Goal: Task Accomplishment & Management: Manage account settings

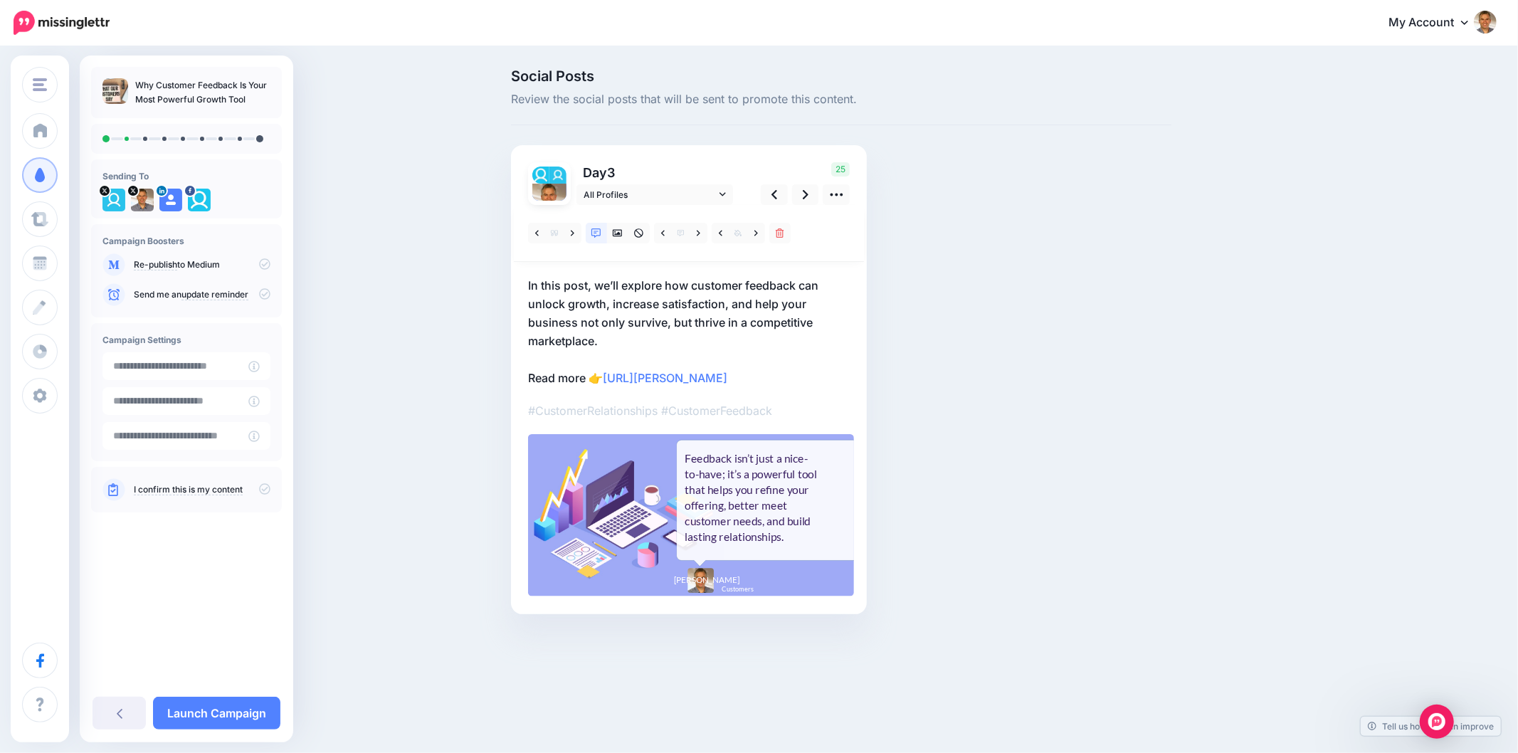
click at [1060, 333] on div "Social Posts Review the social posts that will be sent to promote this content.…" at bounding box center [841, 363] width 682 height 588
click at [804, 192] on icon at bounding box center [806, 194] width 6 height 9
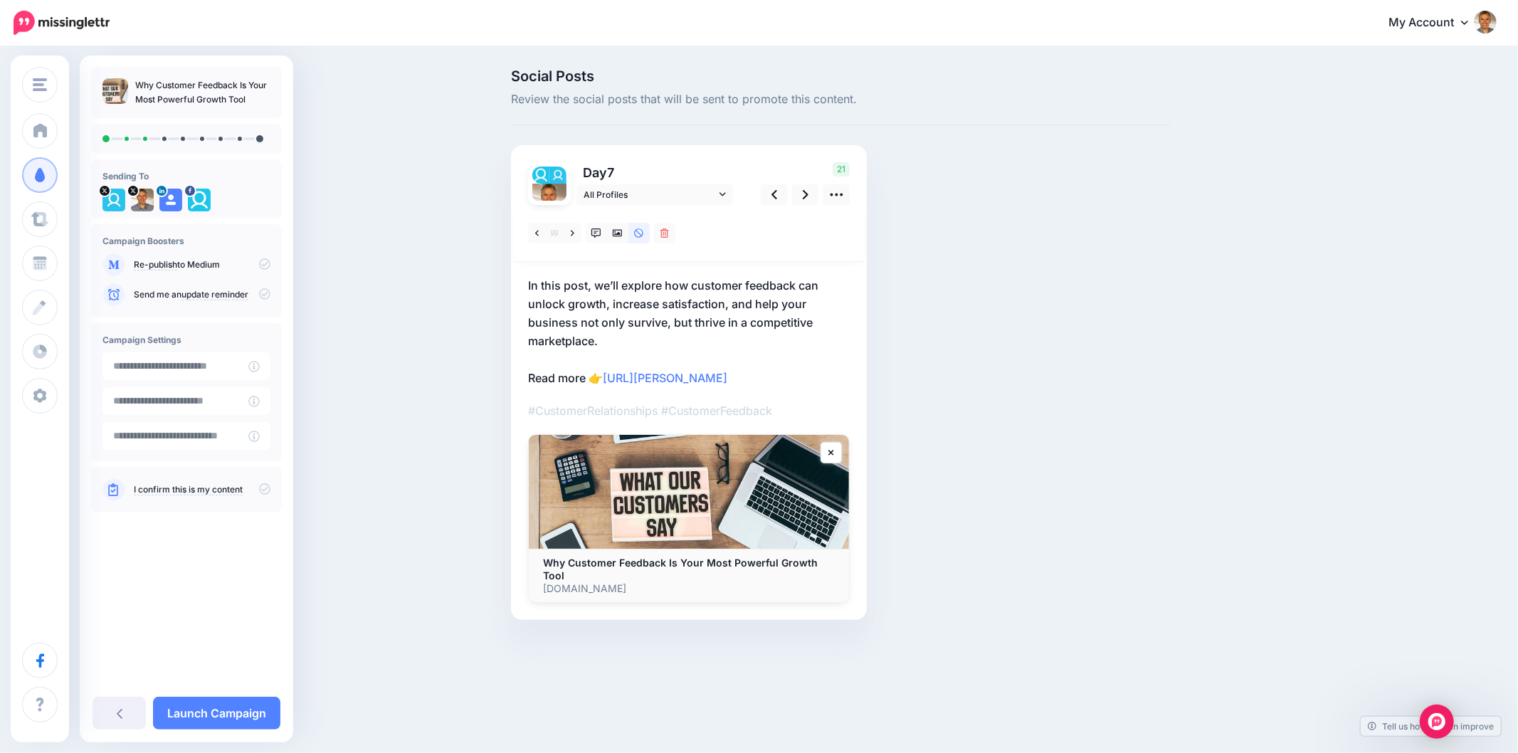
click at [1336, 364] on div "Social Posts Review the social posts that will be sent to promote this content.…" at bounding box center [759, 366] width 1518 height 636
click at [571, 228] on icon at bounding box center [573, 233] width 4 height 10
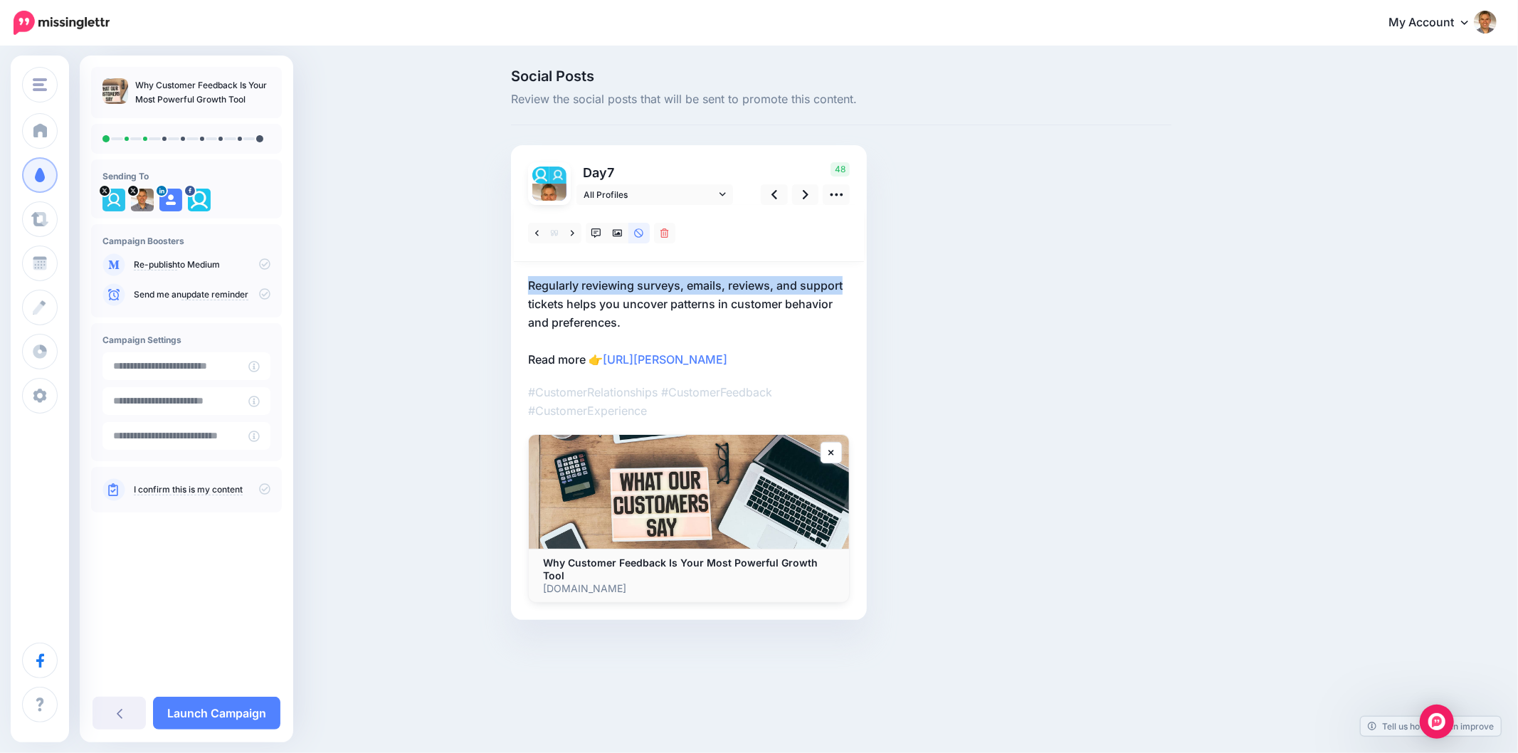
drag, startPoint x: 514, startPoint y: 287, endPoint x: 851, endPoint y: 287, distance: 336.5
click at [851, 287] on div "Day 7 All Profiles" at bounding box center [689, 382] width 356 height 475
copy p "Regularly reviewing surveys, emails, reviews, and support"
click at [616, 231] on icon at bounding box center [618, 233] width 10 height 10
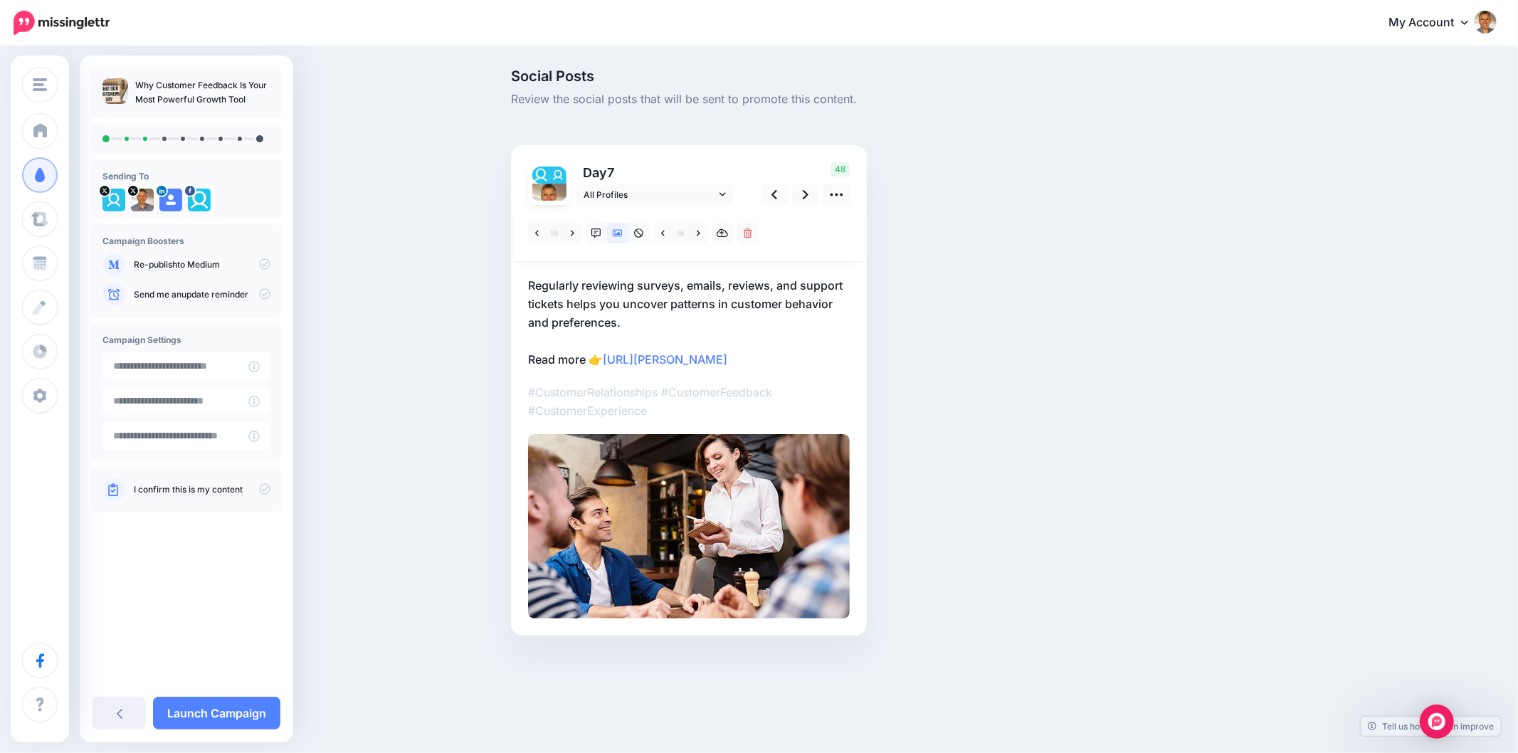
click at [1128, 337] on div "Social Posts Review the social posts that will be sent to promote this content.…" at bounding box center [841, 373] width 682 height 609
click at [692, 232] on link at bounding box center [698, 233] width 18 height 21
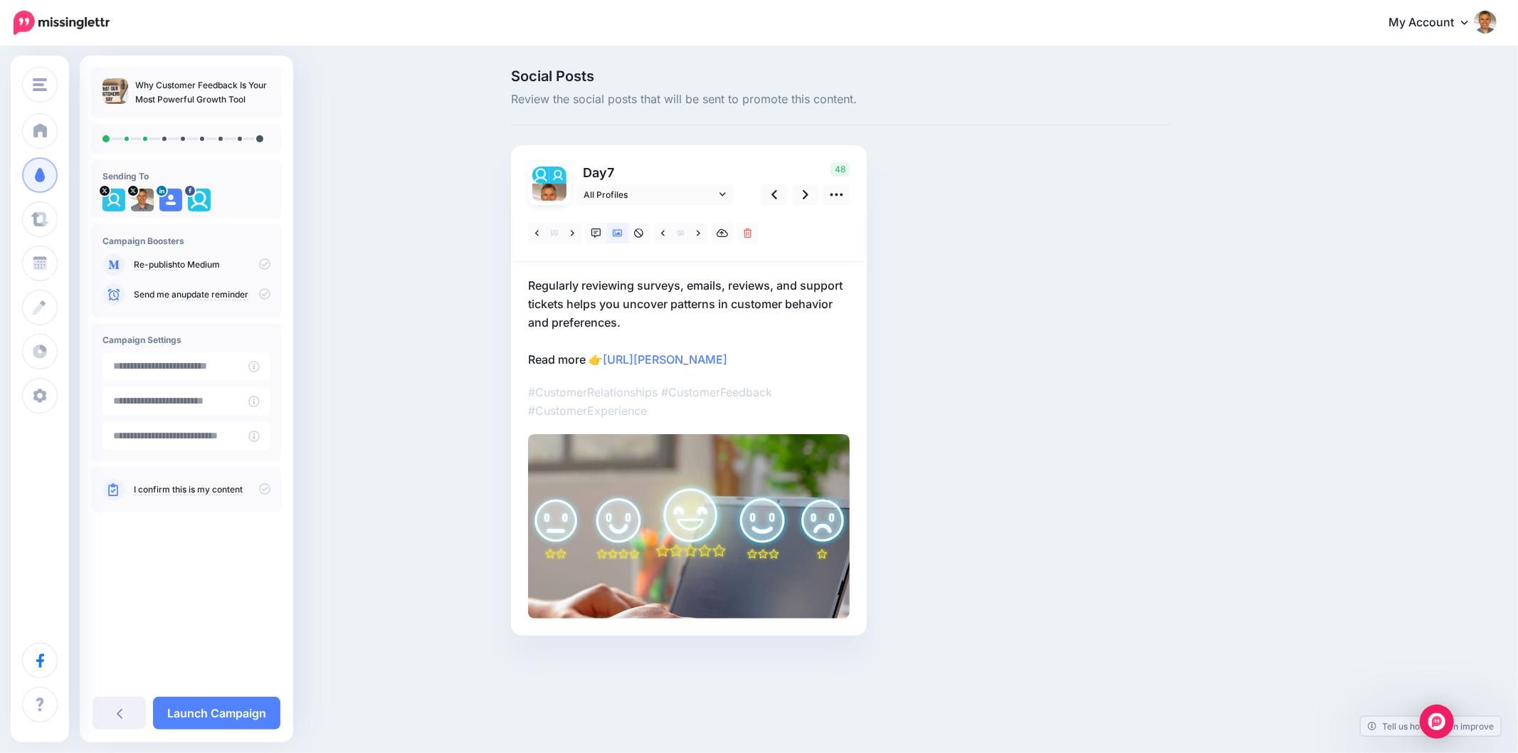
click at [1096, 328] on div "Social Posts Review the social posts that will be sent to promote this content.…" at bounding box center [841, 373] width 682 height 609
click at [1154, 425] on div "Social Posts Review the social posts that will be sent to promote this content.…" at bounding box center [841, 373] width 682 height 609
click at [808, 196] on link at bounding box center [805, 194] width 27 height 21
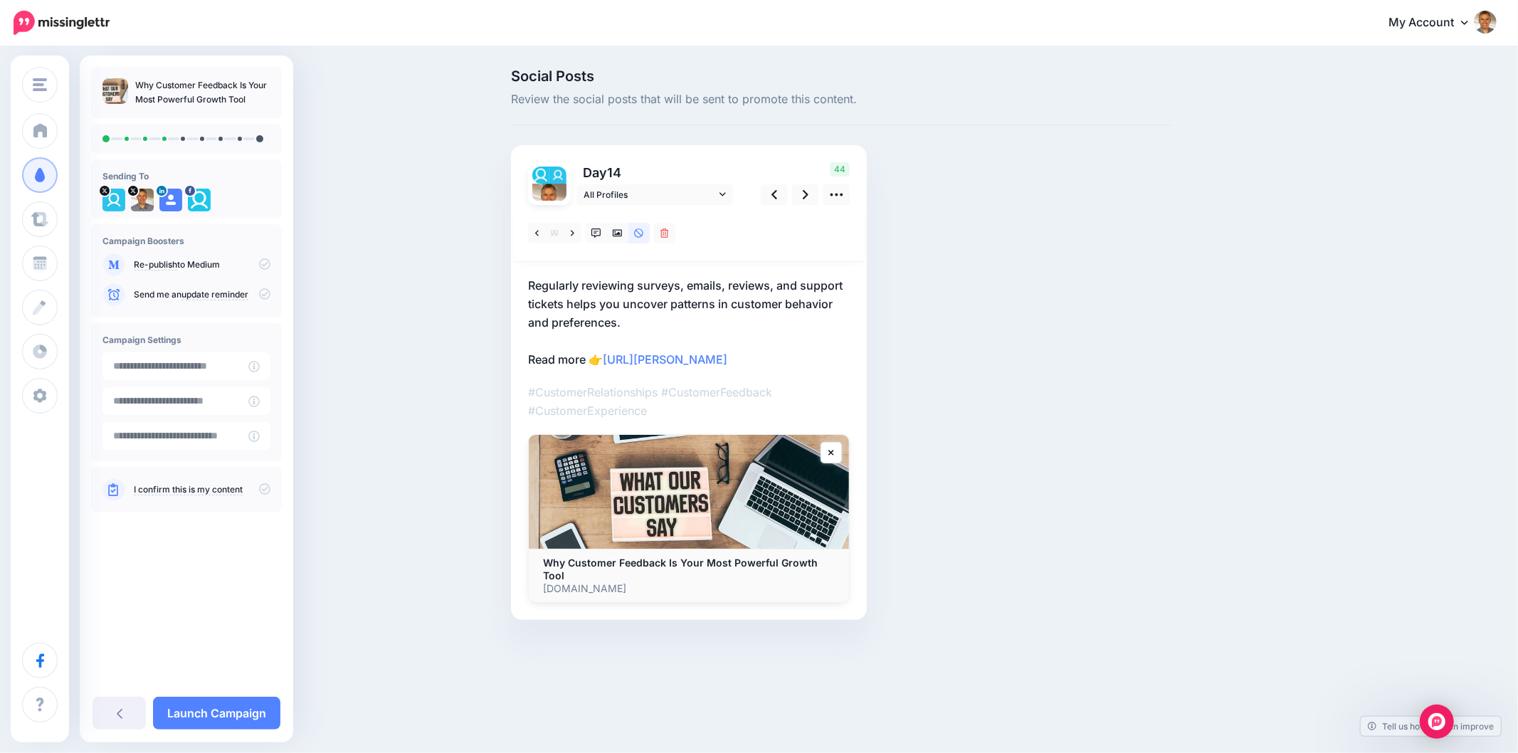
click at [1106, 422] on div "Social Posts Review the social posts that will be sent to promote this content.…" at bounding box center [841, 365] width 682 height 593
drag, startPoint x: 536, startPoint y: 231, endPoint x: 560, endPoint y: 235, distance: 24.0
click at [537, 231] on icon at bounding box center [537, 233] width 4 height 10
click at [776, 199] on icon at bounding box center [774, 194] width 6 height 9
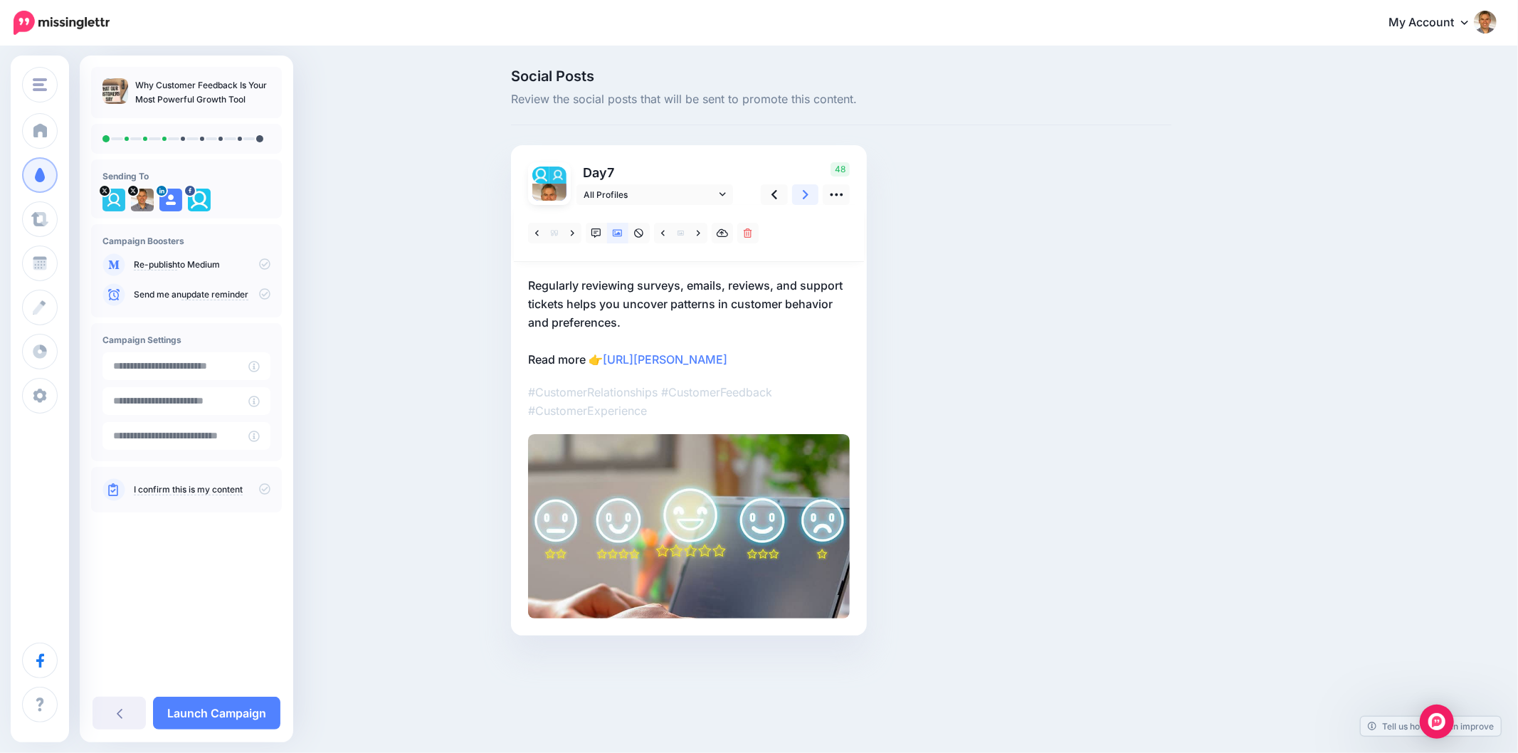
click at [808, 196] on link at bounding box center [805, 194] width 27 height 21
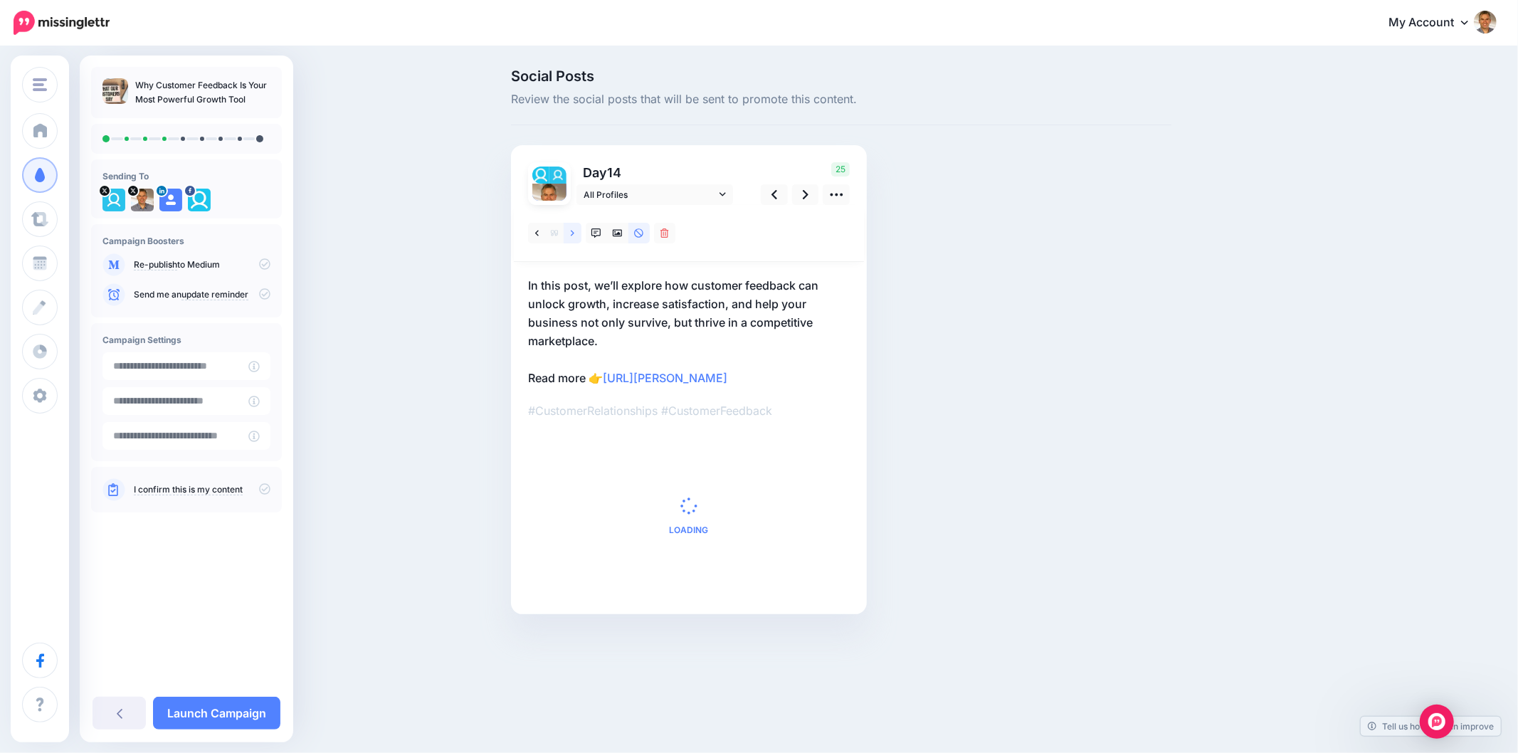
click at [571, 231] on icon at bounding box center [573, 233] width 4 height 6
click at [571, 231] on icon at bounding box center [573, 233] width 4 height 10
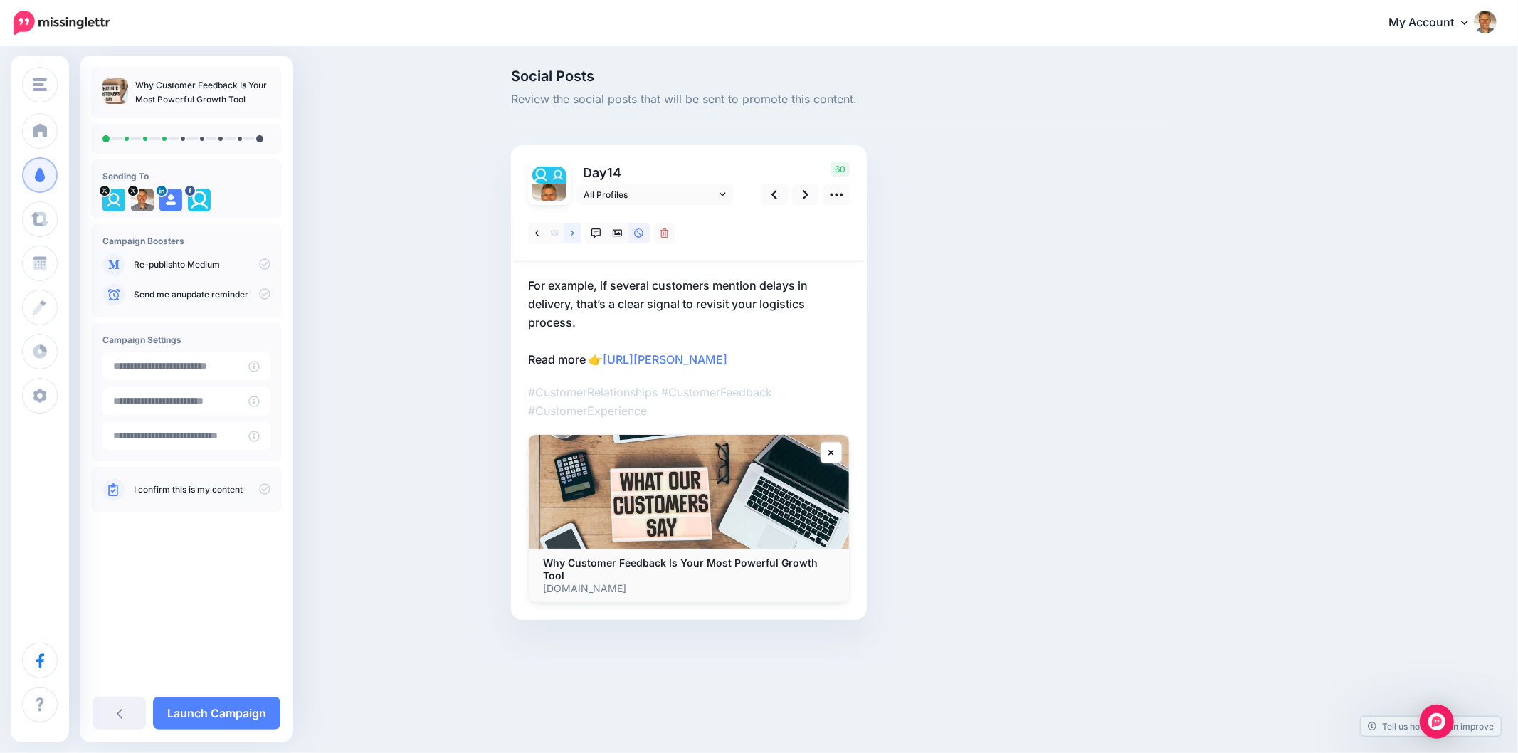
click at [576, 232] on link at bounding box center [572, 233] width 18 height 21
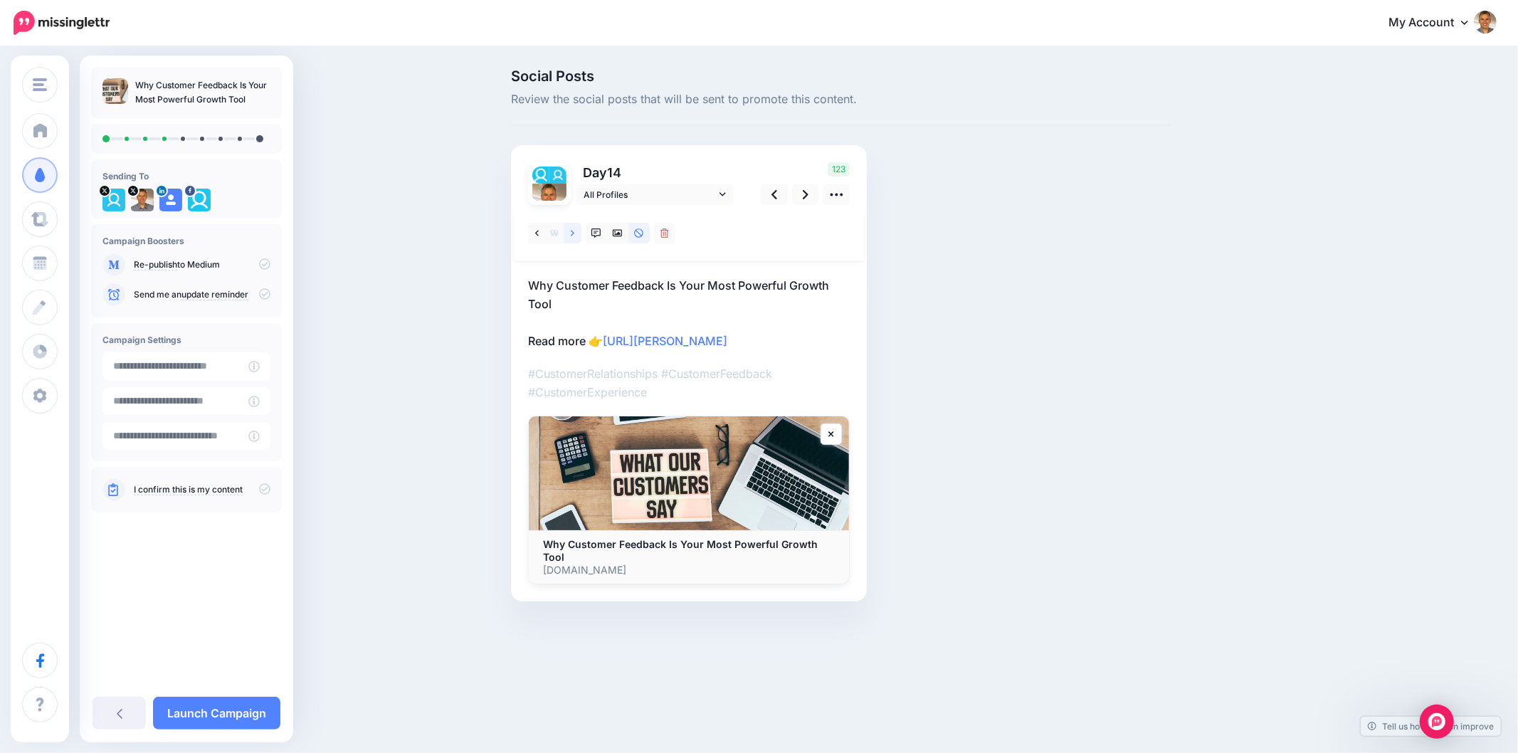
click at [574, 228] on link at bounding box center [572, 233] width 18 height 21
drag, startPoint x: 521, startPoint y: 283, endPoint x: 850, endPoint y: 283, distance: 328.7
click at [849, 283] on div "Day 14 All Profiles" at bounding box center [689, 373] width 356 height 456
copy p "When customers see that you’re taking action based on"
click at [951, 367] on div "Social Posts Review the social posts that will be sent to promote this content.…" at bounding box center [841, 356] width 682 height 575
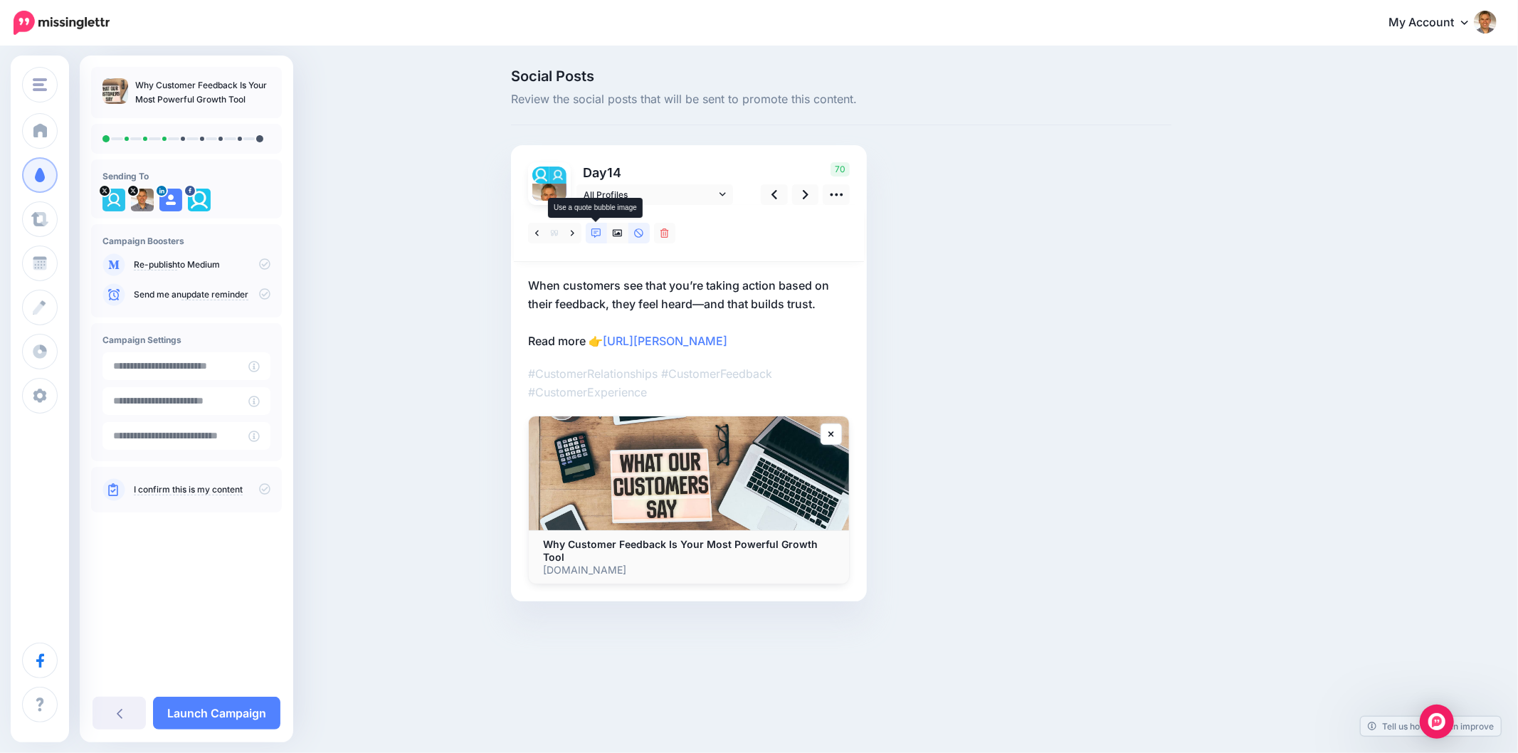
click at [596, 230] on icon at bounding box center [596, 233] width 10 height 10
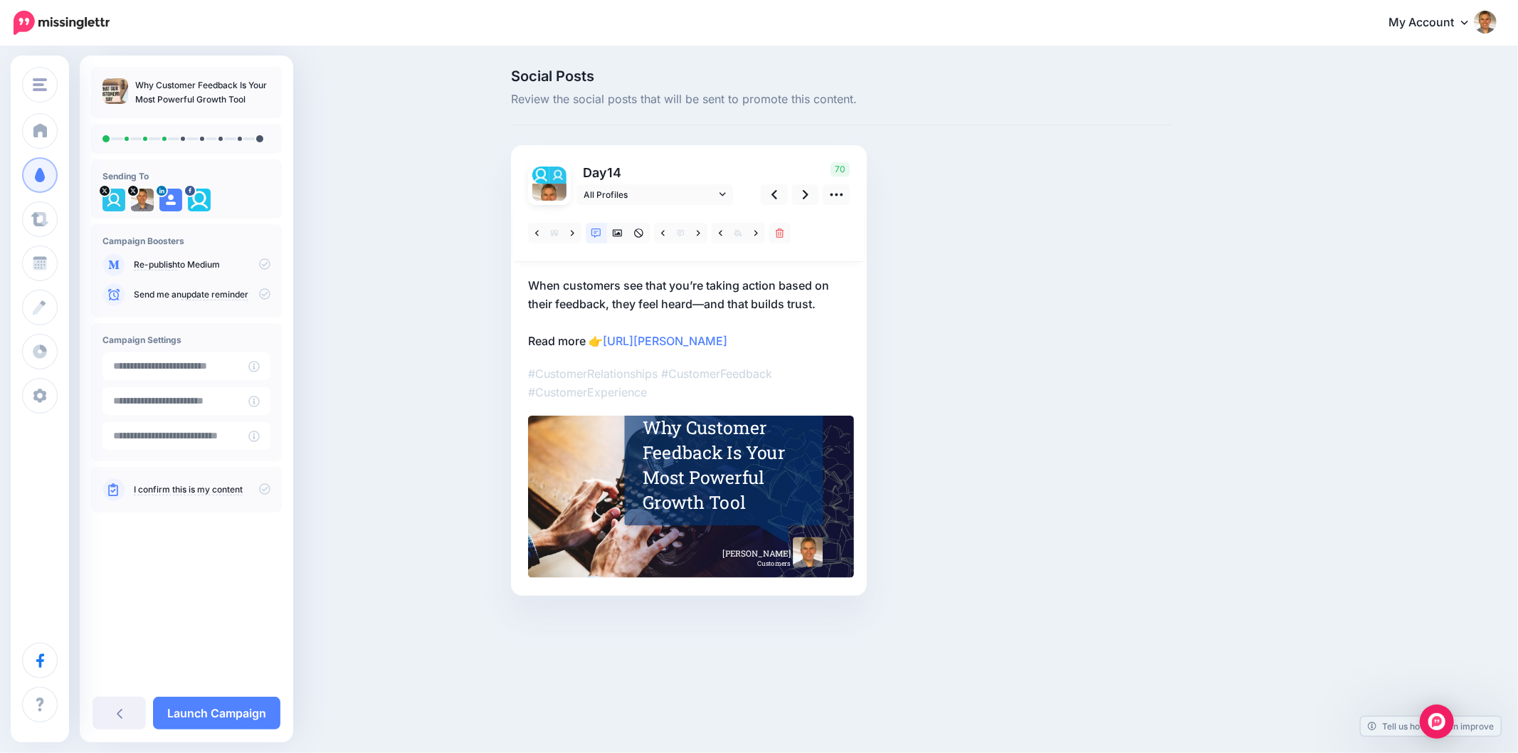
drag, startPoint x: 690, startPoint y: 441, endPoint x: 700, endPoint y: 441, distance: 10.0
click at [690, 441] on div "Why Customer Feedback Is Your Most Powerful Growth Tool" at bounding box center [725, 464] width 166 height 99
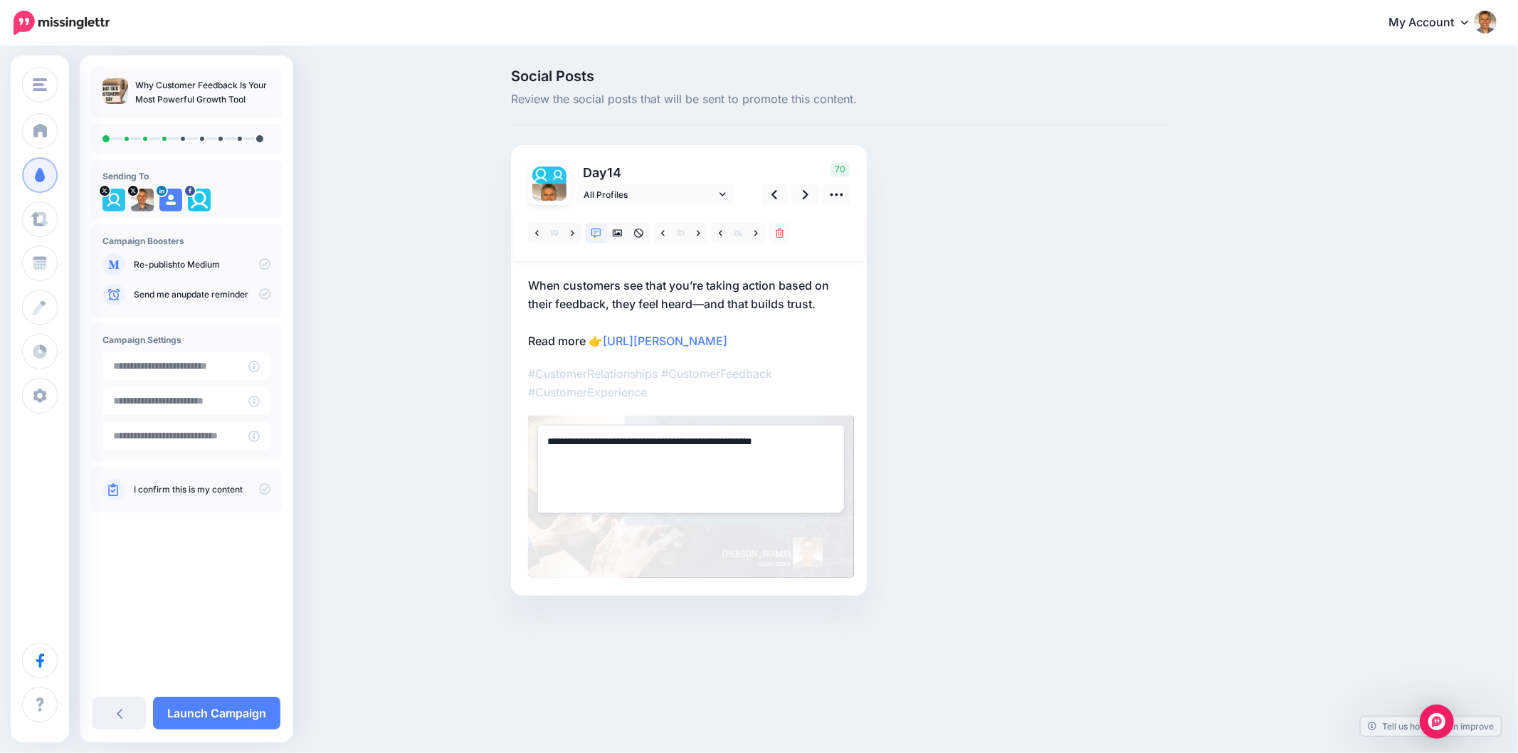
click at [714, 444] on textarea "**********" at bounding box center [690, 469] width 307 height 88
paste textarea "**********"
type textarea "**********"
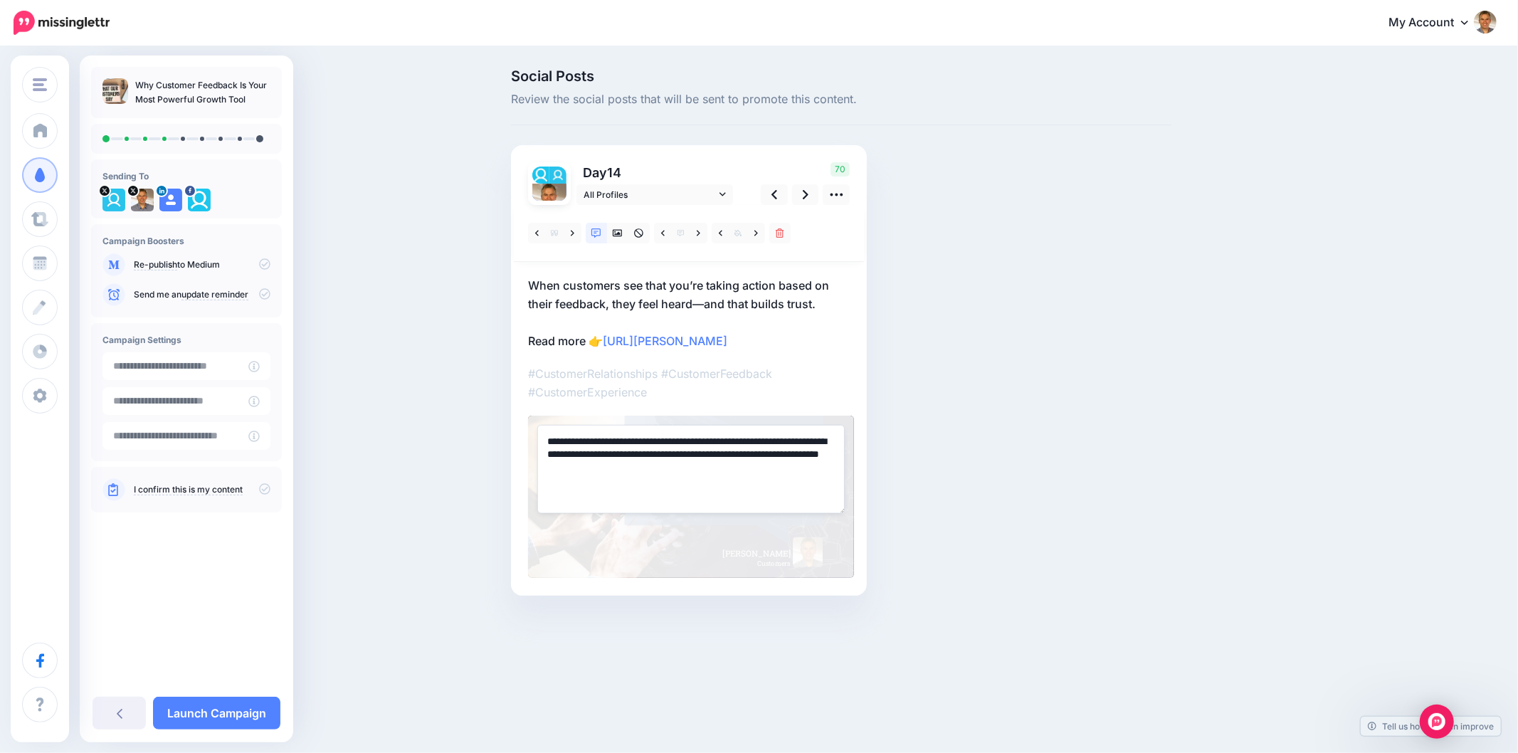
click at [1005, 455] on div "Social Posts Review the social posts that will be sent to promote this content.…" at bounding box center [841, 353] width 682 height 569
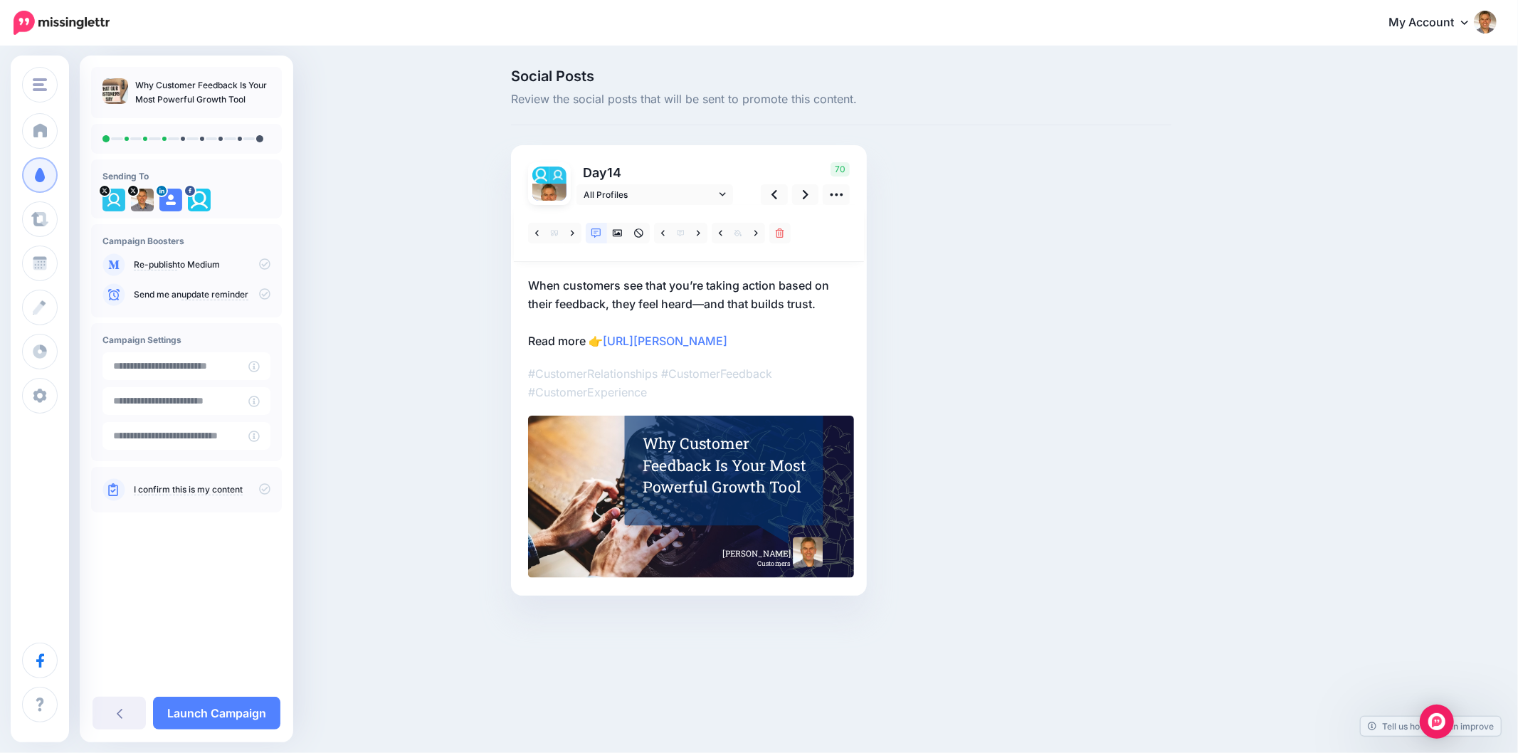
click at [1096, 444] on div "Social Posts Review the social posts that will be sent to promote this content.…" at bounding box center [841, 353] width 682 height 569
click at [1103, 470] on div "Social Posts Review the social posts that will be sent to promote this content.…" at bounding box center [841, 353] width 682 height 569
click at [1032, 351] on div "Social Posts Review the social posts that will be sent to promote this content.…" at bounding box center [841, 353] width 682 height 569
click at [1210, 410] on div "Social Posts Review the social posts that will be sent to promote this content.…" at bounding box center [909, 353] width 818 height 569
click at [800, 196] on link at bounding box center [805, 194] width 27 height 21
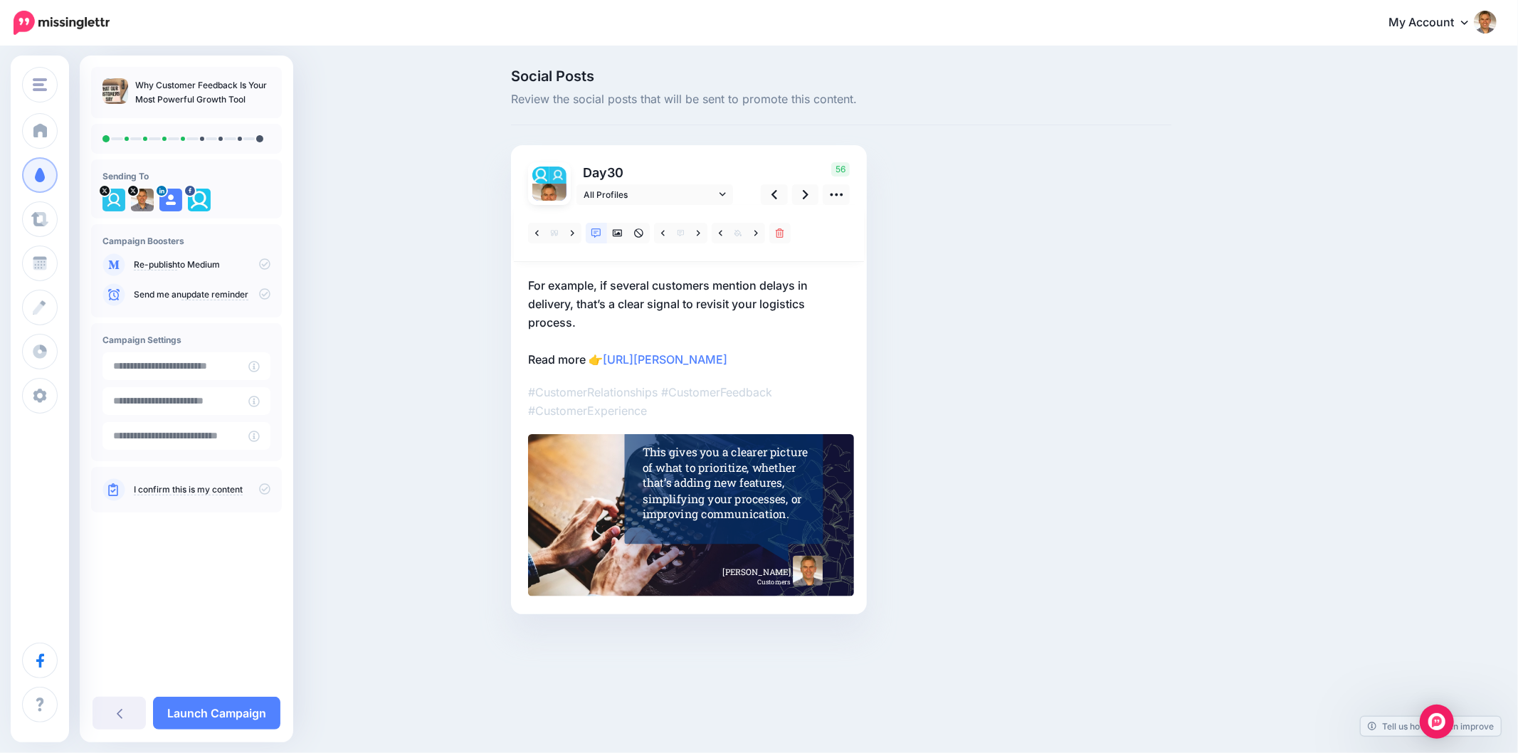
click at [1172, 277] on div "Social Posts Review the social posts that will be sent to promote this content.…" at bounding box center [841, 363] width 682 height 588
click at [1397, 314] on div "Social Posts Review the social posts that will be sent to promote this content.…" at bounding box center [759, 363] width 1518 height 630
click at [1020, 374] on div "Social Posts Review the social posts that will be sent to promote this content.…" at bounding box center [841, 363] width 682 height 588
click at [573, 233] on link at bounding box center [572, 233] width 18 height 21
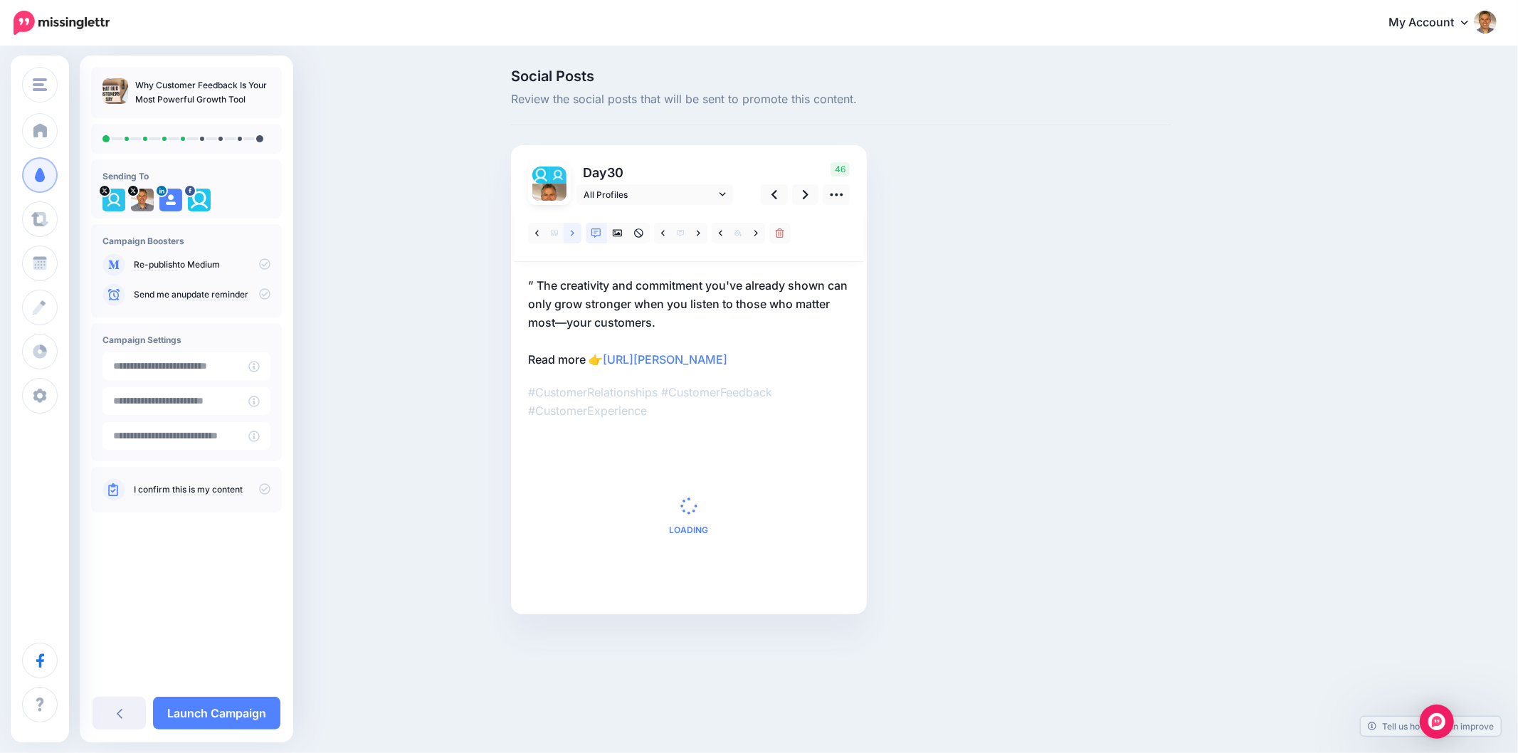
click at [571, 224] on link at bounding box center [572, 233] width 18 height 21
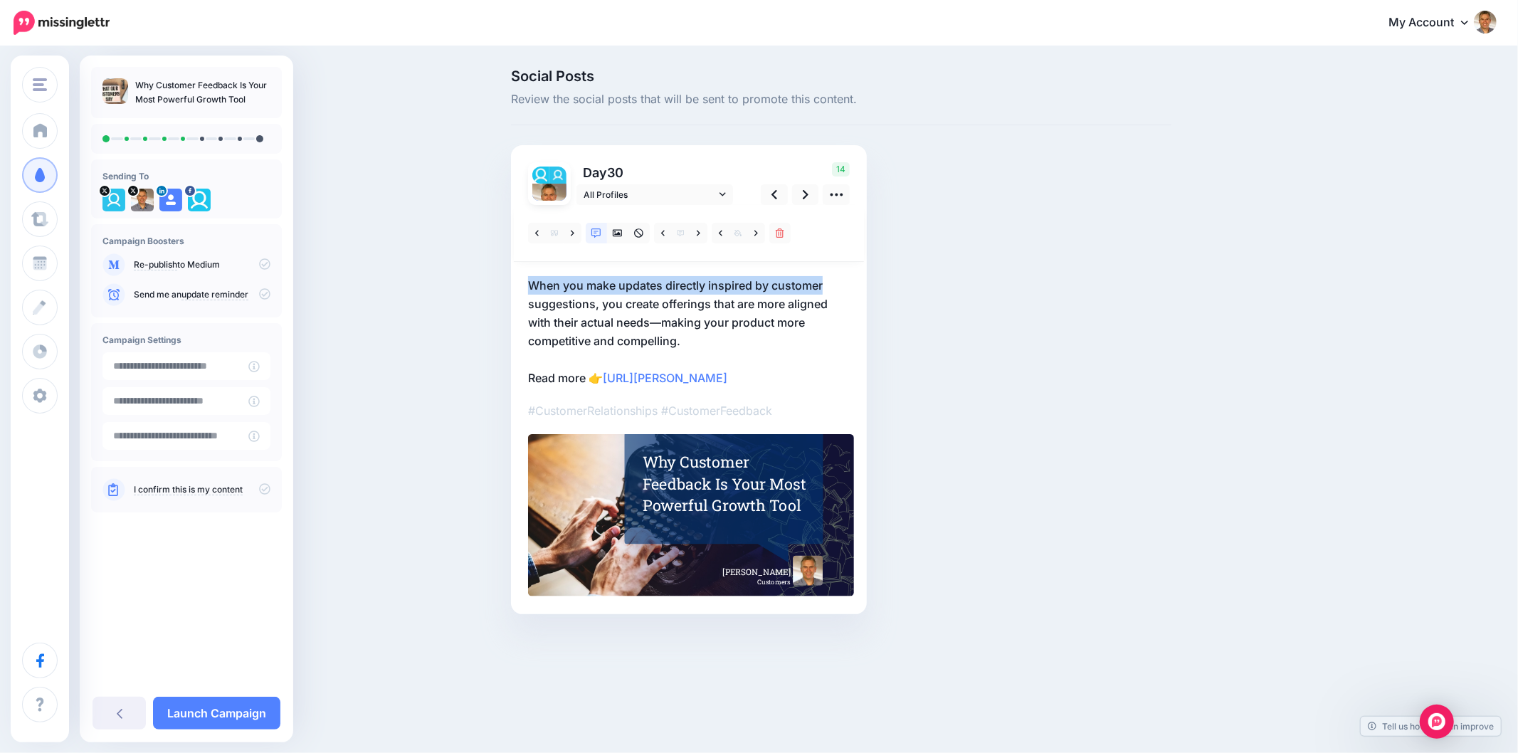
drag, startPoint x: 526, startPoint y: 285, endPoint x: 862, endPoint y: 292, distance: 335.2
click at [862, 292] on div "Day 30 All Profiles" at bounding box center [689, 379] width 356 height 469
copy p "When you make updates directly inspired by customer"
click at [738, 340] on p "When you make updates directly inspired by customer suggestions, you create off…" at bounding box center [689, 331] width 322 height 111
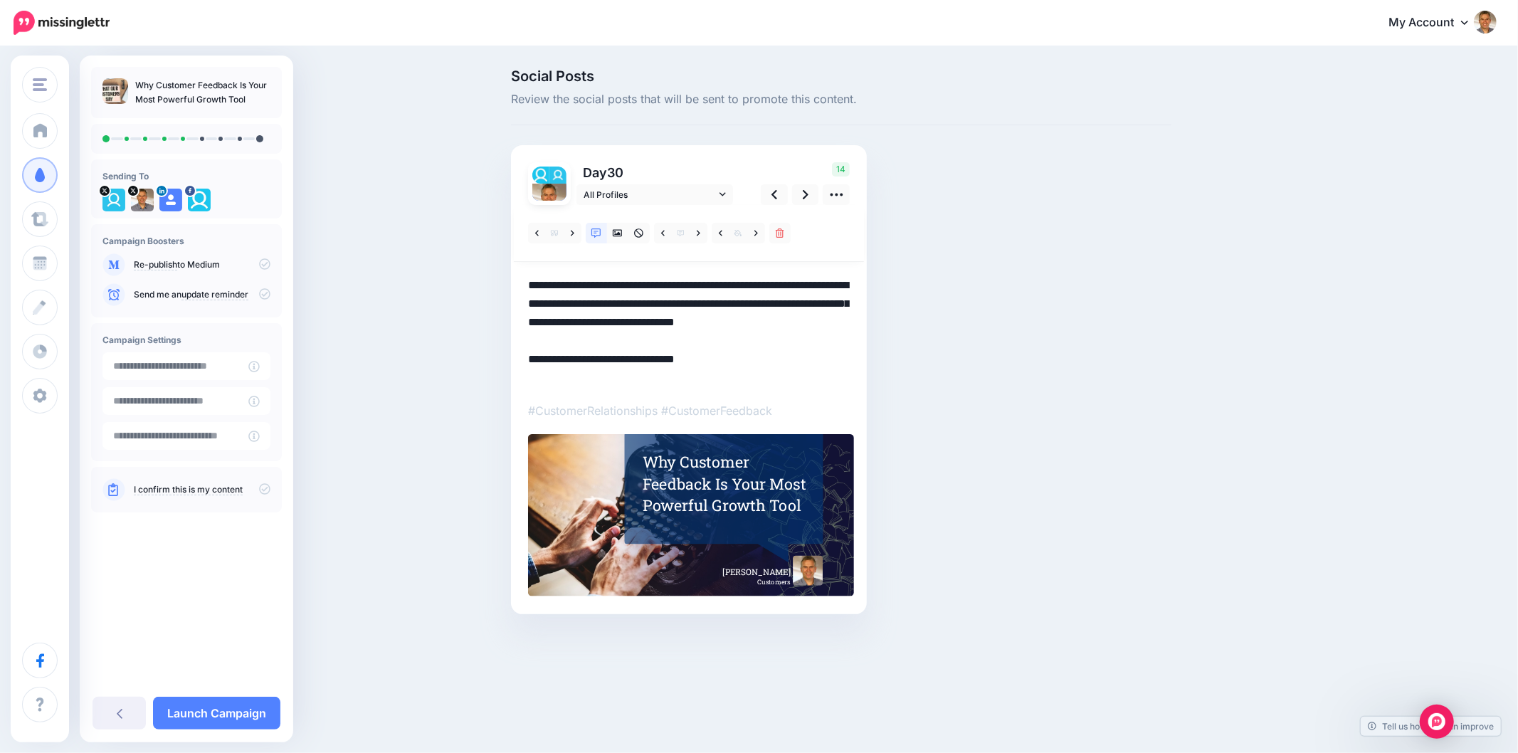
drag, startPoint x: 696, startPoint y: 338, endPoint x: 509, endPoint y: 265, distance: 200.7
click at [509, 265] on div "Social Posts Review the social posts that will be sent to promote this content.…" at bounding box center [841, 363] width 682 height 588
paste textarea
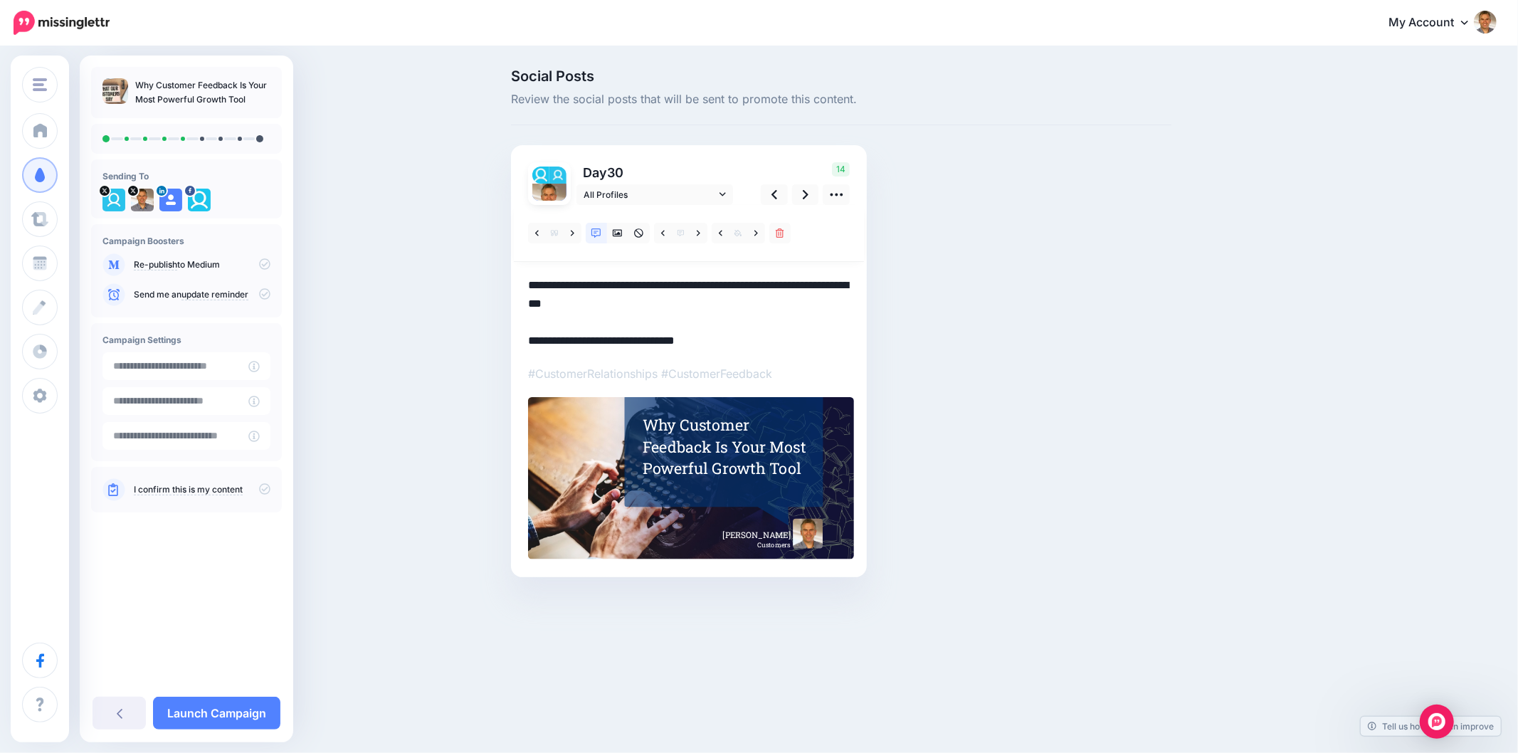
type textarea "**********"
click at [1099, 302] on div "Social Posts Review the social posts that will be sent to promote this content.…" at bounding box center [841, 344] width 682 height 551
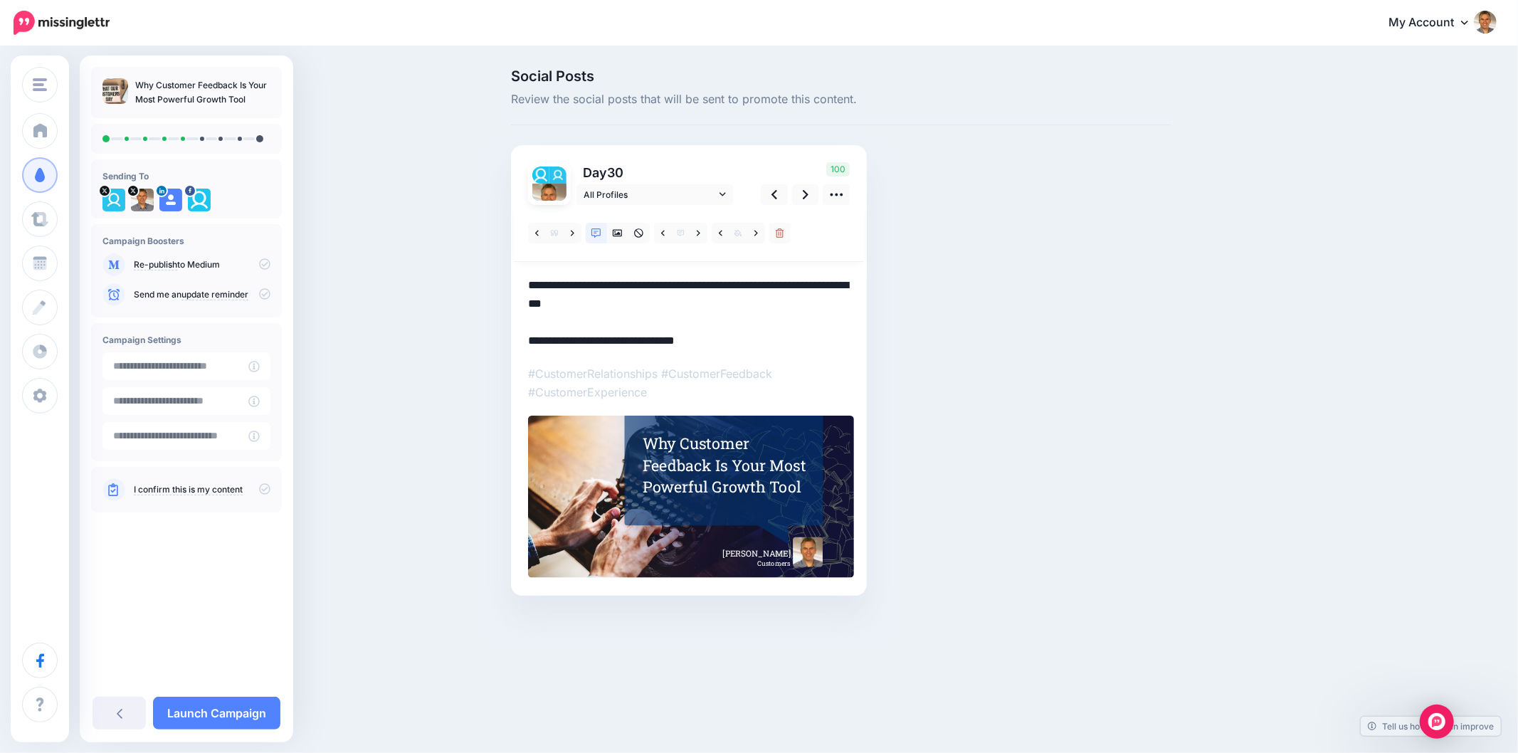
click at [726, 455] on div "Why Customer Feedback Is Your Most Powerful Growth Tool" at bounding box center [725, 465] width 166 height 65
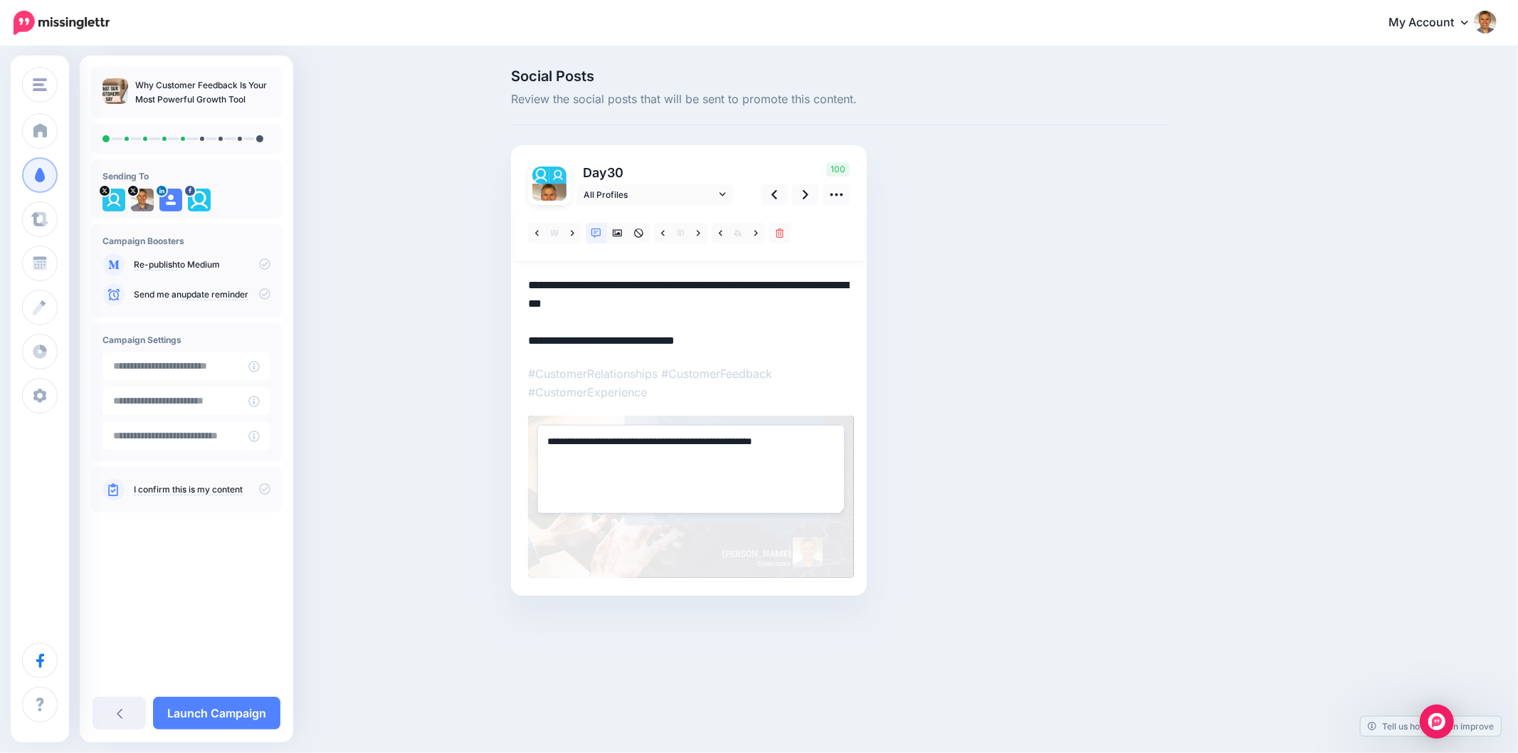
click at [666, 439] on textarea "**********" at bounding box center [690, 469] width 307 height 88
click at [666, 438] on textarea "**********" at bounding box center [690, 469] width 307 height 88
paste textarea "**********"
click at [1193, 406] on div "Social Posts Review the social posts that will be sent to promote this content.…" at bounding box center [909, 353] width 818 height 569
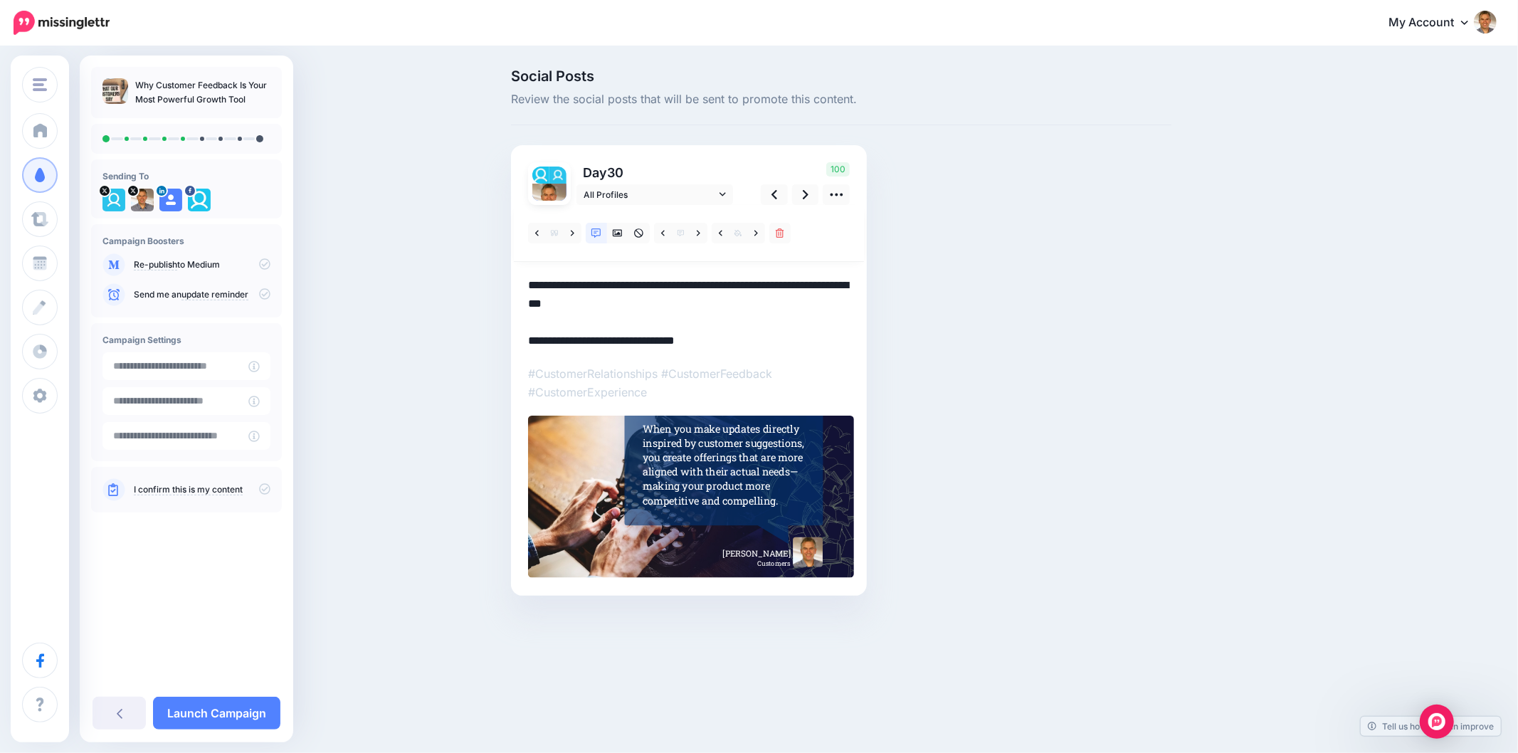
click at [1110, 386] on div "Social Posts Review the social posts that will be sent to promote this content.…" at bounding box center [841, 353] width 682 height 569
click at [609, 233] on link at bounding box center [617, 233] width 21 height 21
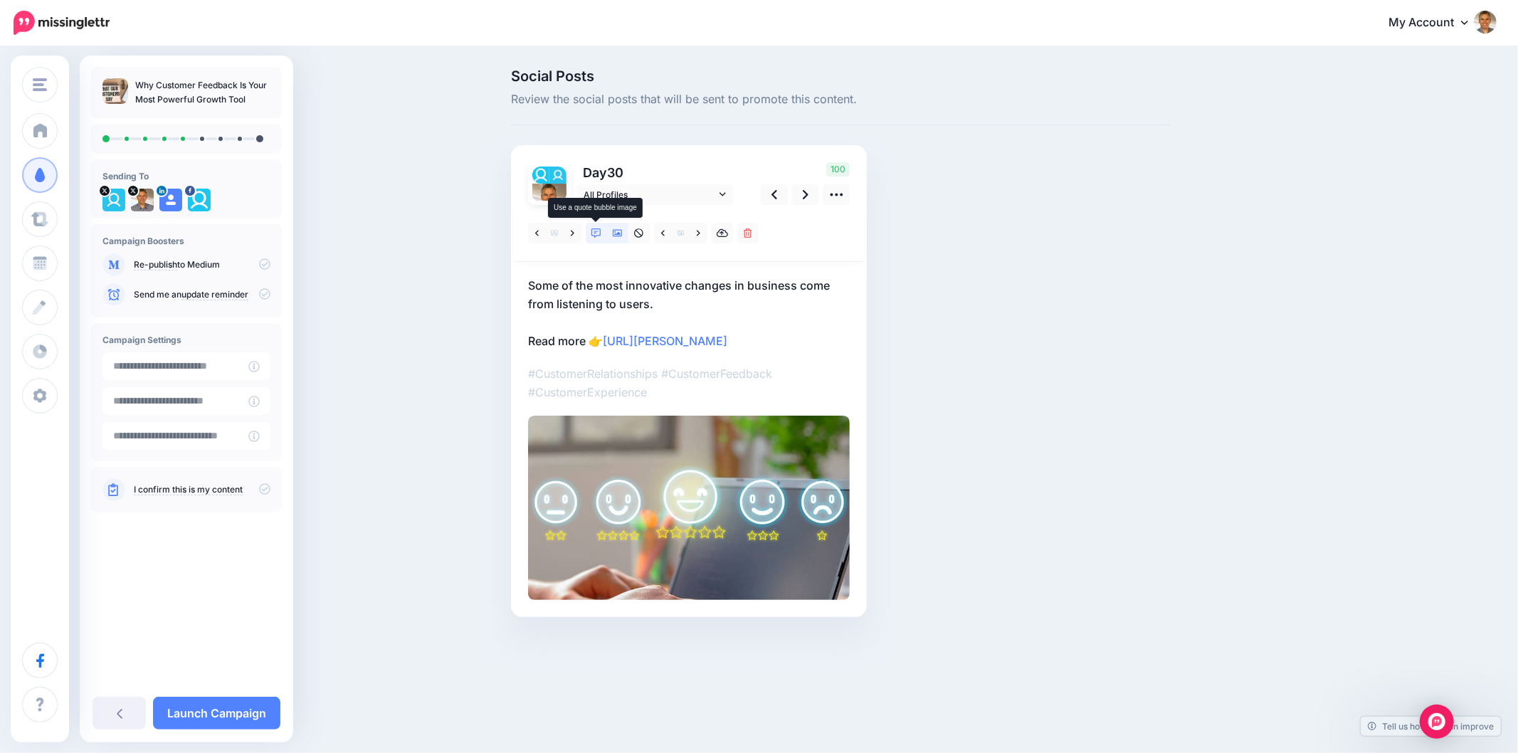
click at [598, 230] on icon at bounding box center [596, 233] width 10 height 10
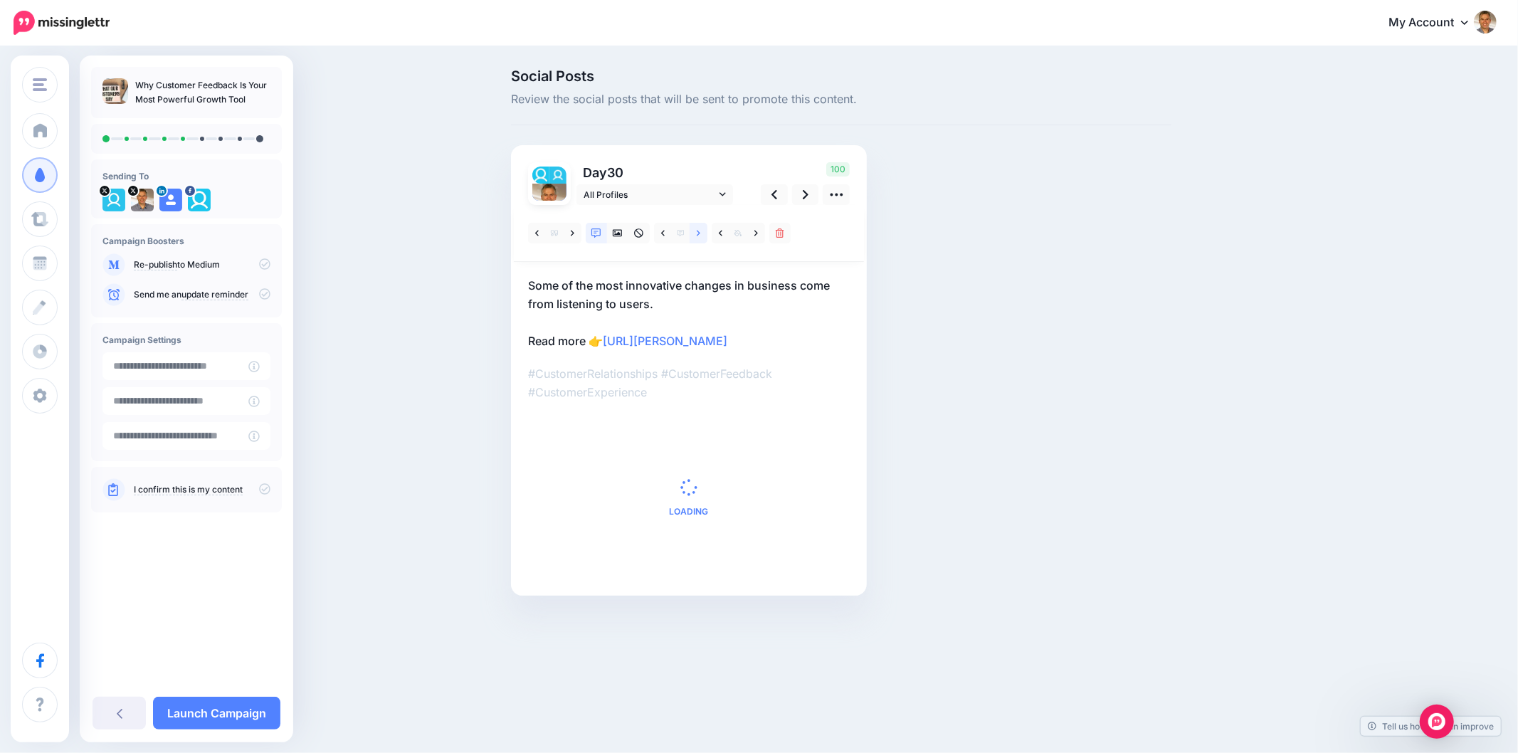
click at [699, 233] on icon at bounding box center [699, 233] width 4 height 6
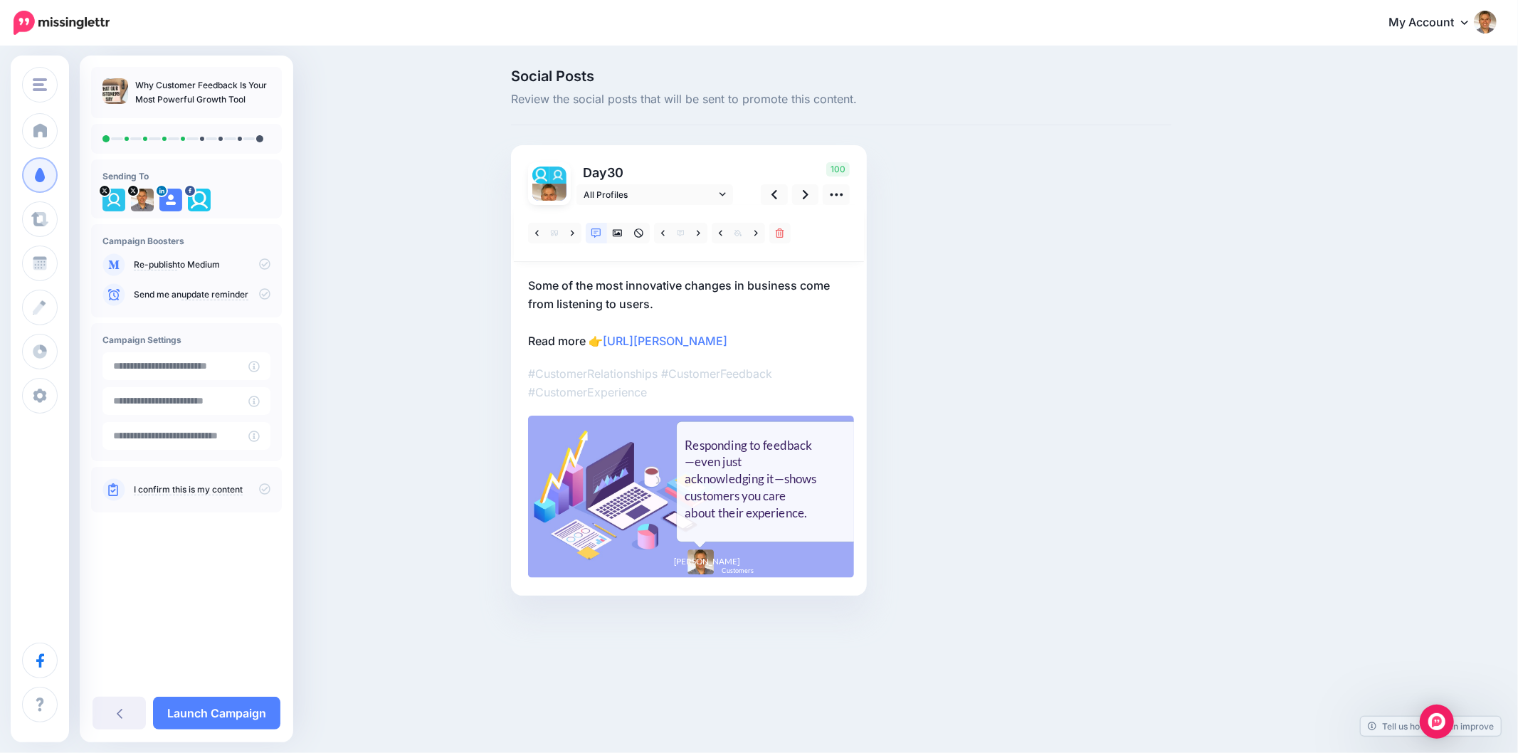
click at [779, 480] on div "Responding to feedback—even just acknowledging it—shows customers you care abou…" at bounding box center [751, 479] width 134 height 85
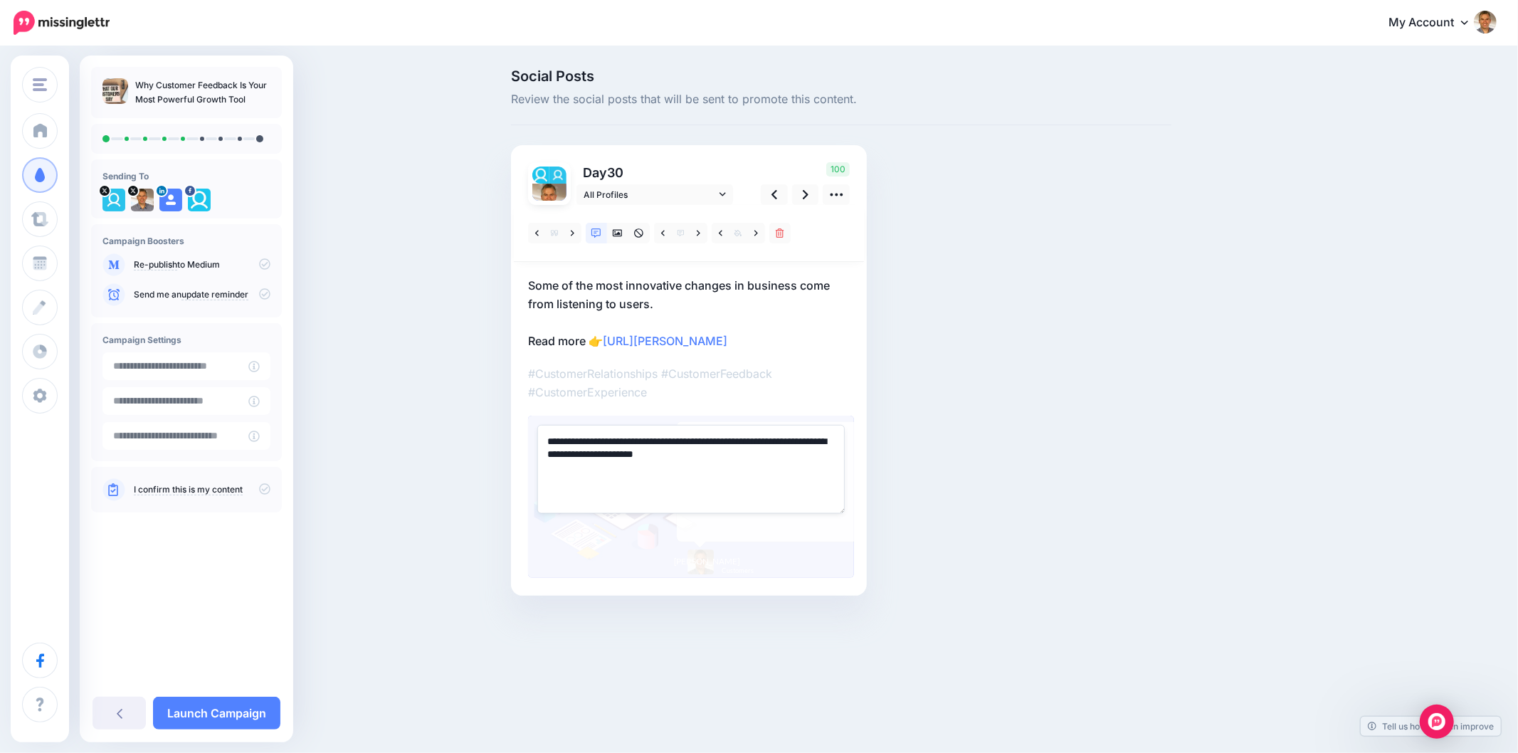
click at [779, 480] on textarea "**********" at bounding box center [690, 469] width 307 height 88
paste textarea "**********"
type textarea "**********"
click at [999, 464] on div "Social Posts Review the social posts that will be sent to promote this content.…" at bounding box center [841, 353] width 682 height 569
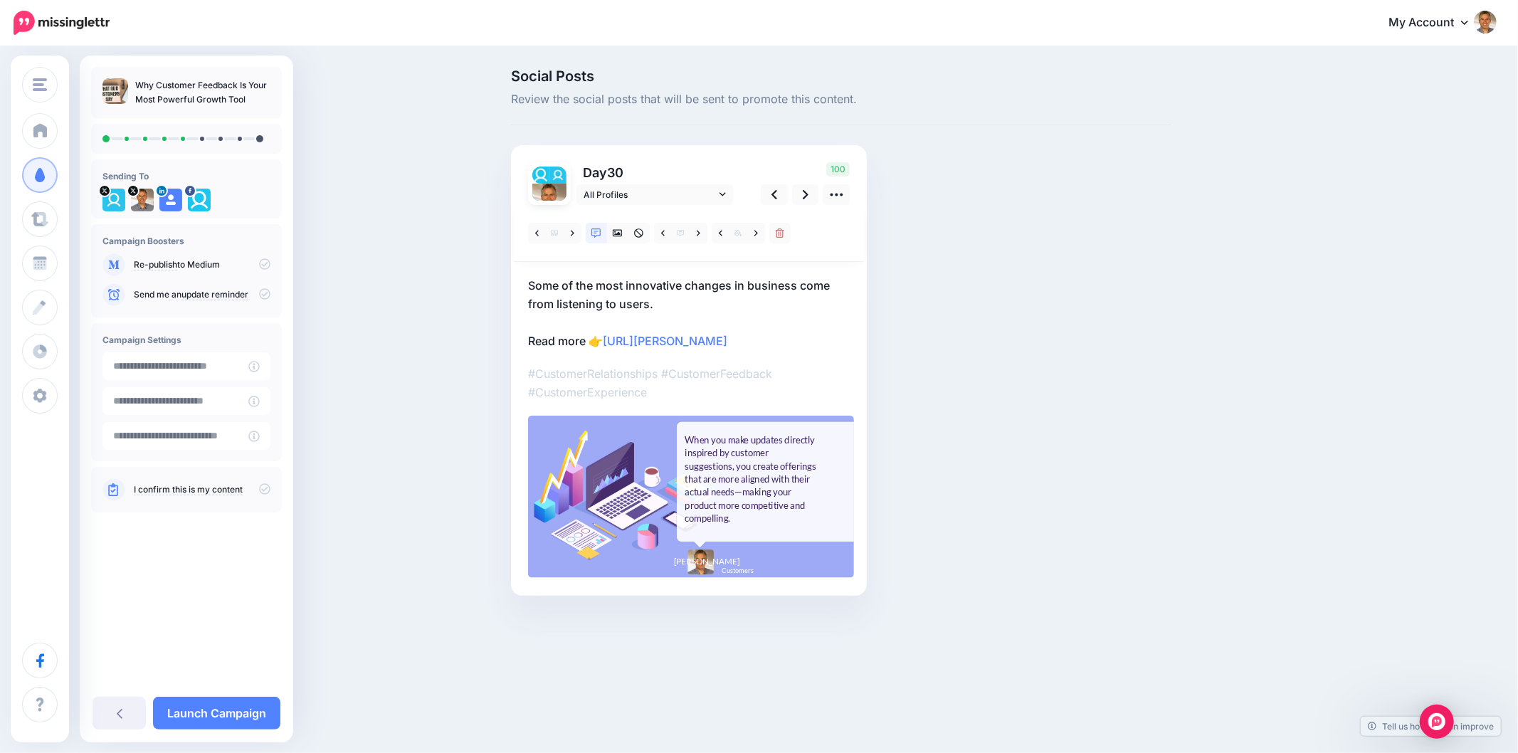
click at [1047, 450] on div "Social Posts Review the social posts that will be sent to promote this content.…" at bounding box center [841, 353] width 682 height 569
click at [1093, 445] on div "Social Posts Review the social posts that will be sent to promote this content.…" at bounding box center [841, 353] width 682 height 569
drag, startPoint x: 1334, startPoint y: 378, endPoint x: 1084, endPoint y: 307, distance: 260.1
click at [1334, 378] on div "Social Posts Review the social posts that will be sent to promote this content.…" at bounding box center [759, 354] width 1518 height 612
drag, startPoint x: 807, startPoint y: 200, endPoint x: 1123, endPoint y: 226, distance: 316.9
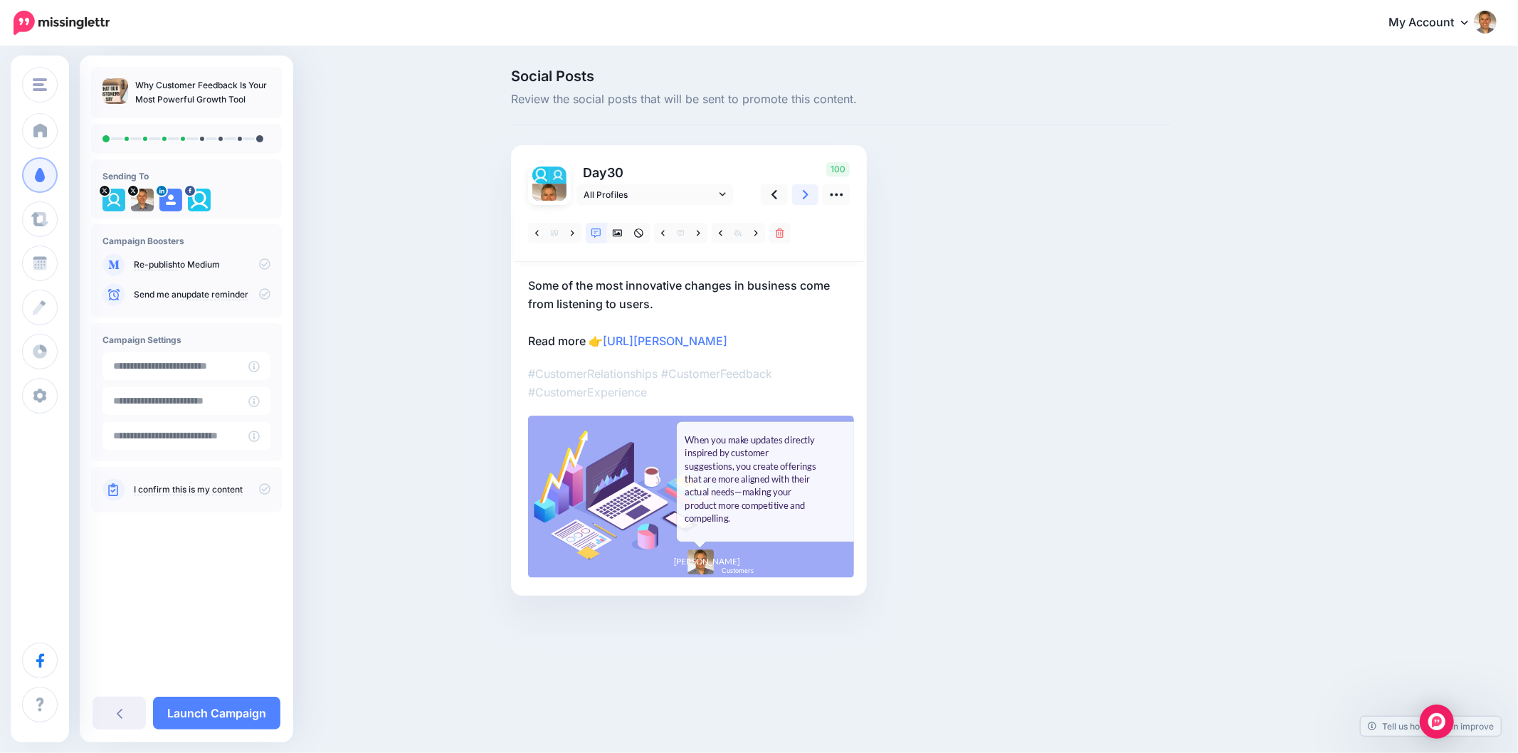
click at [807, 198] on icon at bounding box center [806, 194] width 6 height 15
click at [1060, 261] on div "Social Posts Review the social posts that will be sent to promote this content.…" at bounding box center [841, 353] width 682 height 569
click at [773, 189] on icon at bounding box center [774, 194] width 6 height 15
click at [614, 233] on icon at bounding box center [618, 233] width 10 height 10
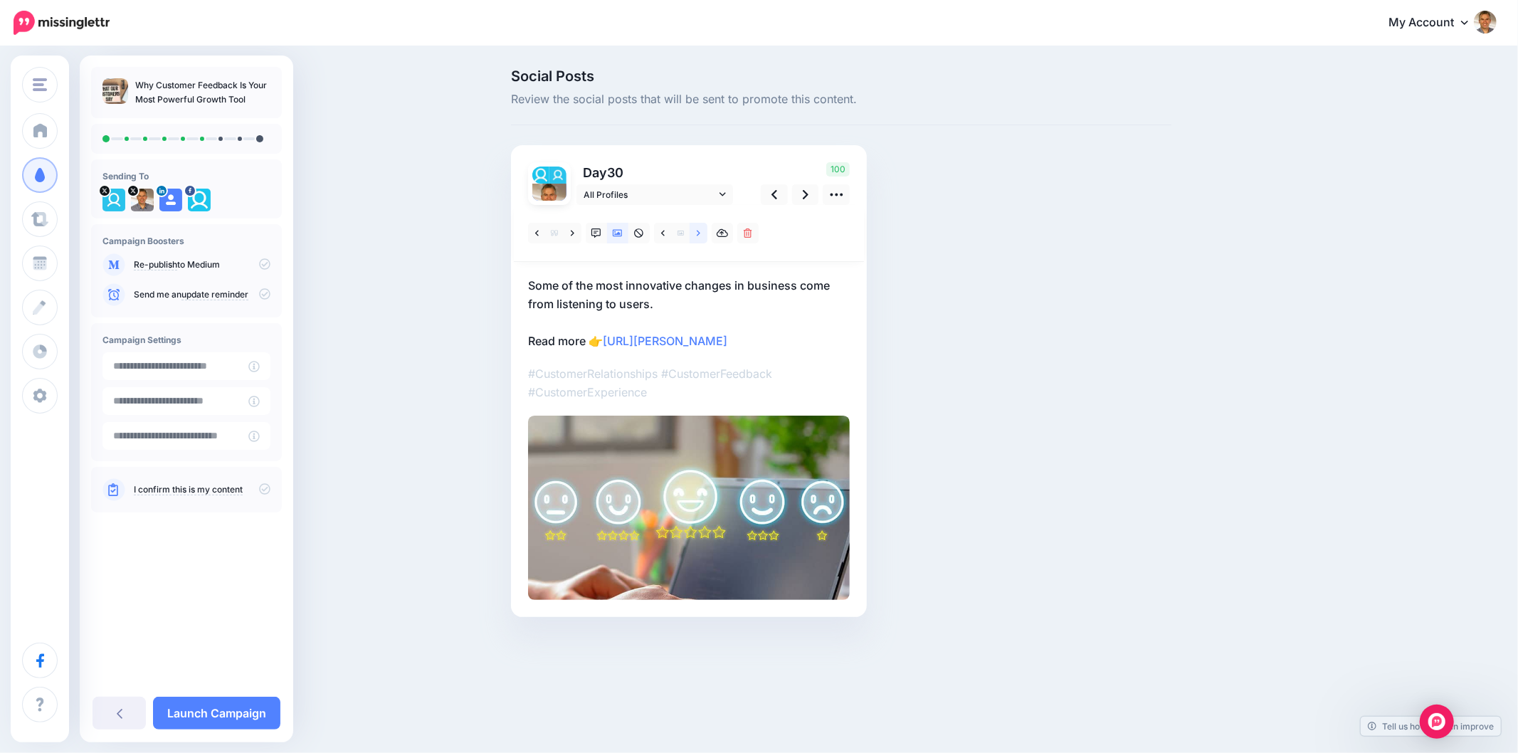
click at [699, 235] on icon at bounding box center [699, 233] width 4 height 10
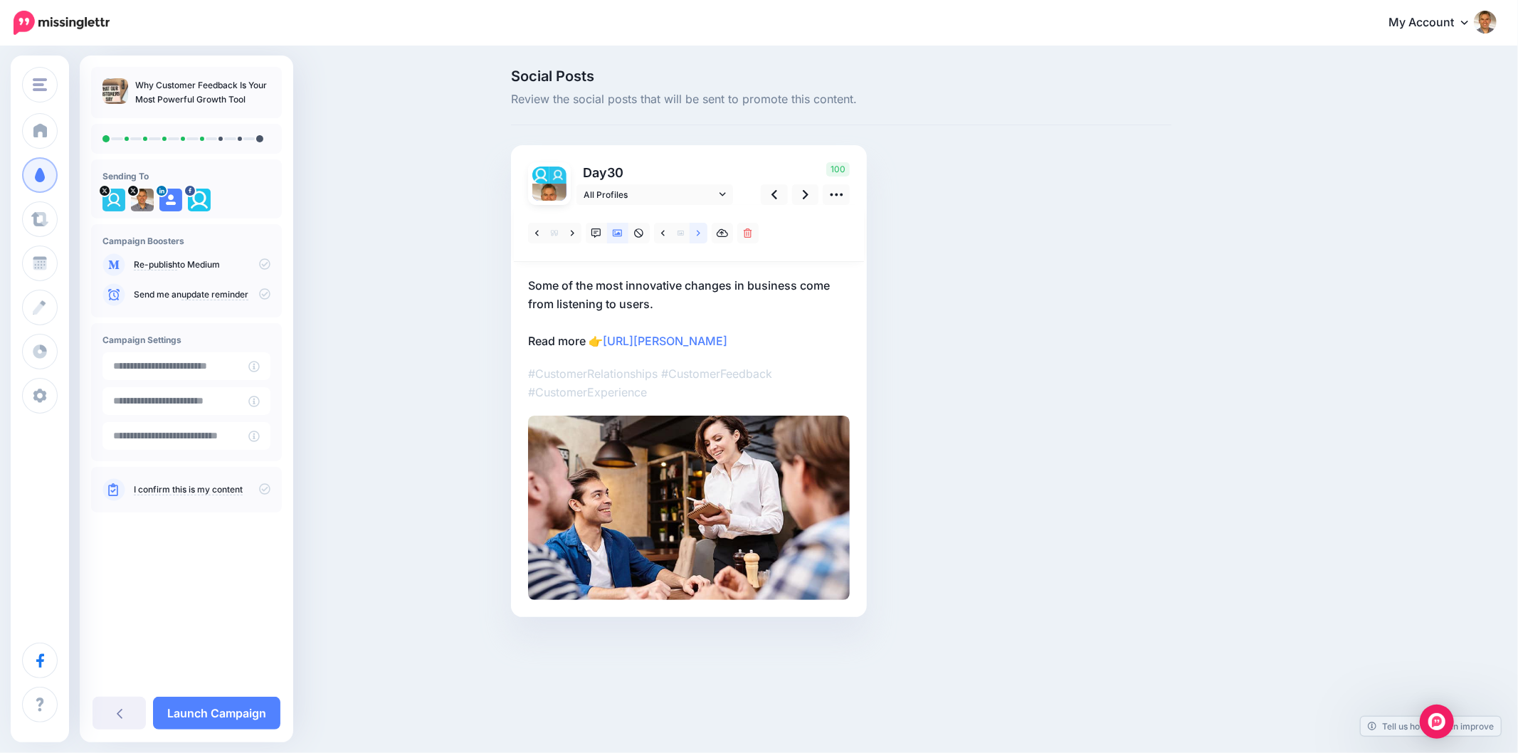
click at [699, 235] on icon at bounding box center [699, 233] width 4 height 10
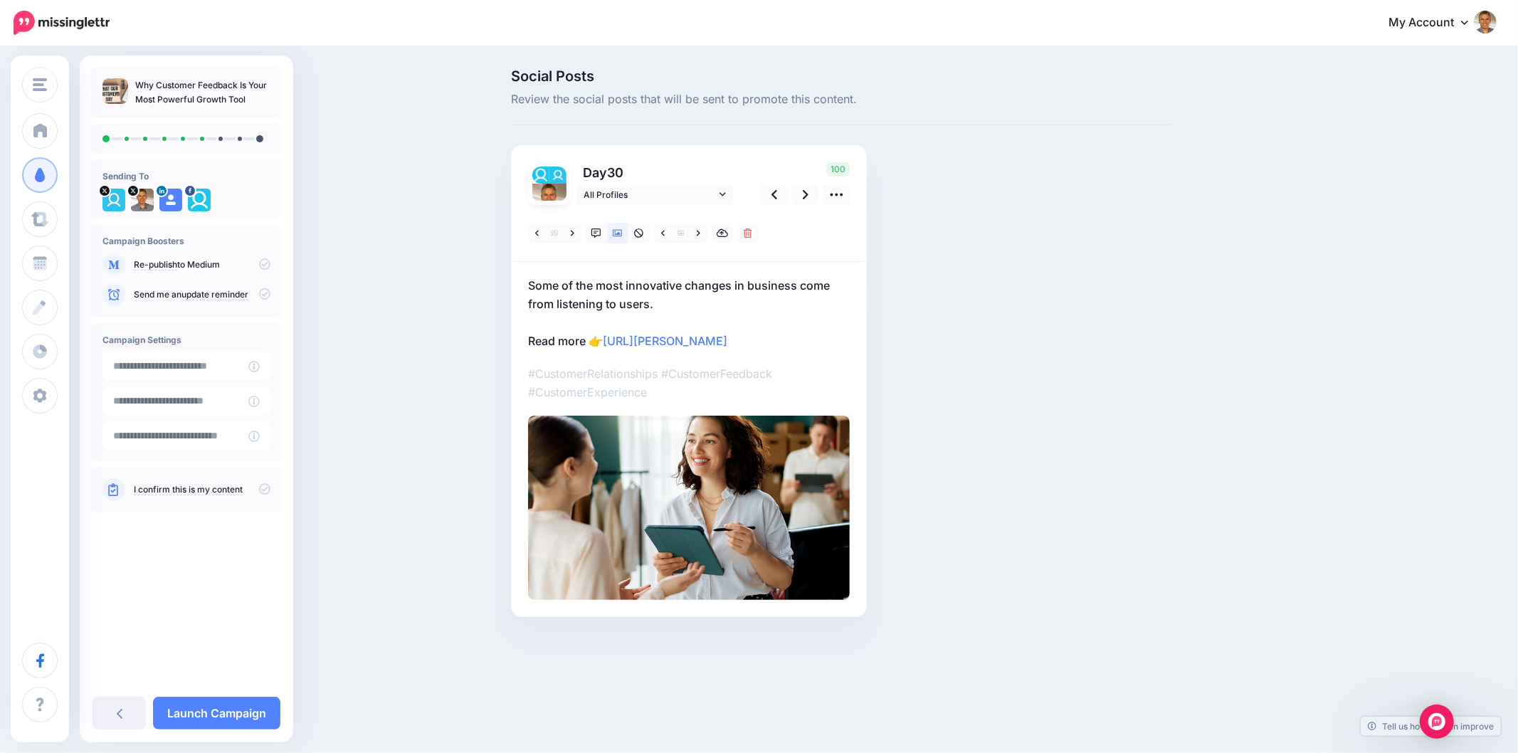
click at [1105, 305] on div "Social Posts Review the social posts that will be sent to promote this content.…" at bounding box center [841, 364] width 682 height 591
click at [1110, 367] on div "Social Posts Review the social posts that will be sent to promote this content.…" at bounding box center [841, 364] width 682 height 591
click at [806, 200] on icon at bounding box center [806, 194] width 6 height 15
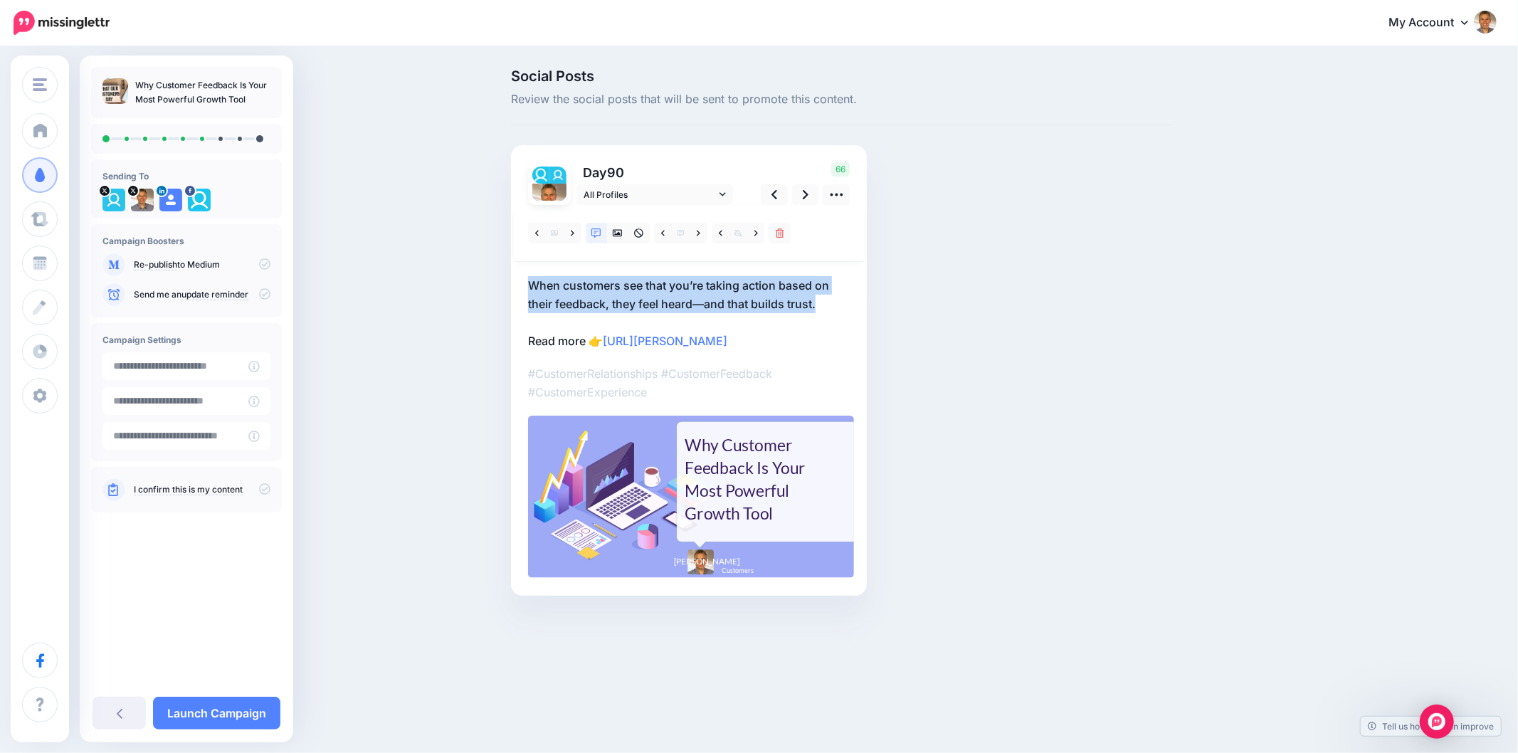
drag, startPoint x: 835, startPoint y: 305, endPoint x: 528, endPoint y: 266, distance: 309.7
click at [528, 266] on div at bounding box center [689, 392] width 322 height 374
click at [914, 287] on div "Social Posts Review the social posts that will be sent to promote this content.…" at bounding box center [841, 353] width 682 height 569
click at [822, 307] on p "When customers see that you’re taking action based on their feedback, they feel…" at bounding box center [689, 313] width 322 height 74
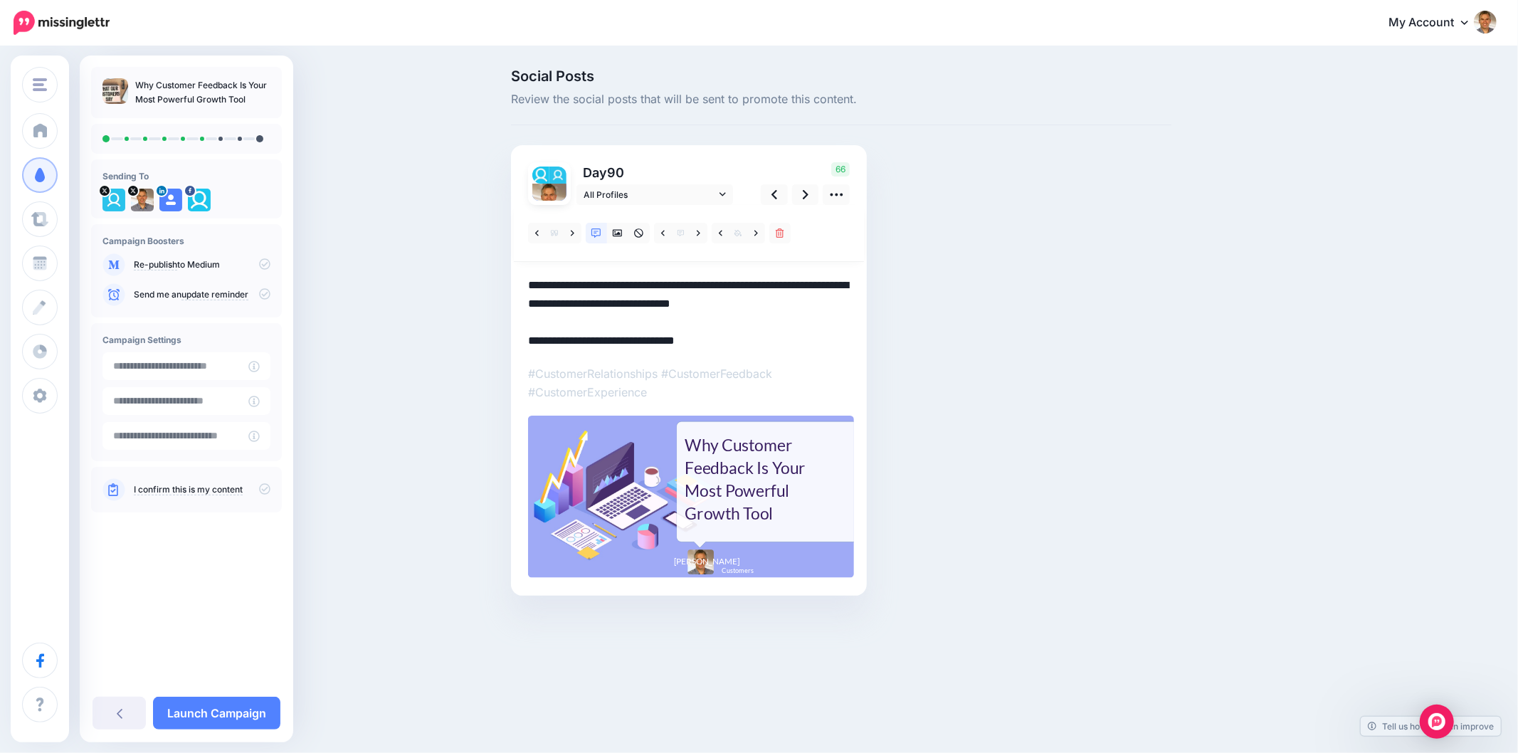
drag, startPoint x: 821, startPoint y: 307, endPoint x: 507, endPoint y: 276, distance: 315.2
click at [507, 276] on div "Social Posts Review the social posts that will be sent to promote this content.…" at bounding box center [841, 353] width 682 height 569
paste textarea
type textarea "**********"
click at [971, 302] on div "Social Posts Review the social posts that will be sent to promote this content.…" at bounding box center [841, 353] width 682 height 569
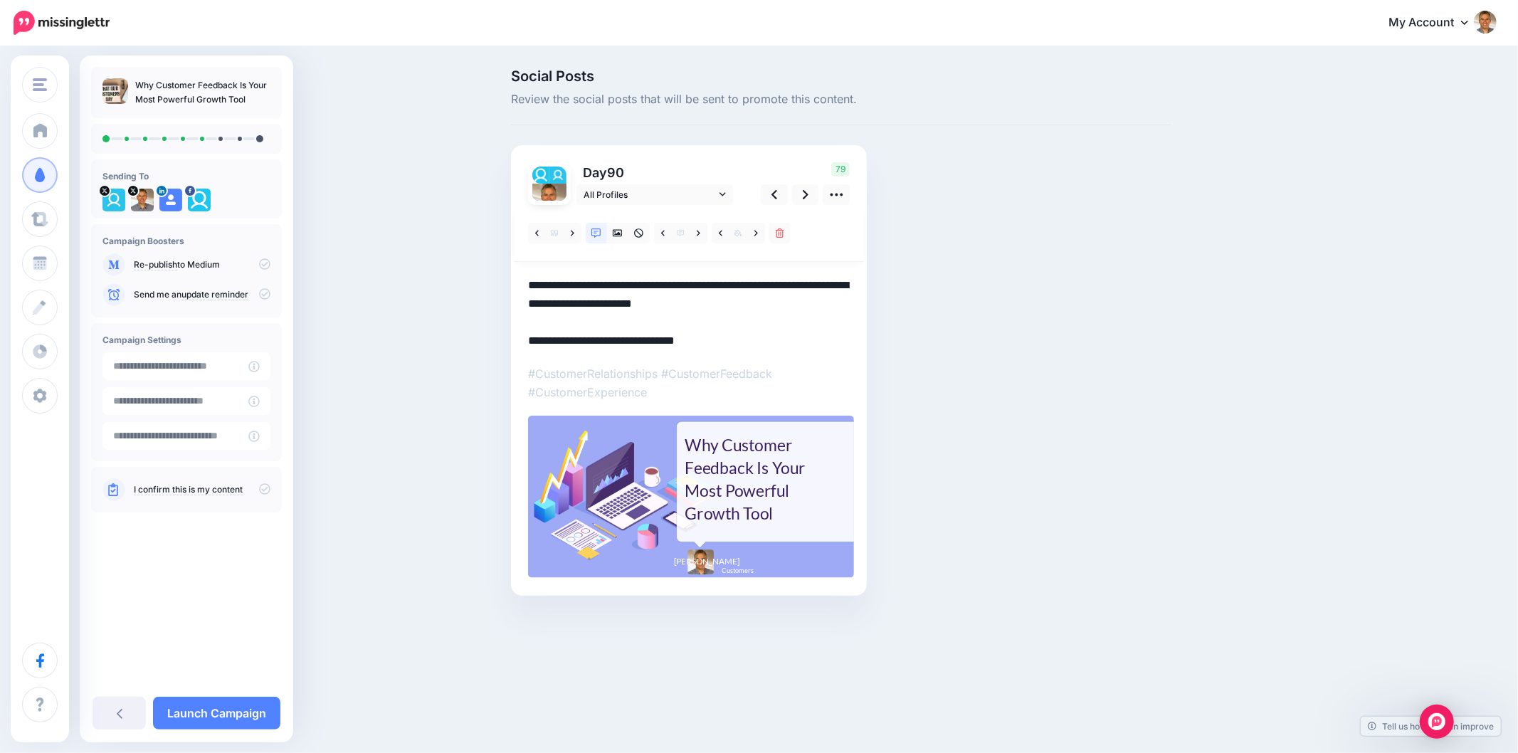
click at [812, 466] on div "Why Customer Feedback Is Your Most Powerful Growth Tool" at bounding box center [751, 478] width 134 height 91
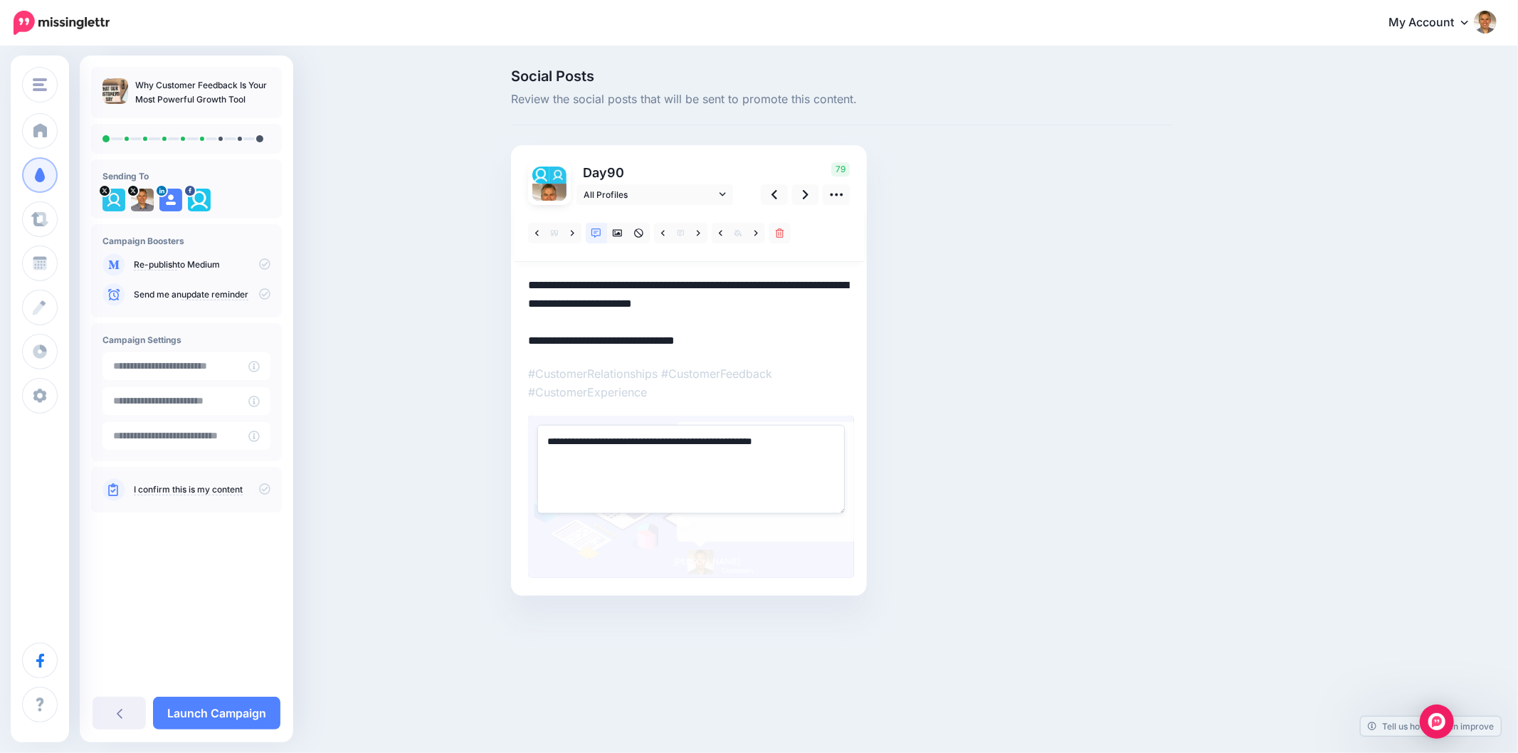
click at [766, 454] on textarea "**********" at bounding box center [690, 469] width 307 height 88
paste textarea "**********"
drag, startPoint x: 968, startPoint y: 423, endPoint x: 973, endPoint y: 406, distance: 18.0
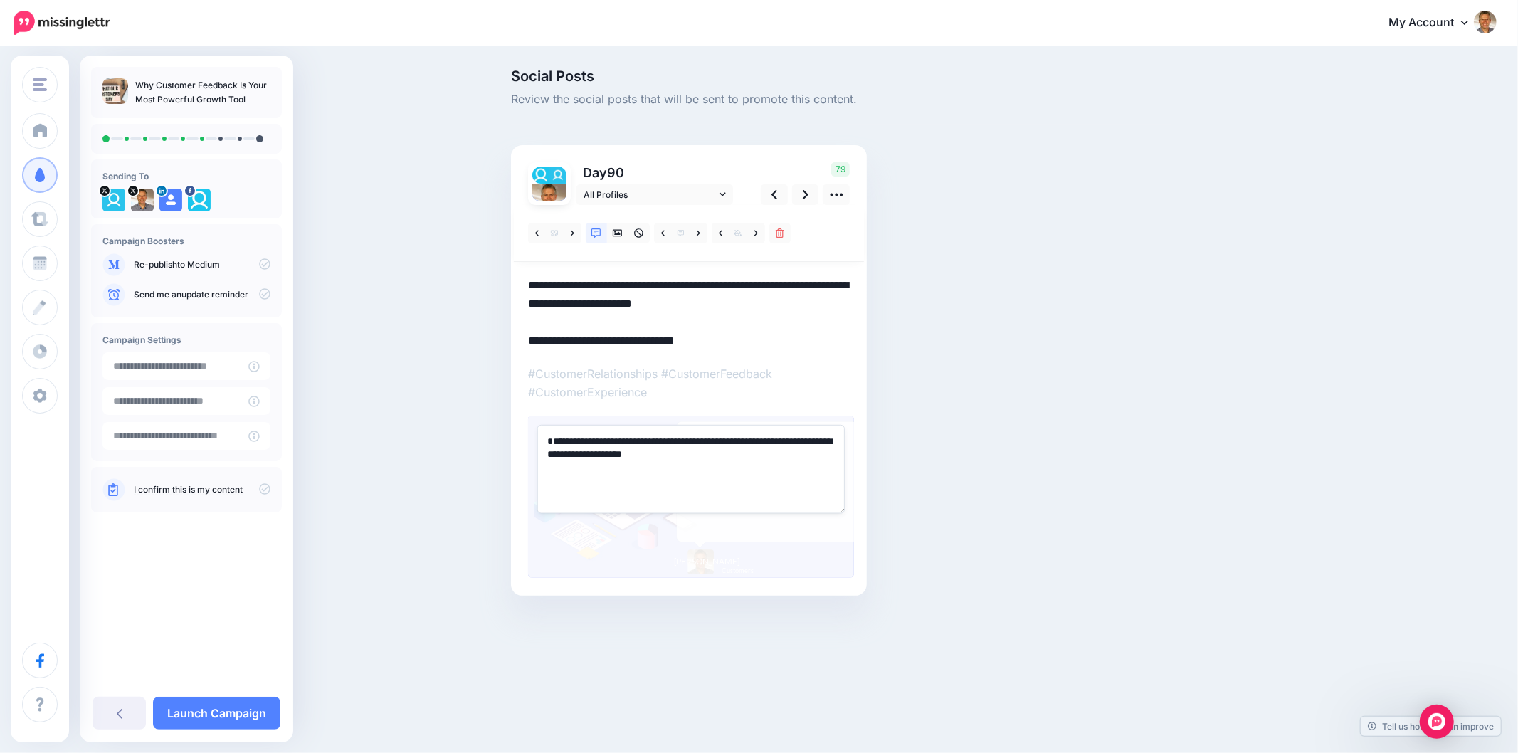
click at [970, 422] on div "Social Posts Review the social posts that will be sent to promote this content.…" at bounding box center [841, 353] width 682 height 569
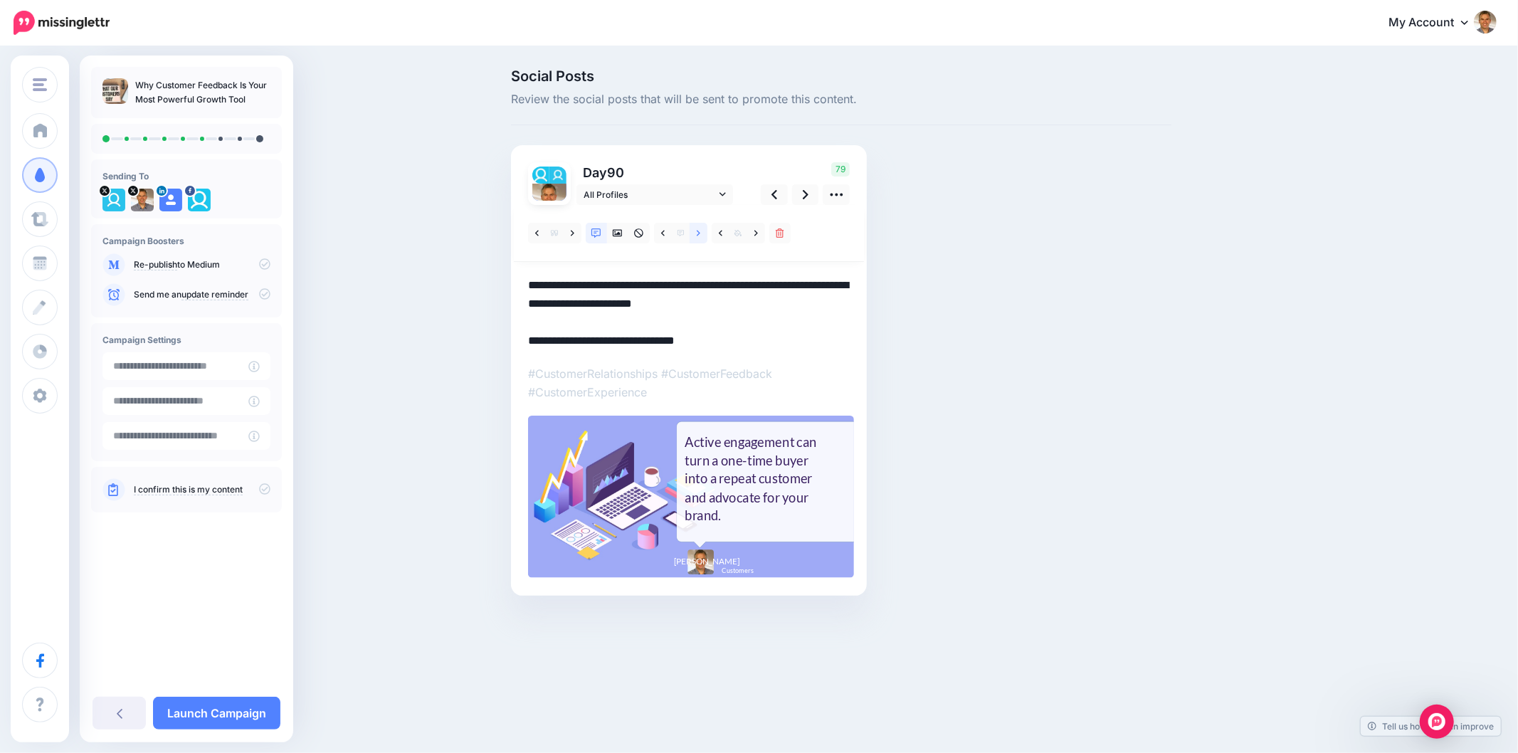
click at [697, 235] on icon at bounding box center [699, 233] width 4 height 6
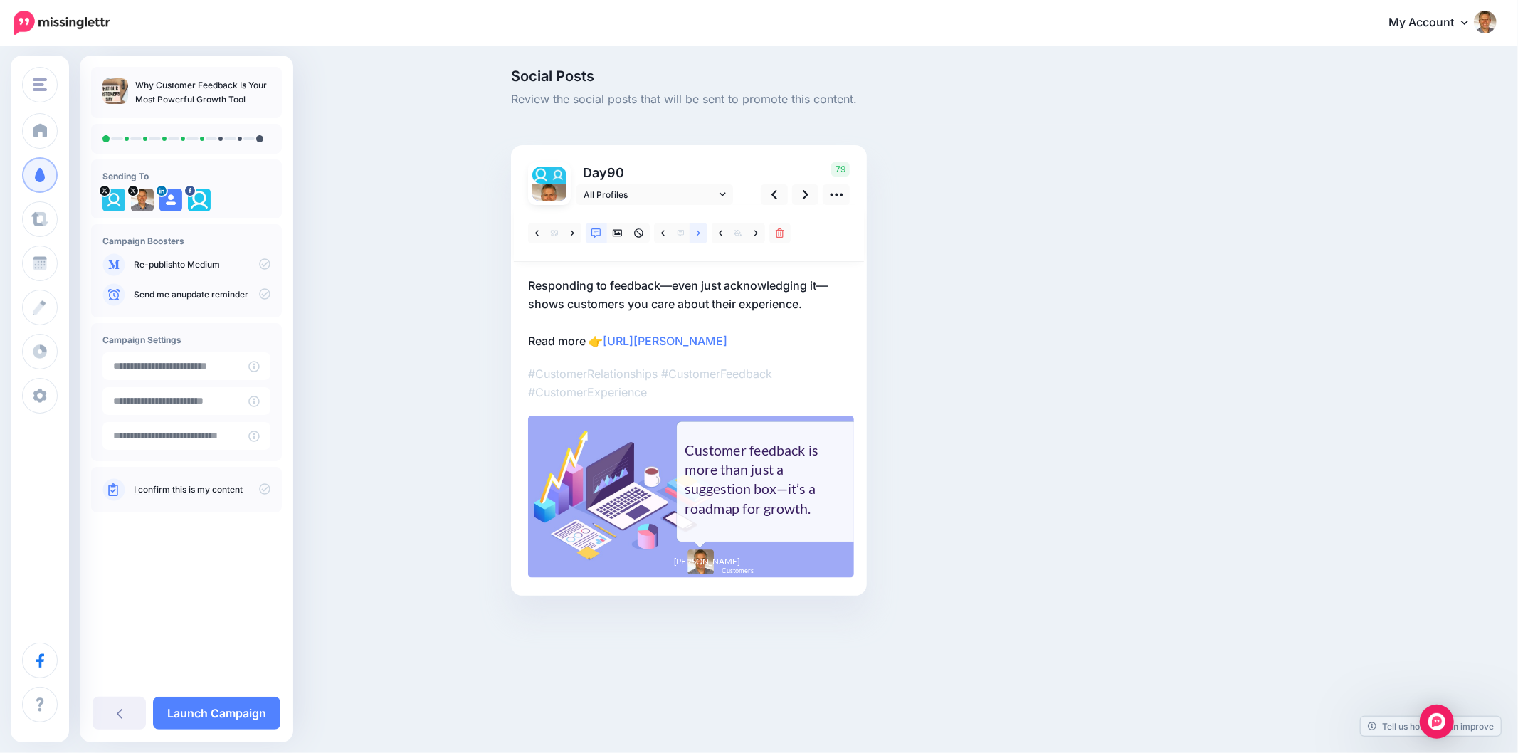
click at [697, 235] on icon at bounding box center [699, 233] width 4 height 6
click at [756, 236] on icon at bounding box center [756, 233] width 4 height 10
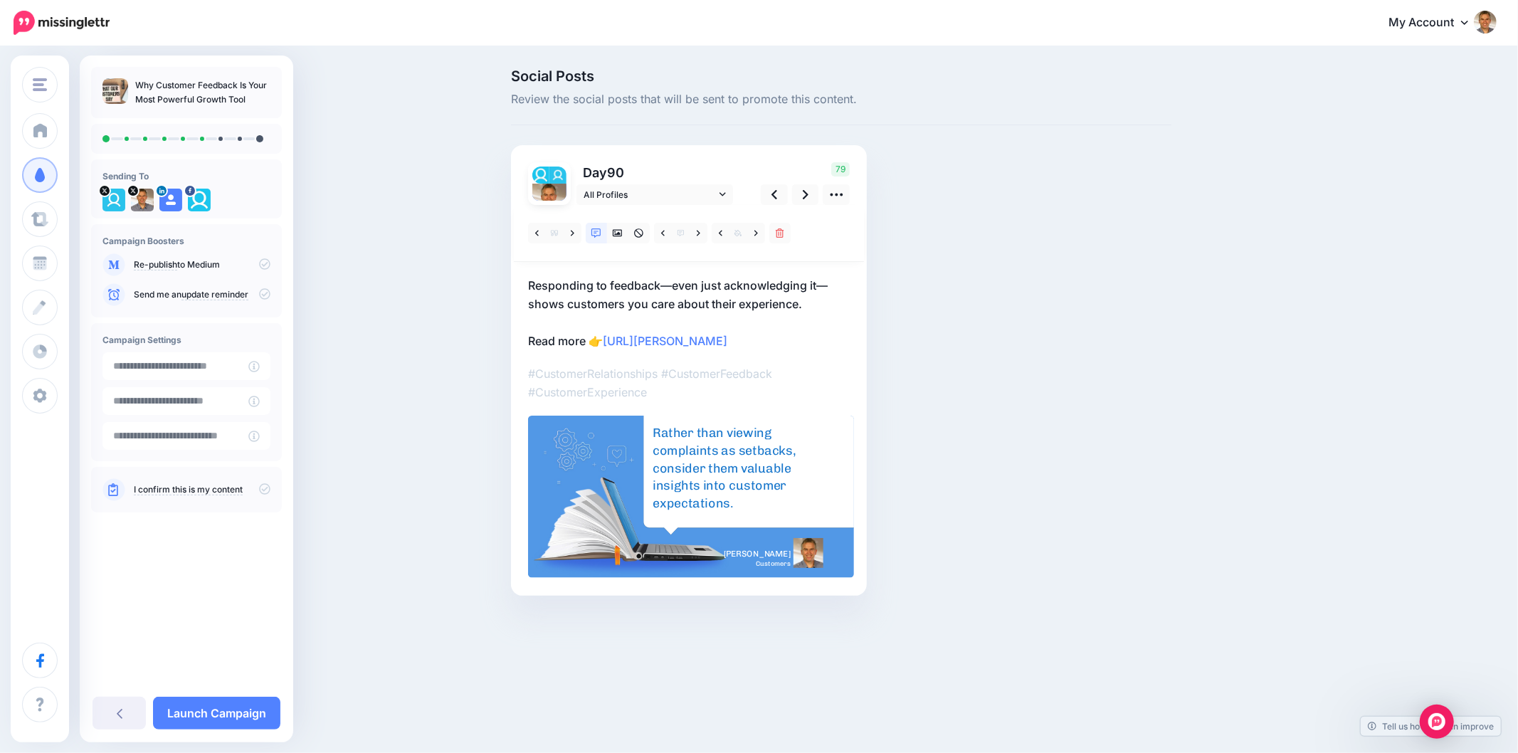
click at [706, 448] on div "Rather than viewing complaints as setbacks, consider them valuable insights int…" at bounding box center [735, 469] width 166 height 88
click at [0, 0] on textarea "**********" at bounding box center [0, 0] width 0 height 0
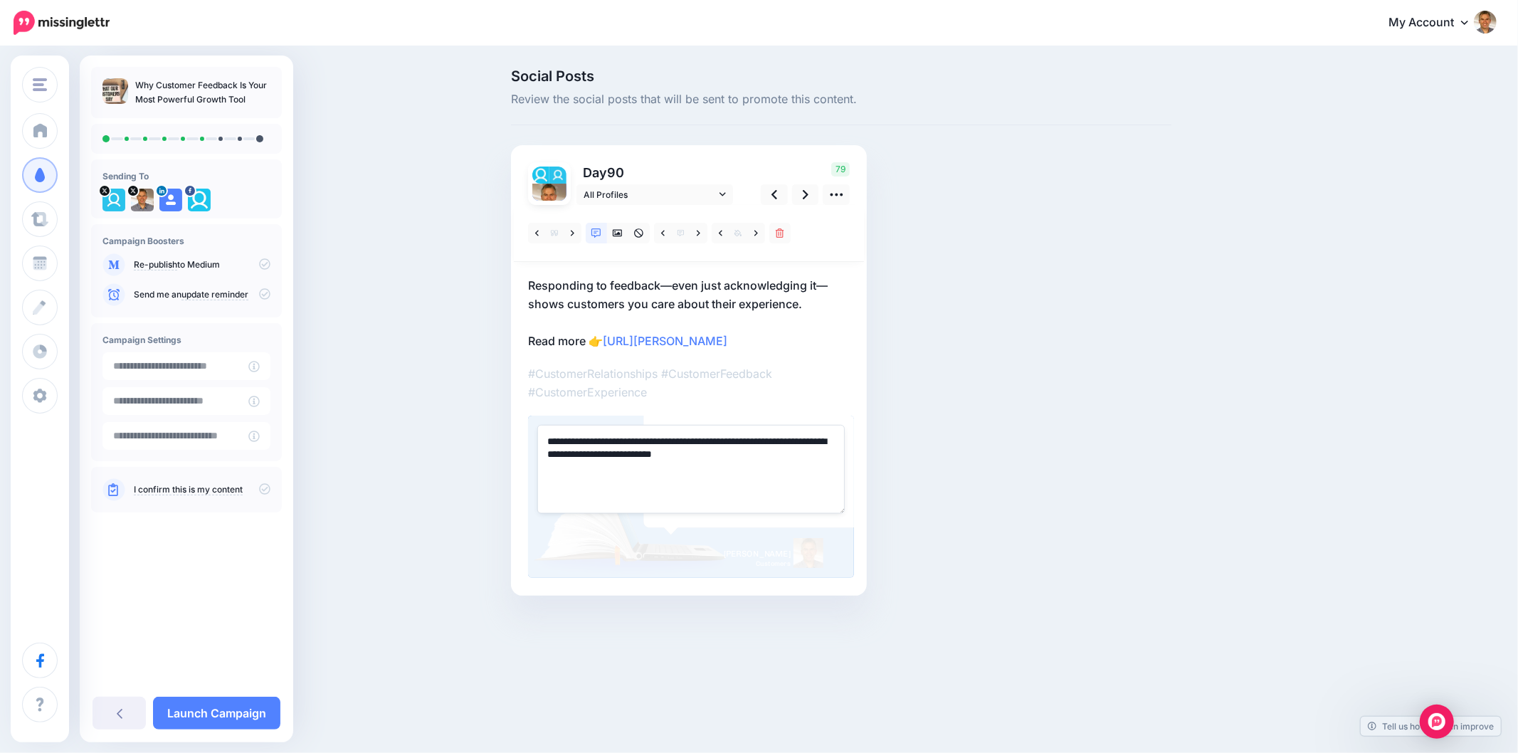
click at [706, 448] on textarea "**********" at bounding box center [690, 469] width 307 height 88
paste textarea
click at [1094, 452] on div "Social Posts Review the social posts that will be sent to promote this content.…" at bounding box center [841, 353] width 682 height 569
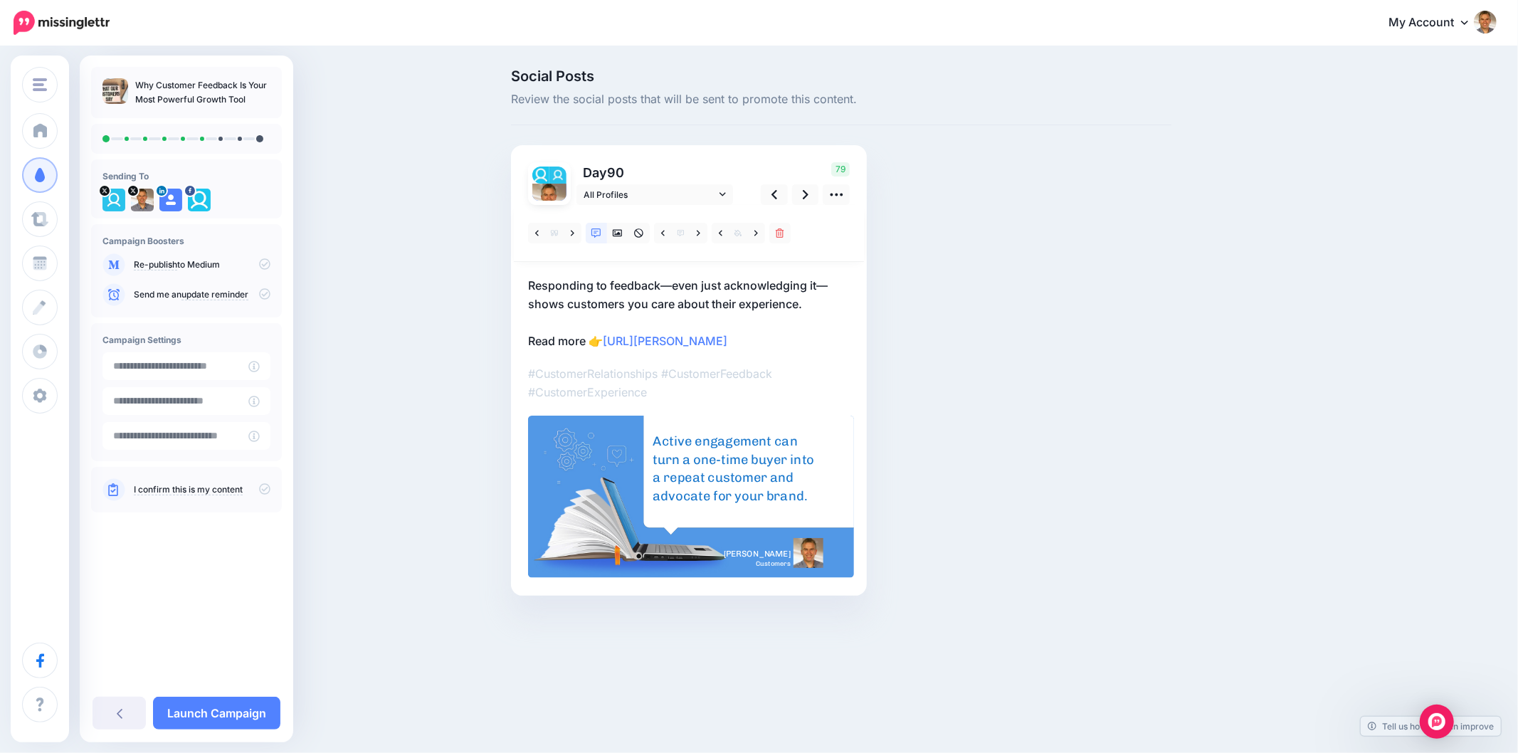
click at [666, 449] on div "Active engagement can turn a one-time buyer into a repeat customer and advocate…" at bounding box center [735, 468] width 166 height 73
type textarea "**********"
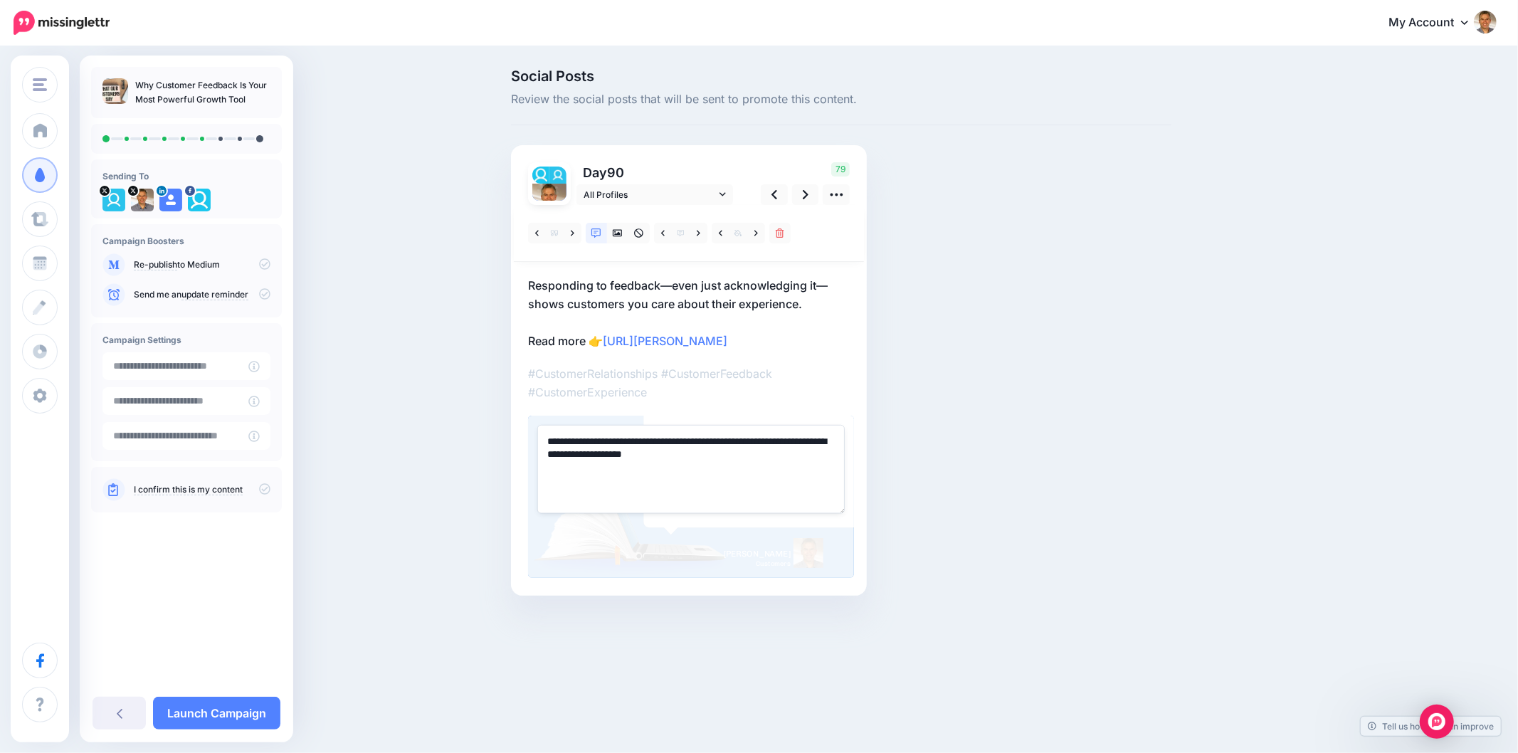
click at [551, 442] on textarea "**********" at bounding box center [690, 469] width 307 height 88
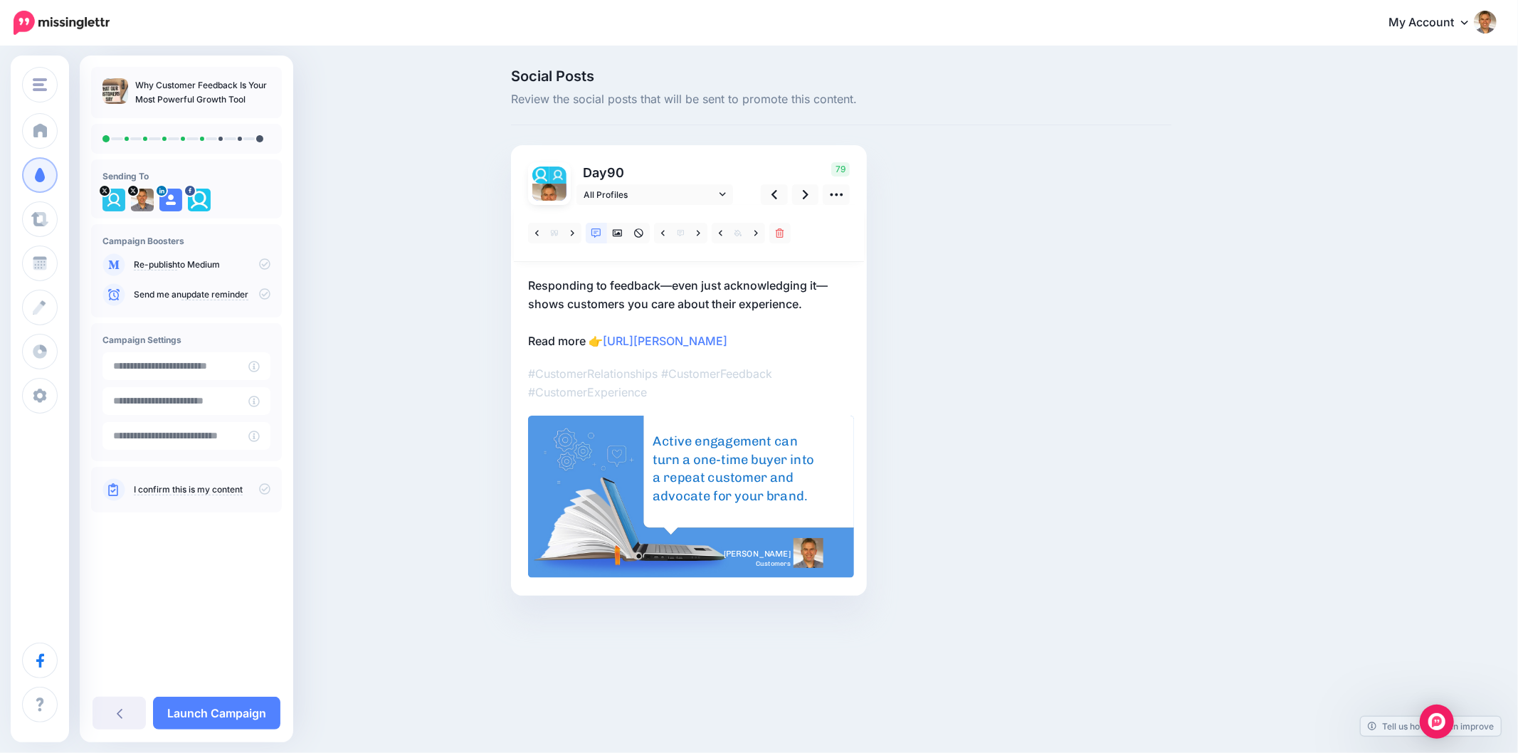
click at [994, 406] on div "Social Posts Review the social posts that will be sent to promote this content.…" at bounding box center [841, 353] width 682 height 569
click at [1060, 395] on div "Social Posts Review the social posts that will be sent to promote this content.…" at bounding box center [841, 353] width 682 height 569
click at [1405, 343] on div "Social Posts Review the social posts that will be sent to promote this content.…" at bounding box center [759, 354] width 1518 height 612
drag, startPoint x: 1118, startPoint y: 354, endPoint x: 740, endPoint y: 256, distance: 391.0
click at [1117, 354] on div "Social Posts Review the social posts that will be sent to promote this content.…" at bounding box center [841, 353] width 682 height 569
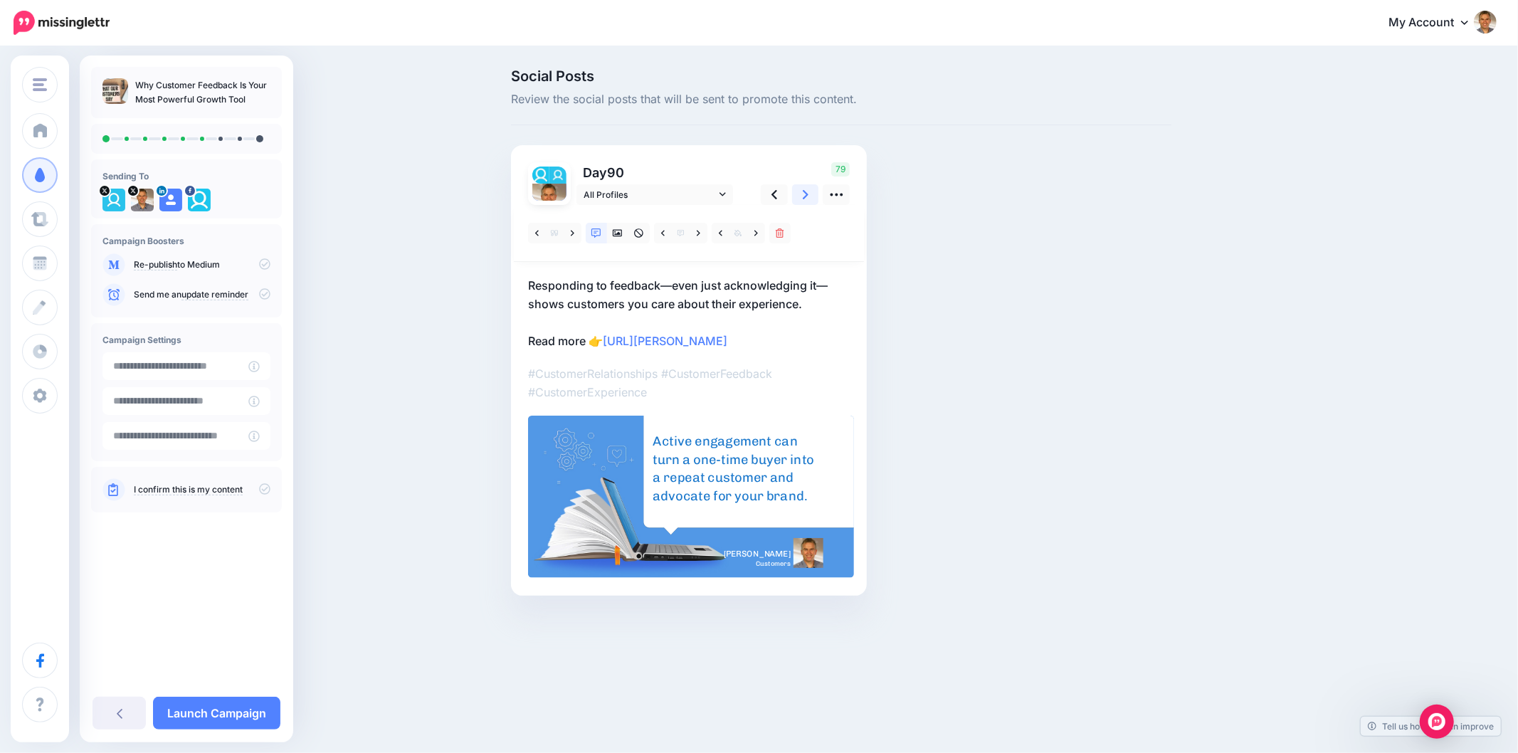
click at [813, 199] on link at bounding box center [805, 194] width 27 height 21
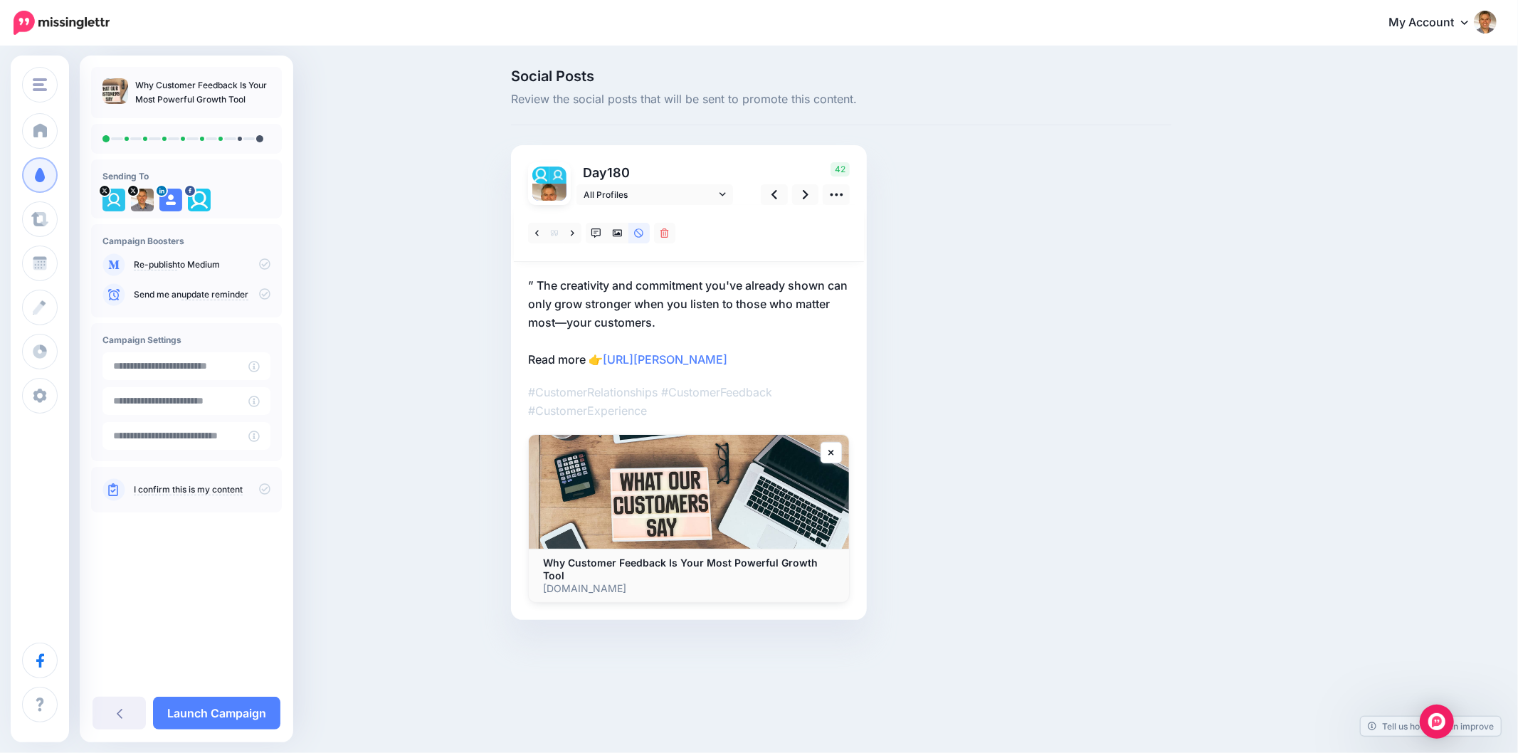
drag, startPoint x: 728, startPoint y: 304, endPoint x: 709, endPoint y: 312, distance: 20.1
click at [728, 304] on p "” The creativity and commitment you've already shown can only grow stronger whe…" at bounding box center [689, 322] width 322 height 92
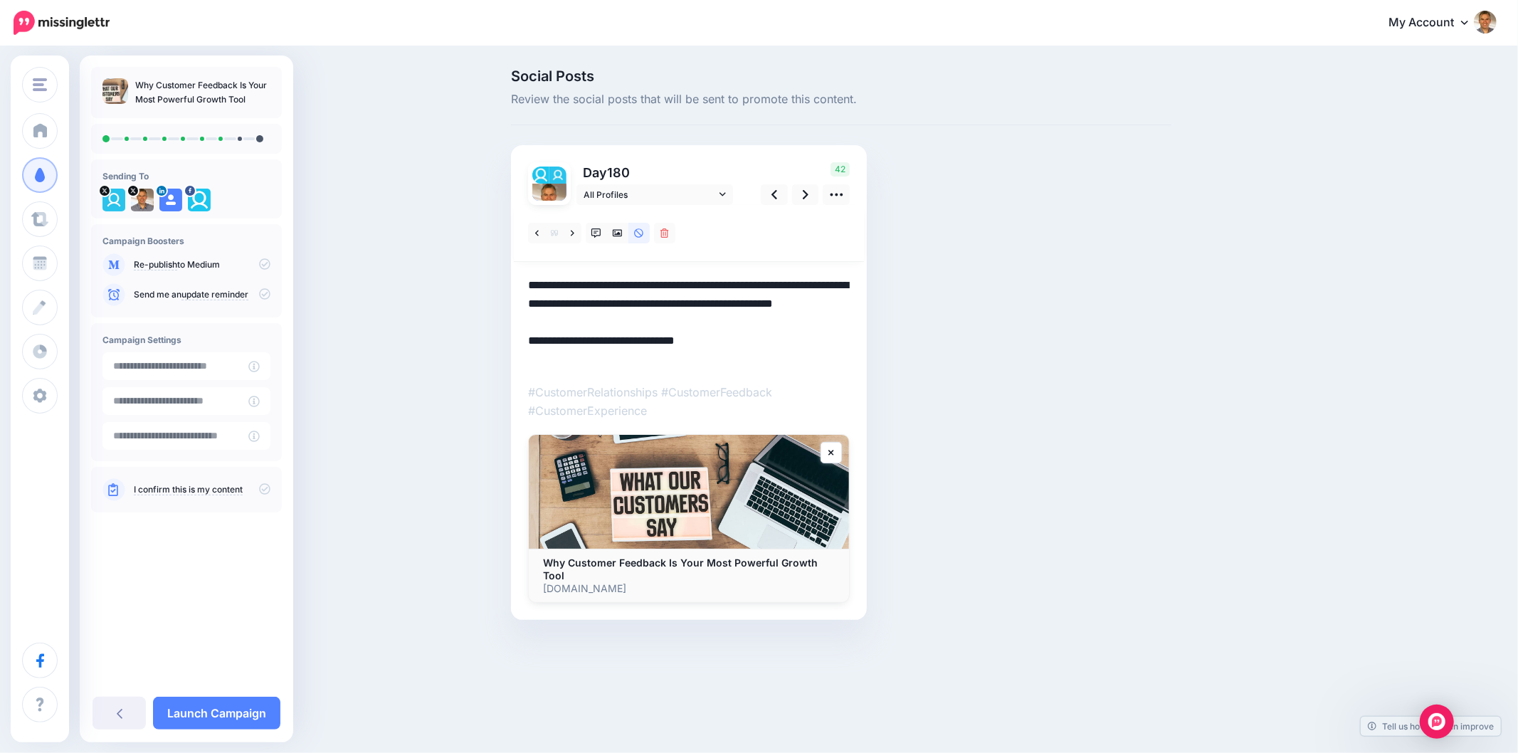
drag, startPoint x: 704, startPoint y: 322, endPoint x: 502, endPoint y: 276, distance: 208.0
click at [502, 276] on div "Social Posts Review the social posts that will be sent to promote this content.…" at bounding box center [841, 365] width 682 height 593
paste textarea
type textarea "**********"
click at [599, 233] on icon at bounding box center [596, 233] width 10 height 10
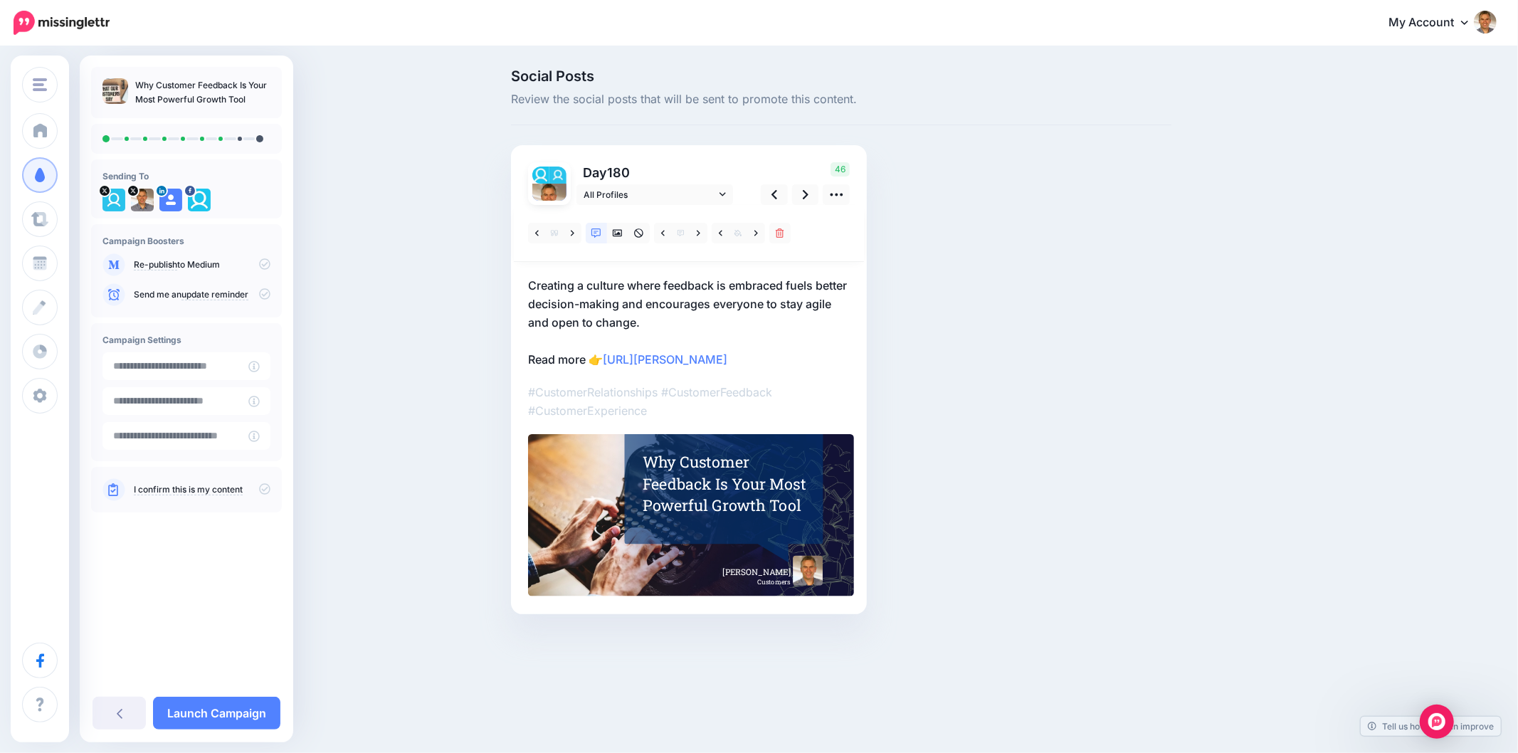
click at [703, 484] on div "Why Customer Feedback Is Your Most Powerful Growth Tool" at bounding box center [725, 483] width 166 height 65
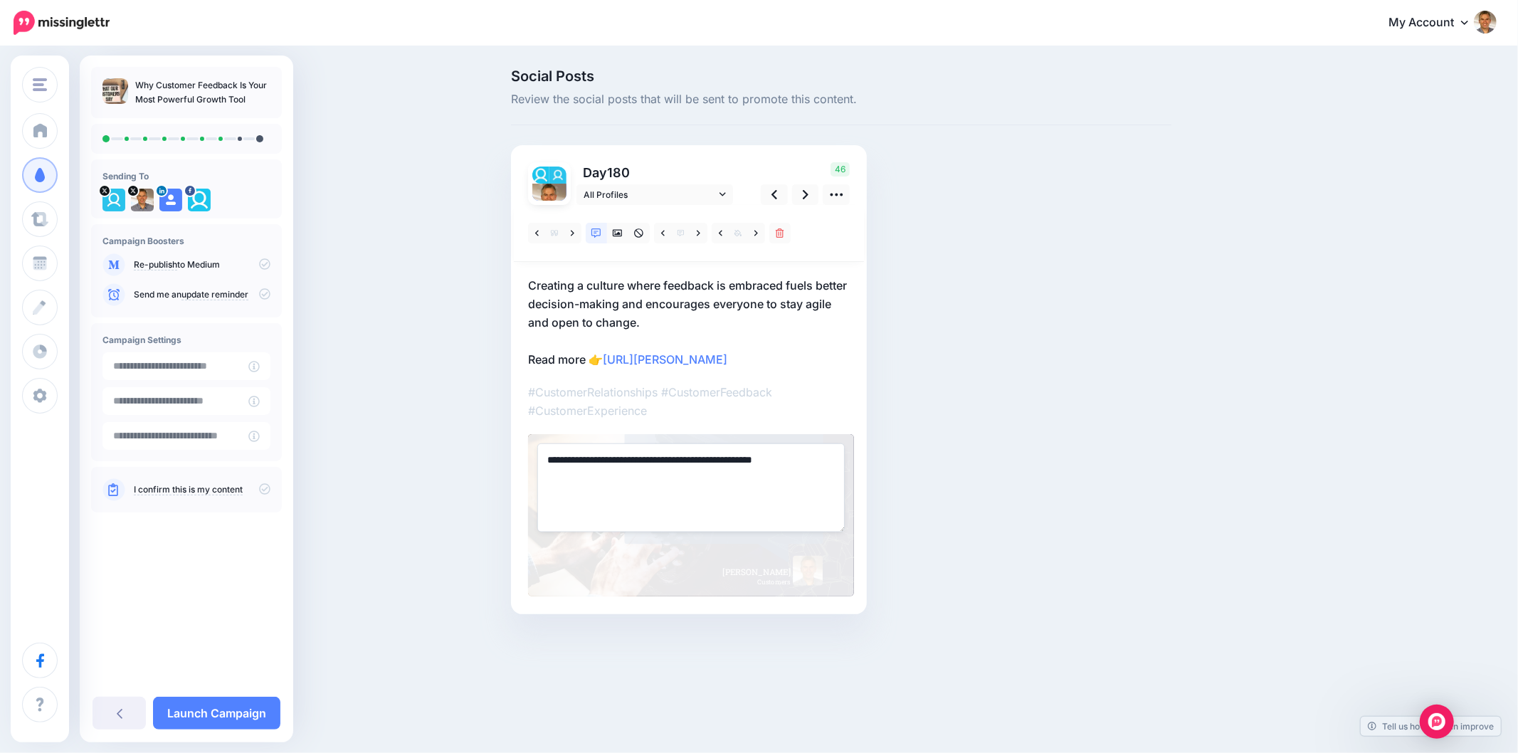
click at [690, 467] on textarea "**********" at bounding box center [690, 487] width 307 height 88
paste textarea "**********"
click at [551, 462] on textarea "**********" at bounding box center [690, 487] width 307 height 88
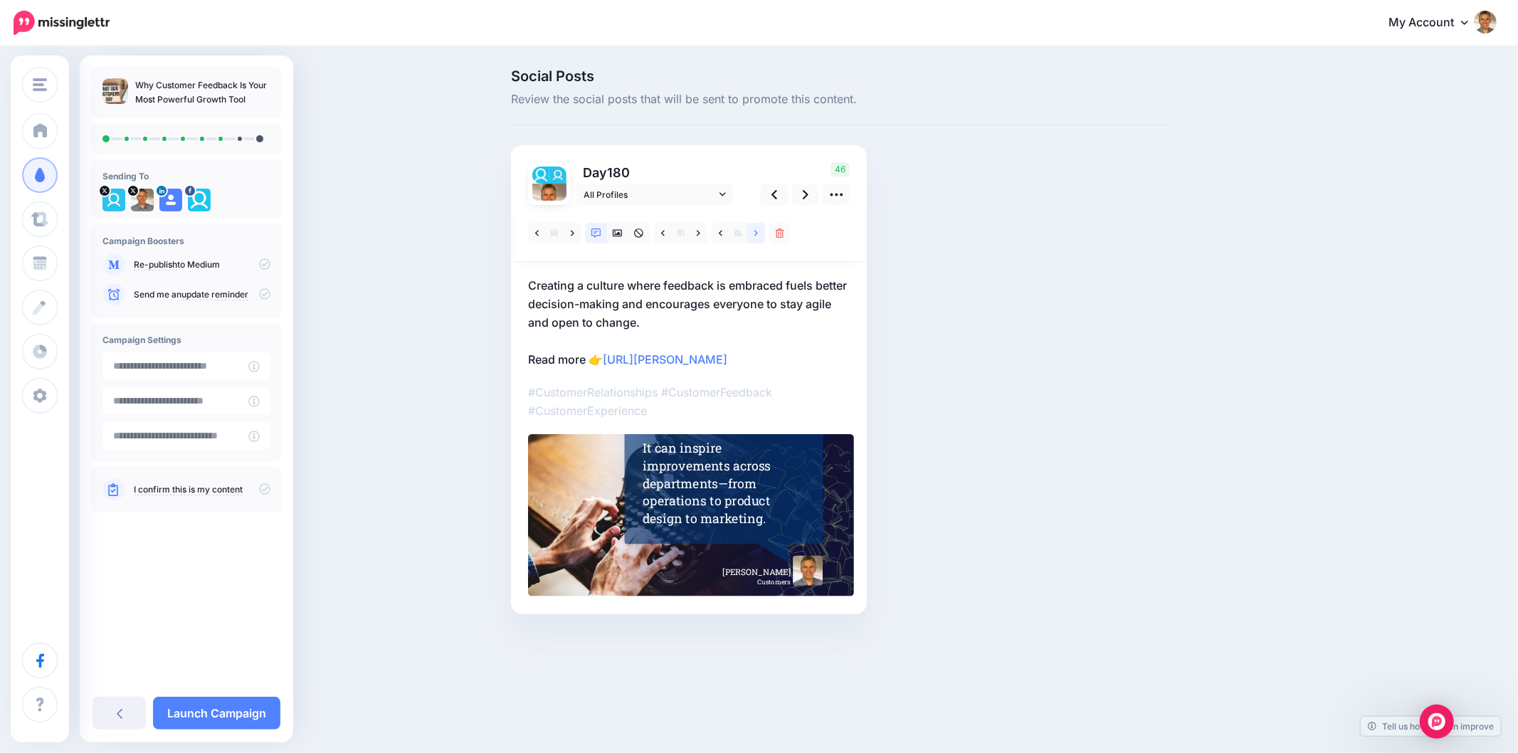
click at [756, 235] on icon at bounding box center [756, 233] width 4 height 10
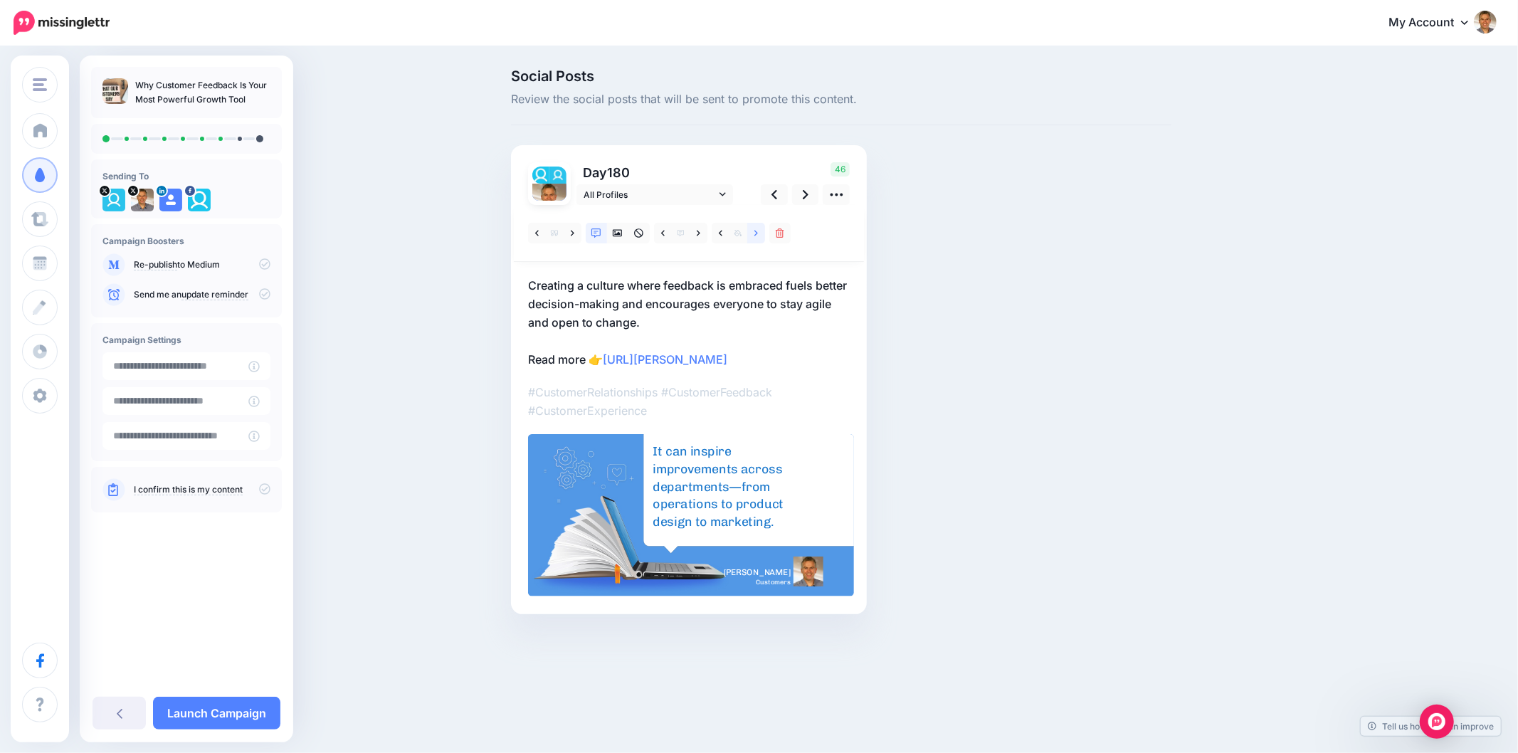
click at [753, 235] on link at bounding box center [756, 233] width 18 height 21
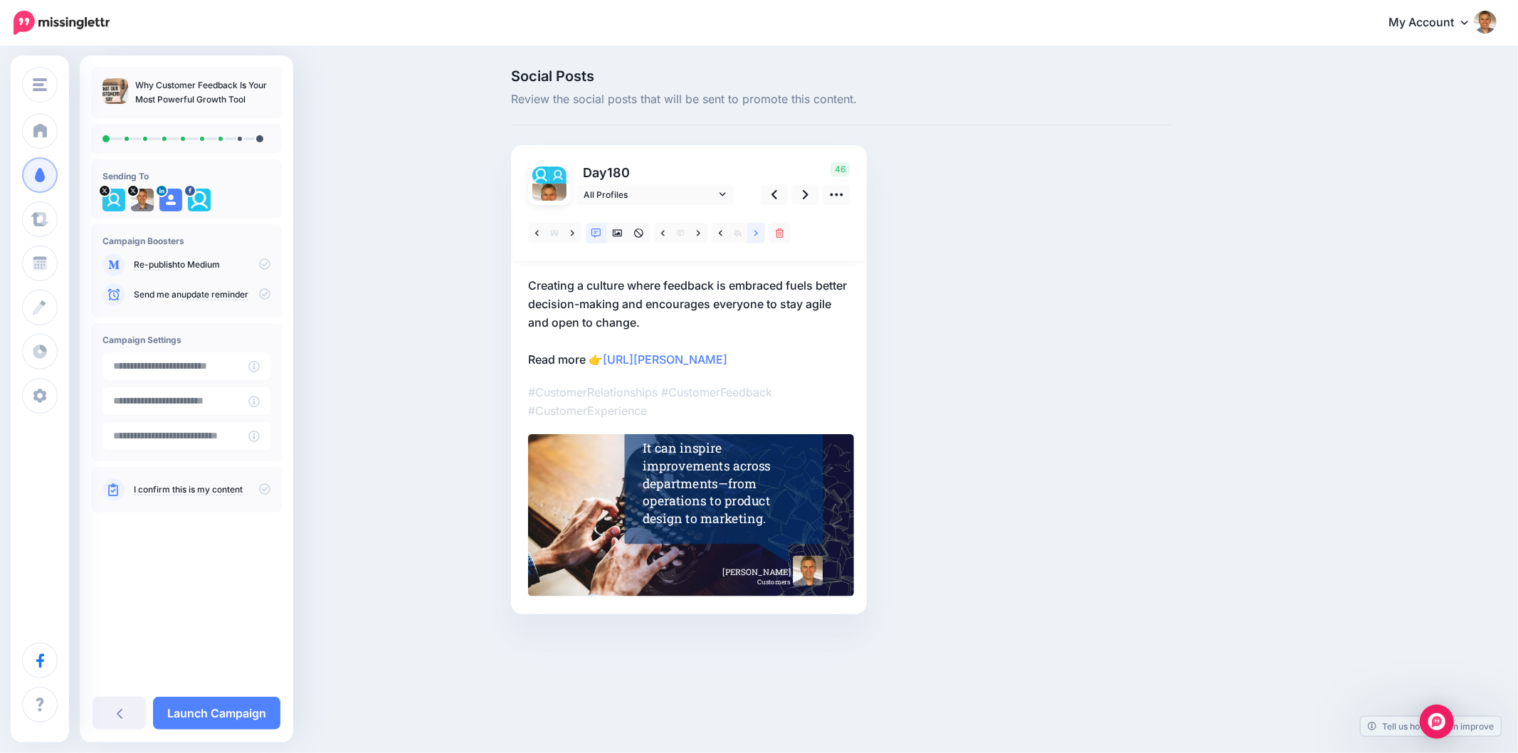
click at [753, 235] on link at bounding box center [756, 233] width 18 height 21
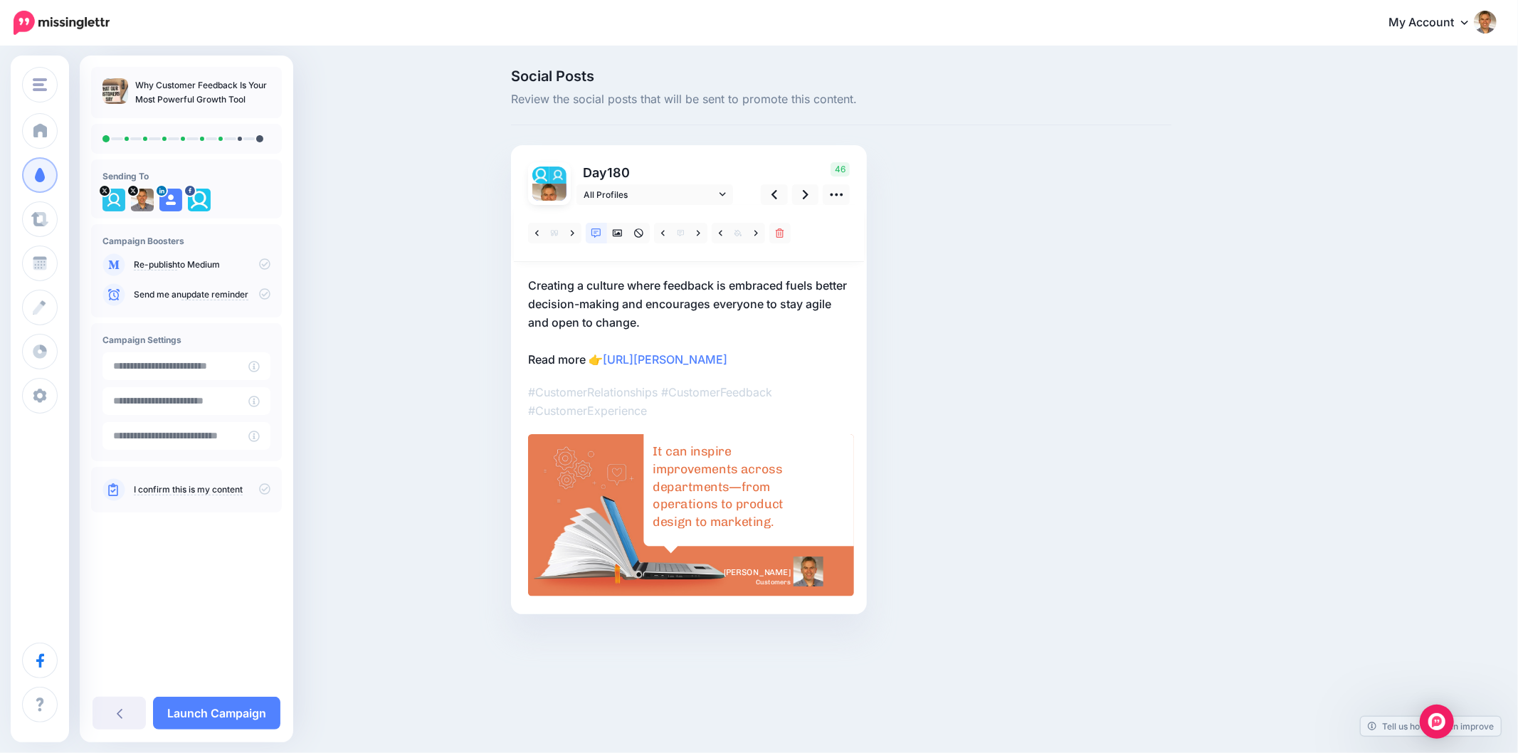
drag, startPoint x: 972, startPoint y: 316, endPoint x: 1024, endPoint y: 307, distance: 53.3
click at [975, 316] on div "Social Posts Review the social posts that will be sent to promote this content.…" at bounding box center [841, 363] width 682 height 588
drag, startPoint x: 1210, startPoint y: 431, endPoint x: 930, endPoint y: 313, distance: 304.2
click at [1209, 430] on div "Social Posts Review the social posts that will be sent to promote this content.…" at bounding box center [909, 363] width 818 height 588
click at [792, 189] on link at bounding box center [805, 194] width 27 height 21
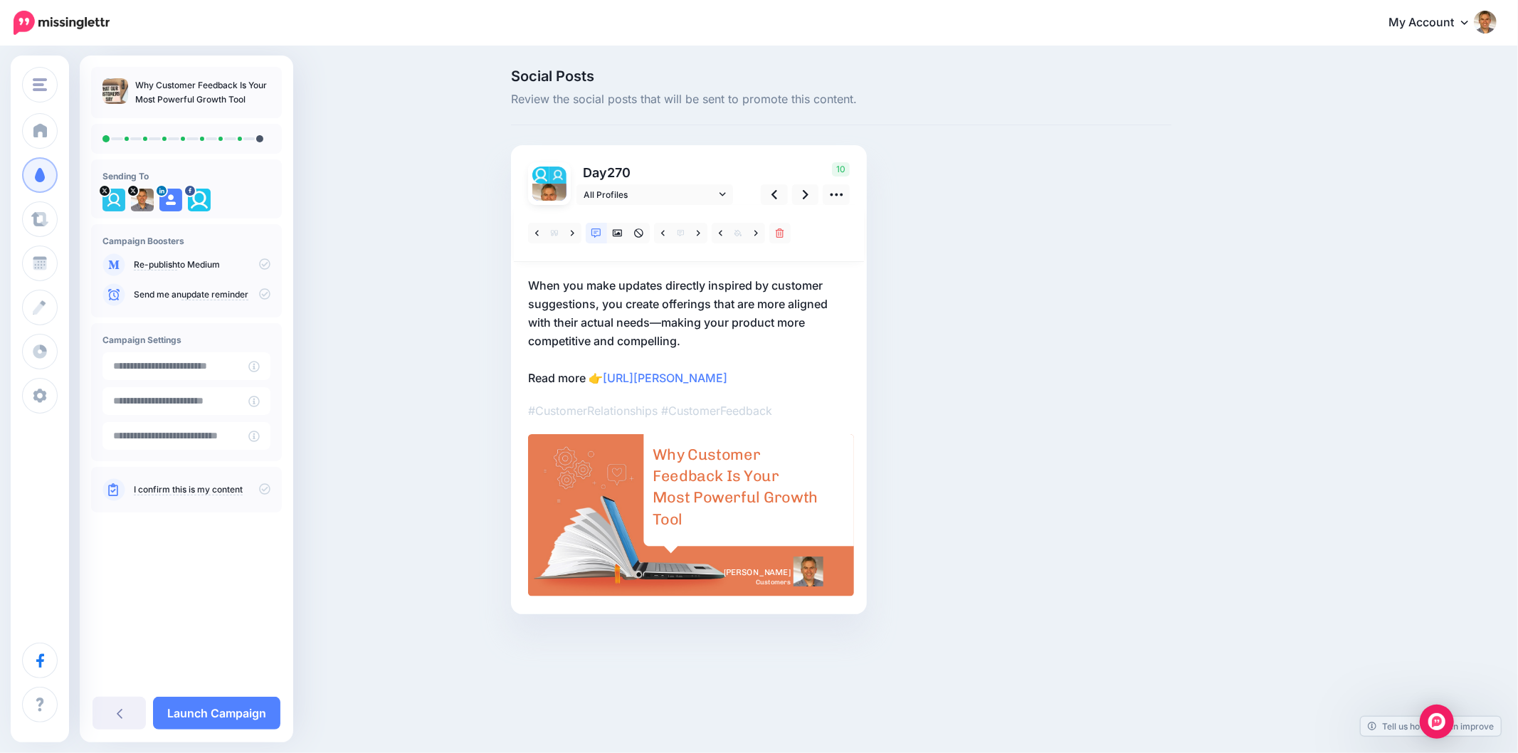
click at [993, 345] on div "Social Posts Review the social posts that will be sent to promote this content.…" at bounding box center [841, 363] width 682 height 588
drag, startPoint x: 1291, startPoint y: 329, endPoint x: 1333, endPoint y: 322, distance: 42.6
click at [1291, 328] on div "Social Posts Review the social posts that will be sent to promote this content.…" at bounding box center [909, 363] width 818 height 588
click at [576, 235] on link at bounding box center [572, 233] width 18 height 21
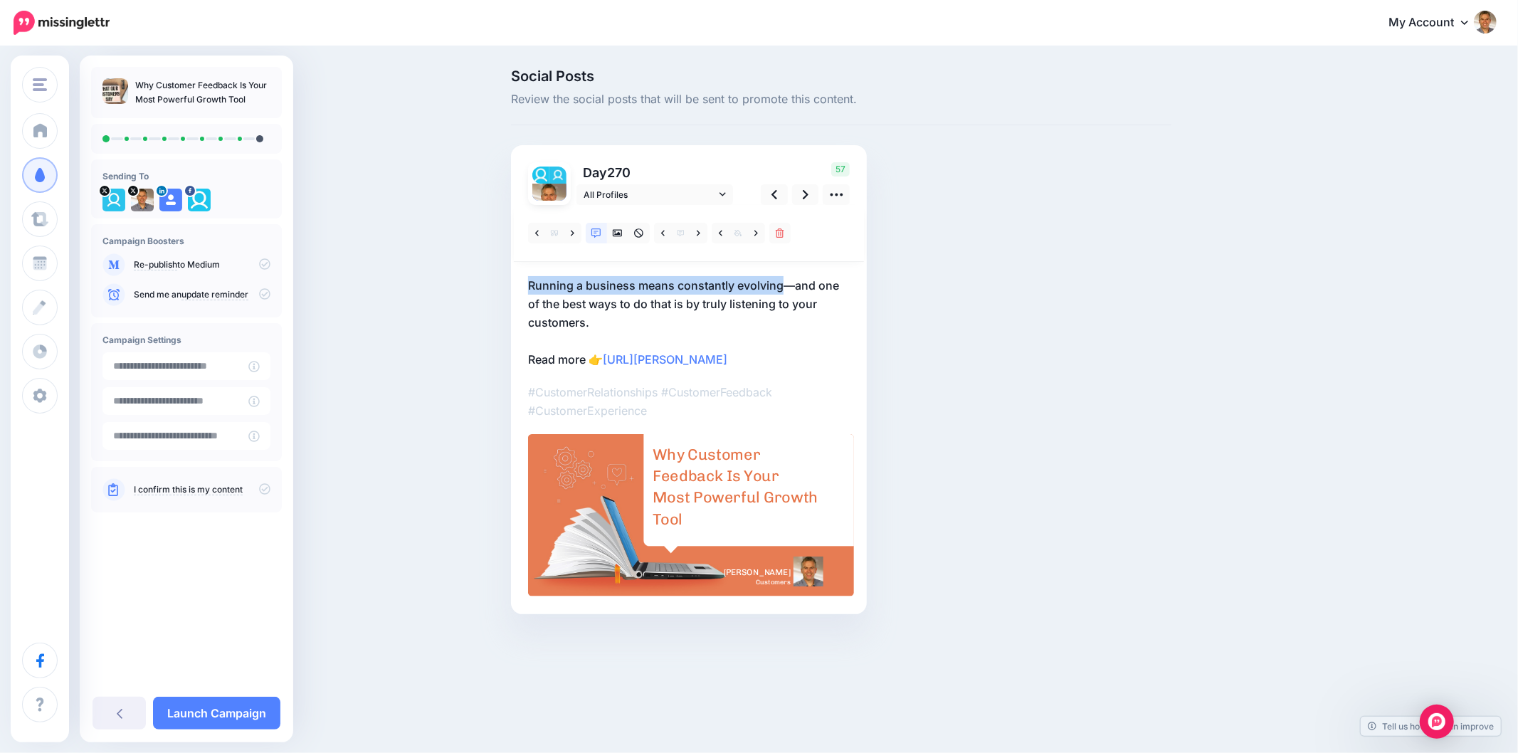
drag, startPoint x: 506, startPoint y: 286, endPoint x: 786, endPoint y: 287, distance: 280.3
click at [786, 287] on div "Social Posts Review the social posts that will be sent to promote this content.…" at bounding box center [841, 363] width 682 height 588
copy p "Running a business means constantly evolving"
click at [1226, 364] on div "Social Posts Review the social posts that will be sent to promote this content.…" at bounding box center [909, 363] width 818 height 588
click at [701, 503] on div "Why Customer Feedback Is Your Most Powerful Growth Tool" at bounding box center [735, 487] width 166 height 86
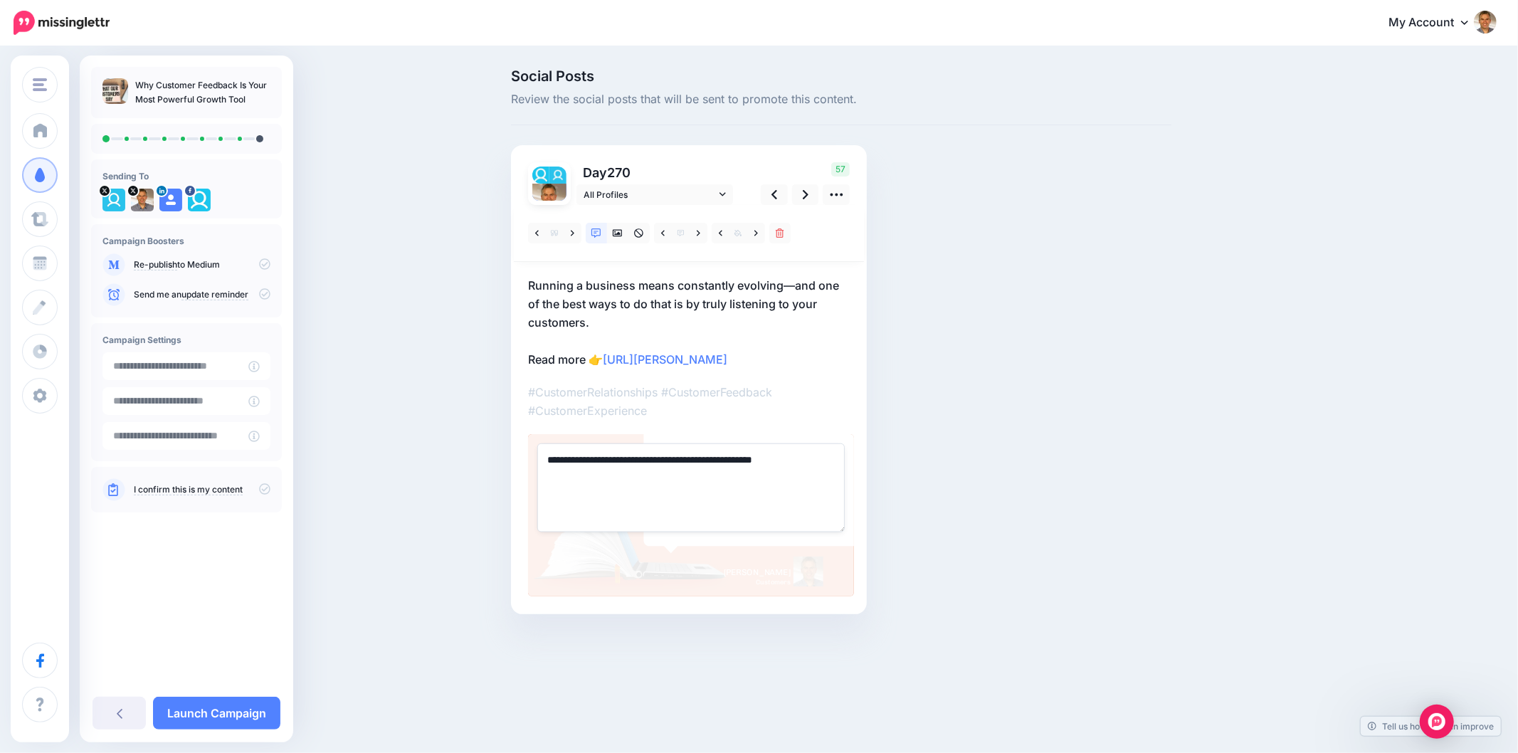
click at [729, 480] on textarea "**********" at bounding box center [690, 487] width 307 height 88
paste textarea "**********"
type textarea "**********"
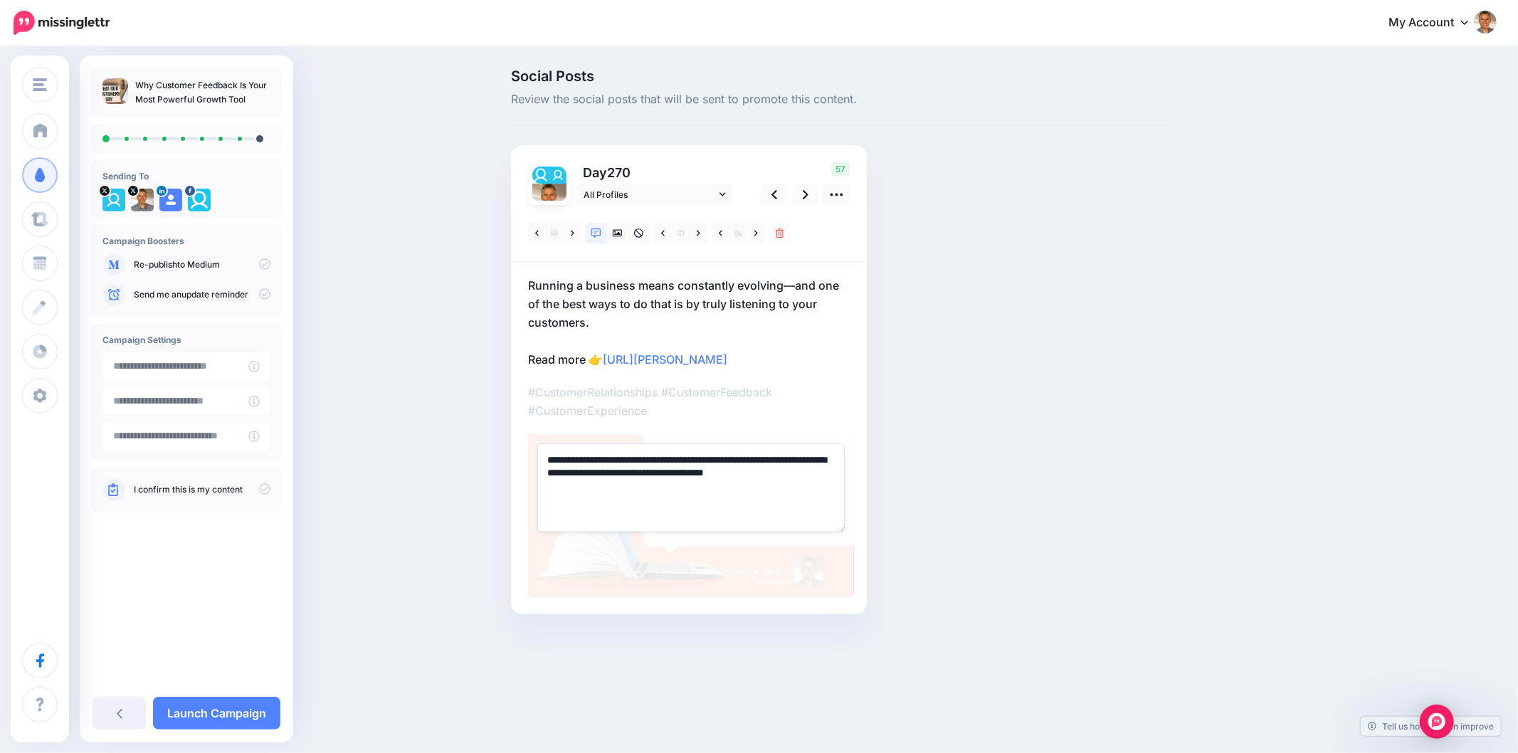
click at [1096, 465] on div "Social Posts Review the social posts that will be sent to promote this content.…" at bounding box center [841, 363] width 682 height 588
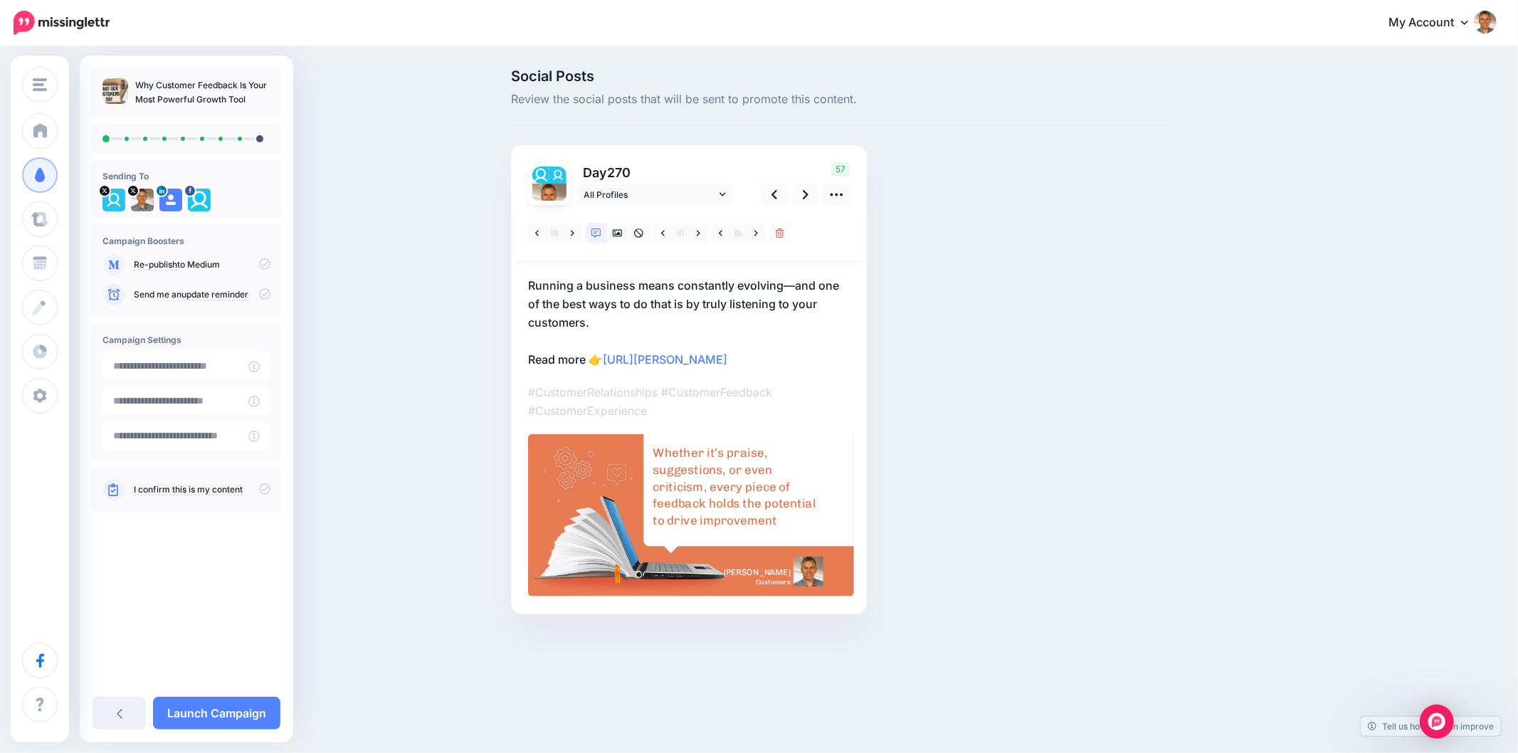
drag, startPoint x: 1150, startPoint y: 513, endPoint x: 909, endPoint y: 396, distance: 268.2
click at [1150, 512] on div "Social Posts Review the social posts that will be sent to promote this content.…" at bounding box center [841, 363] width 682 height 588
click at [756, 228] on icon at bounding box center [756, 233] width 4 height 10
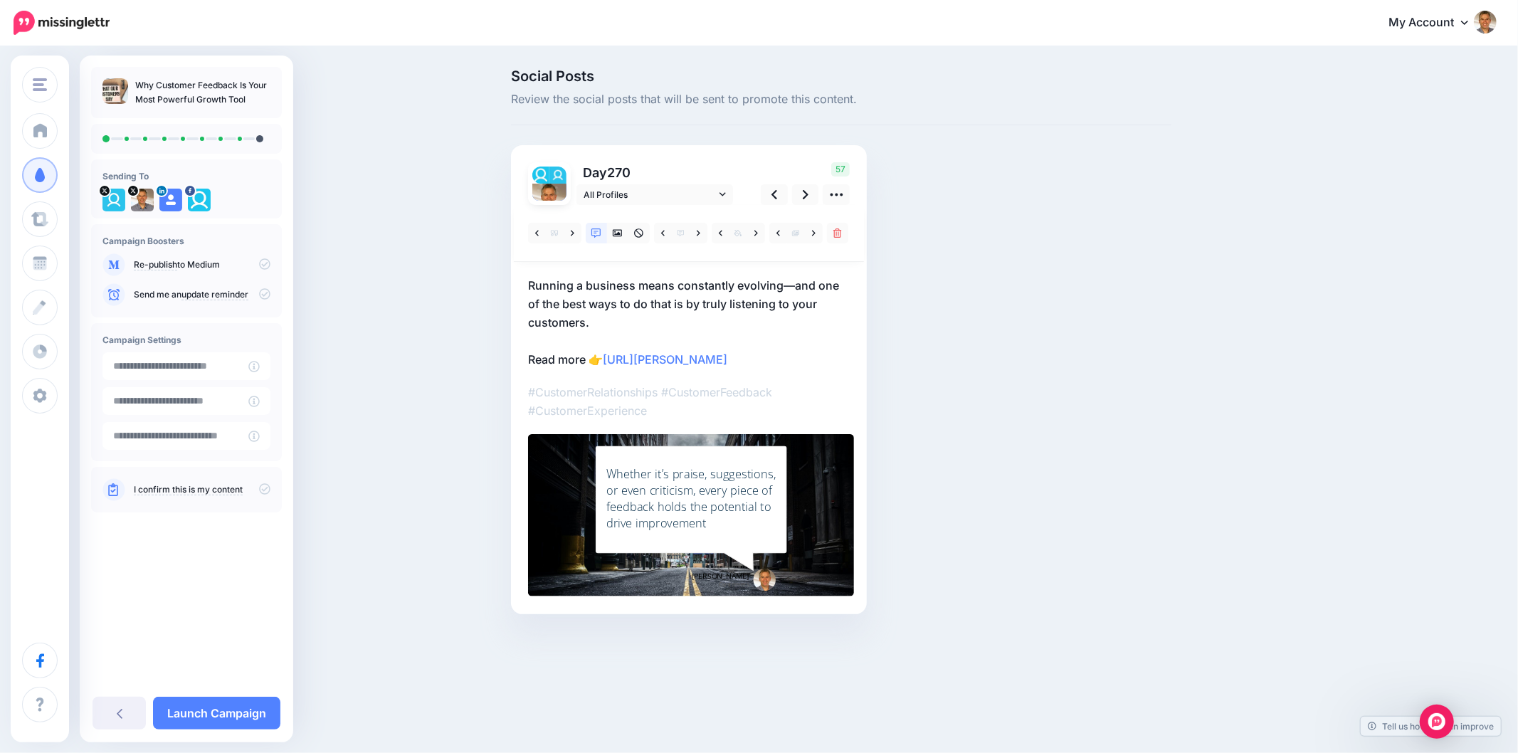
click at [1053, 328] on div "Social Posts Review the social posts that will be sent to promote this content.…" at bounding box center [841, 363] width 682 height 588
click at [1281, 505] on div "Social Posts Review the social posts that will be sent to promote this content.…" at bounding box center [909, 363] width 818 height 588
click at [805, 187] on icon at bounding box center [806, 194] width 6 height 15
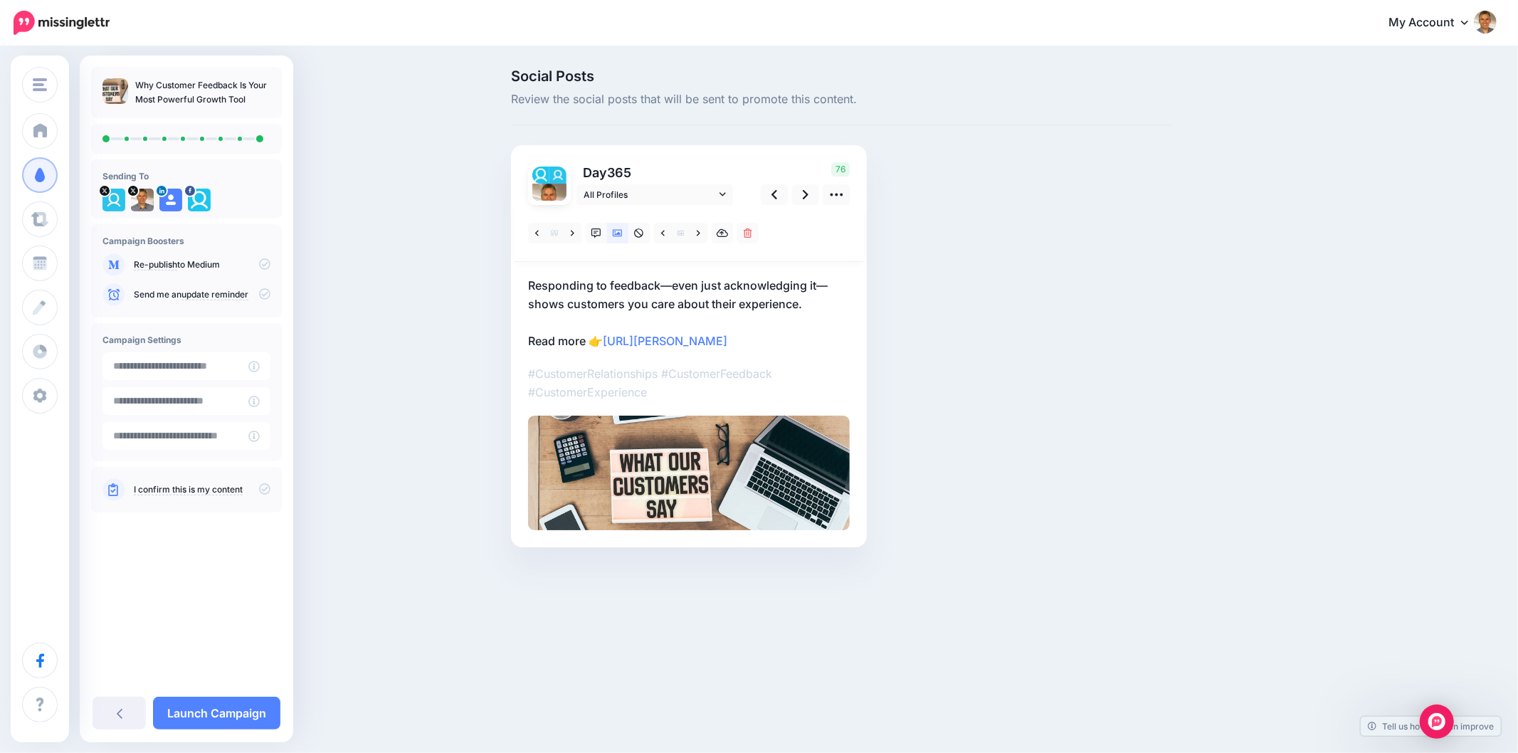
click at [696, 296] on p "Responding to feedback—even just acknowledging it—shows customers you care abou…" at bounding box center [689, 313] width 322 height 74
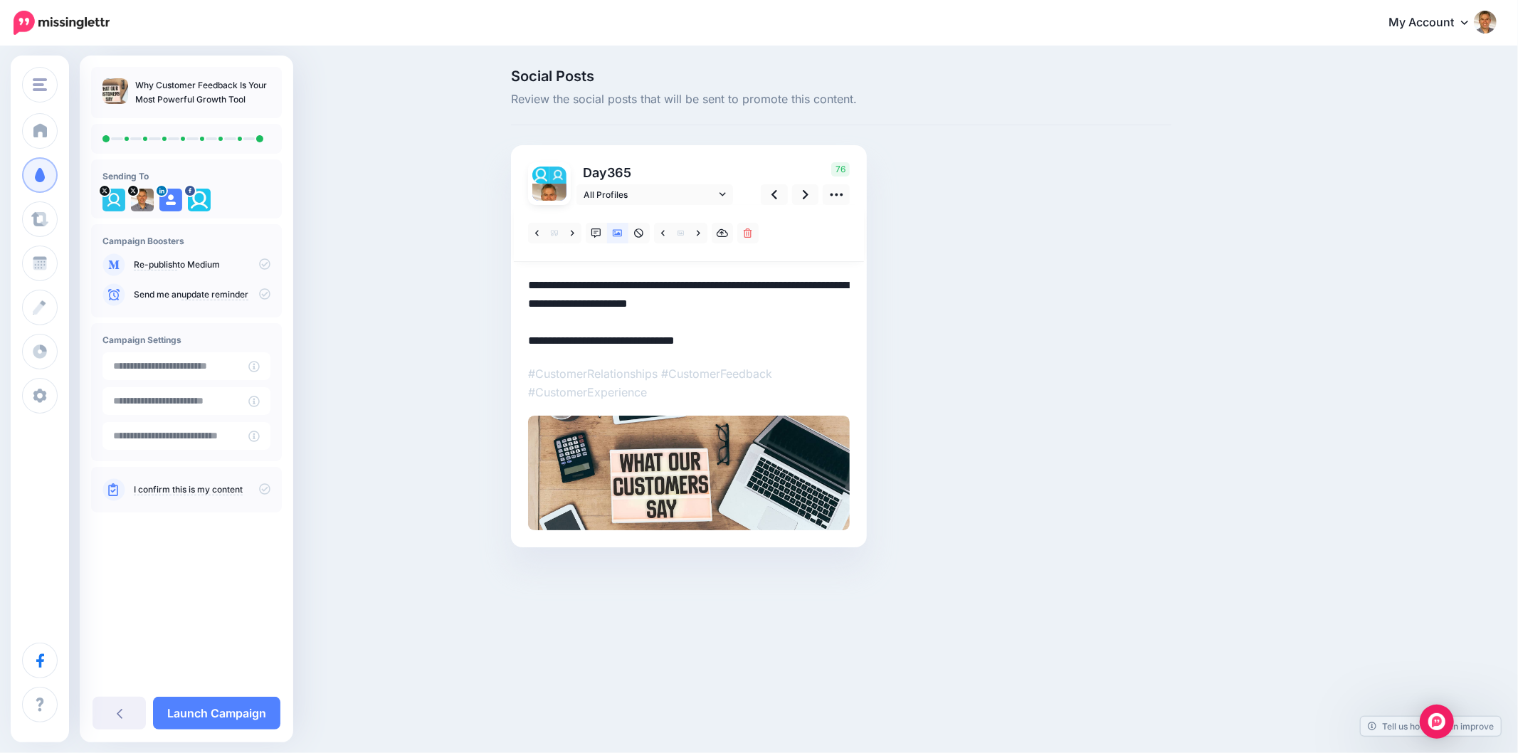
click at [726, 292] on textarea "**********" at bounding box center [689, 313] width 322 height 74
paste textarea
click at [531, 288] on textarea "**********" at bounding box center [689, 313] width 322 height 74
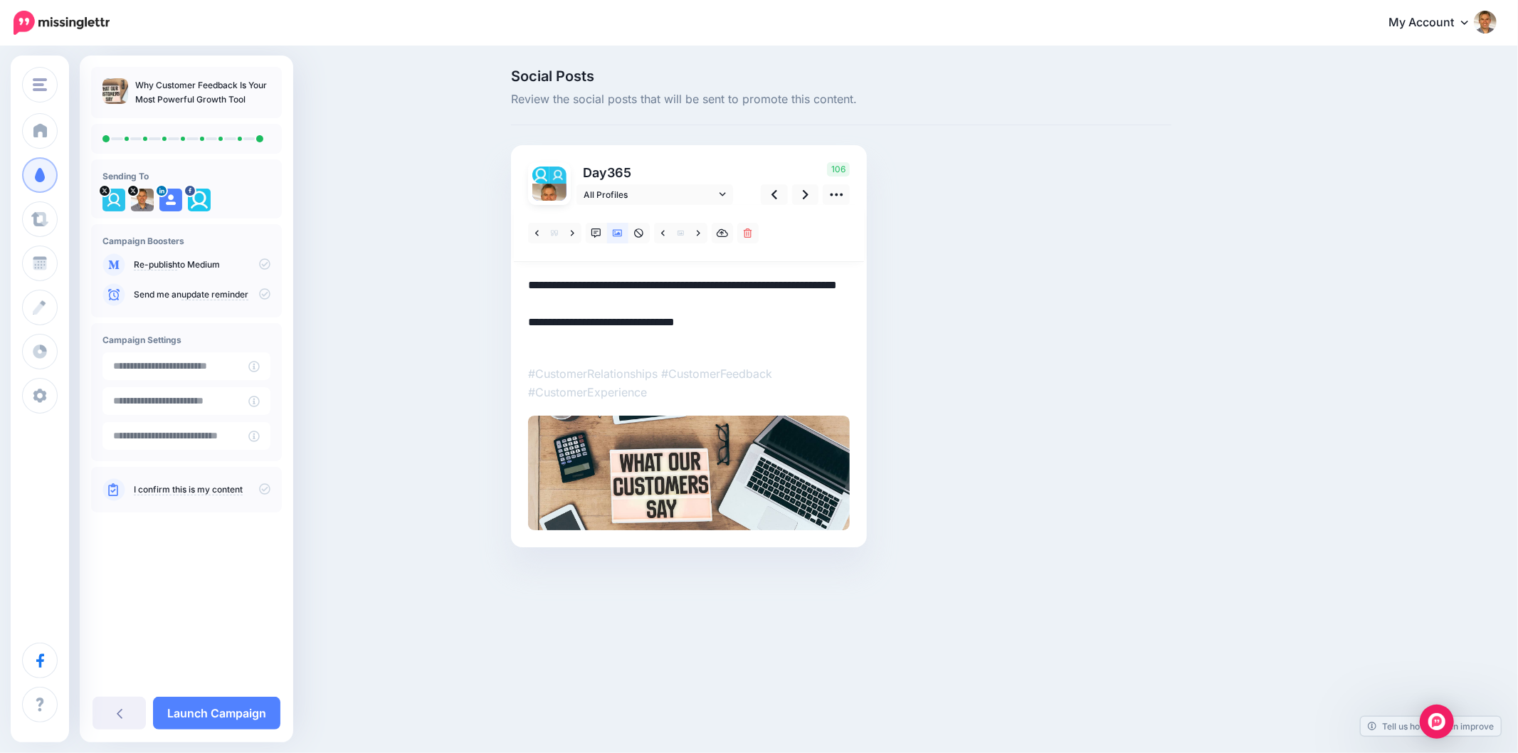
click at [657, 300] on textarea "**********" at bounding box center [689, 313] width 322 height 74
type textarea "**********"
drag, startPoint x: 1055, startPoint y: 308, endPoint x: 1204, endPoint y: 317, distance: 149.6
click at [1057, 308] on div "Social Posts Review the social posts that will be sent to promote this content.…" at bounding box center [841, 329] width 682 height 521
click at [600, 228] on icon at bounding box center [596, 233] width 10 height 10
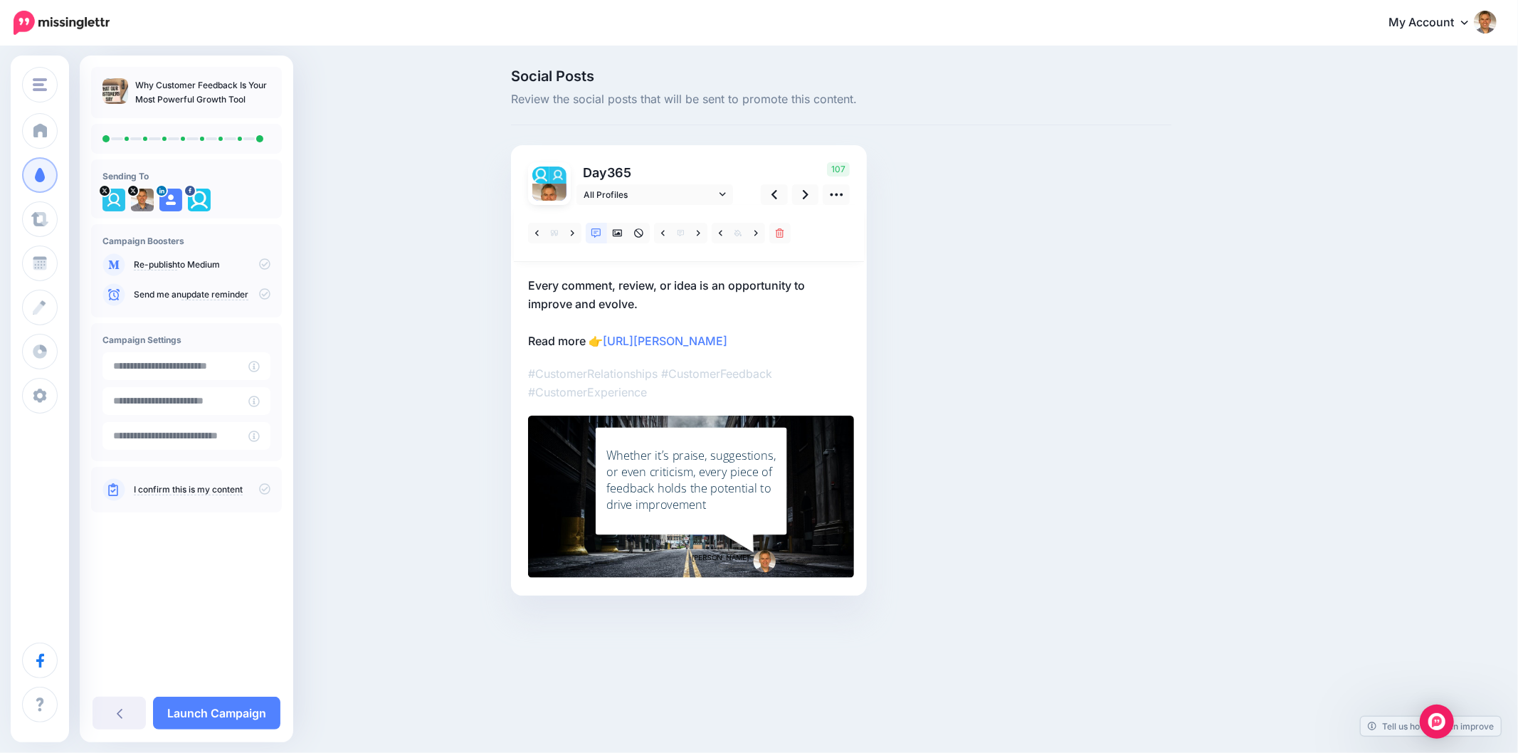
click at [731, 463] on div "Whether it’s praise, suggestions, or even criticism, every piece of feedback ho…" at bounding box center [691, 480] width 170 height 65
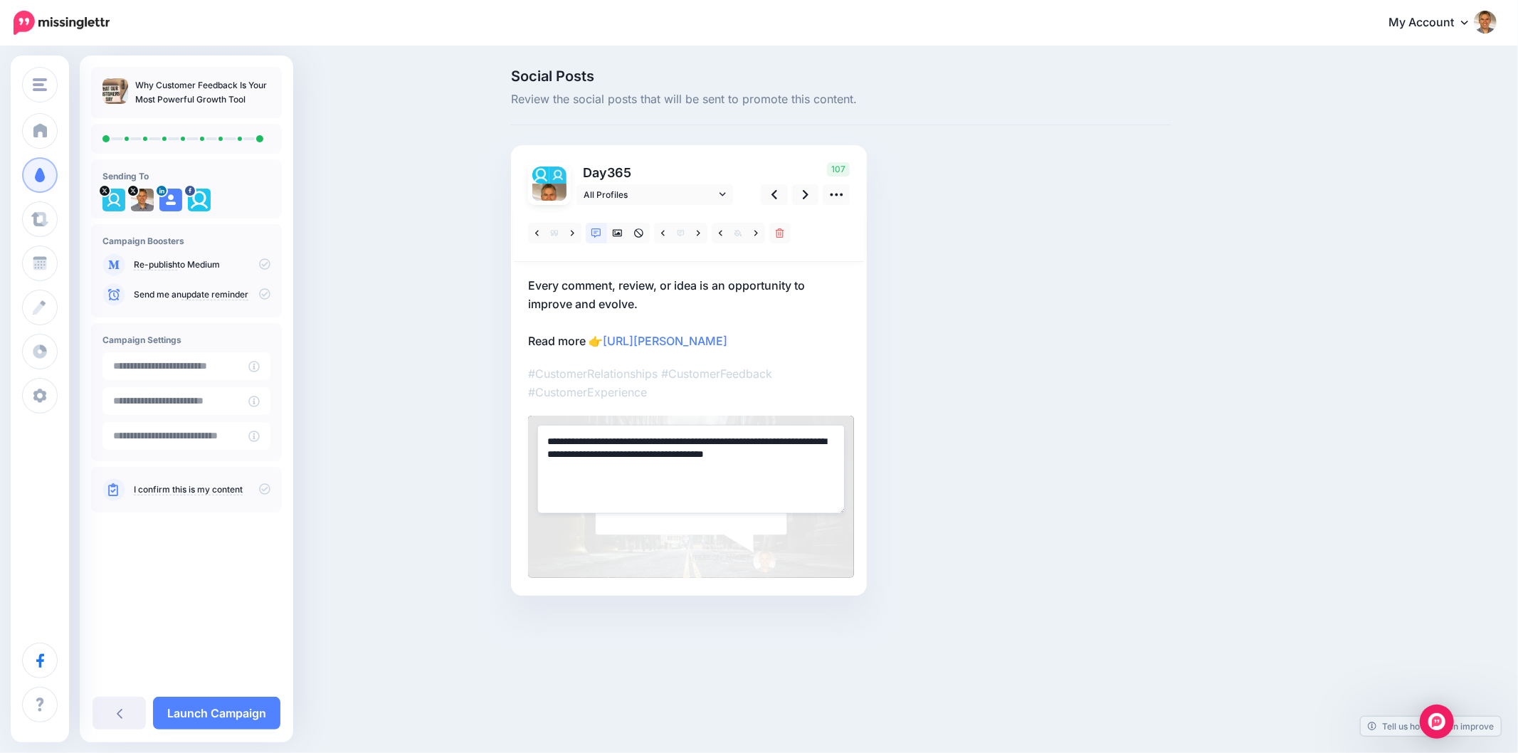
click at [731, 463] on textarea "**********" at bounding box center [690, 469] width 307 height 88
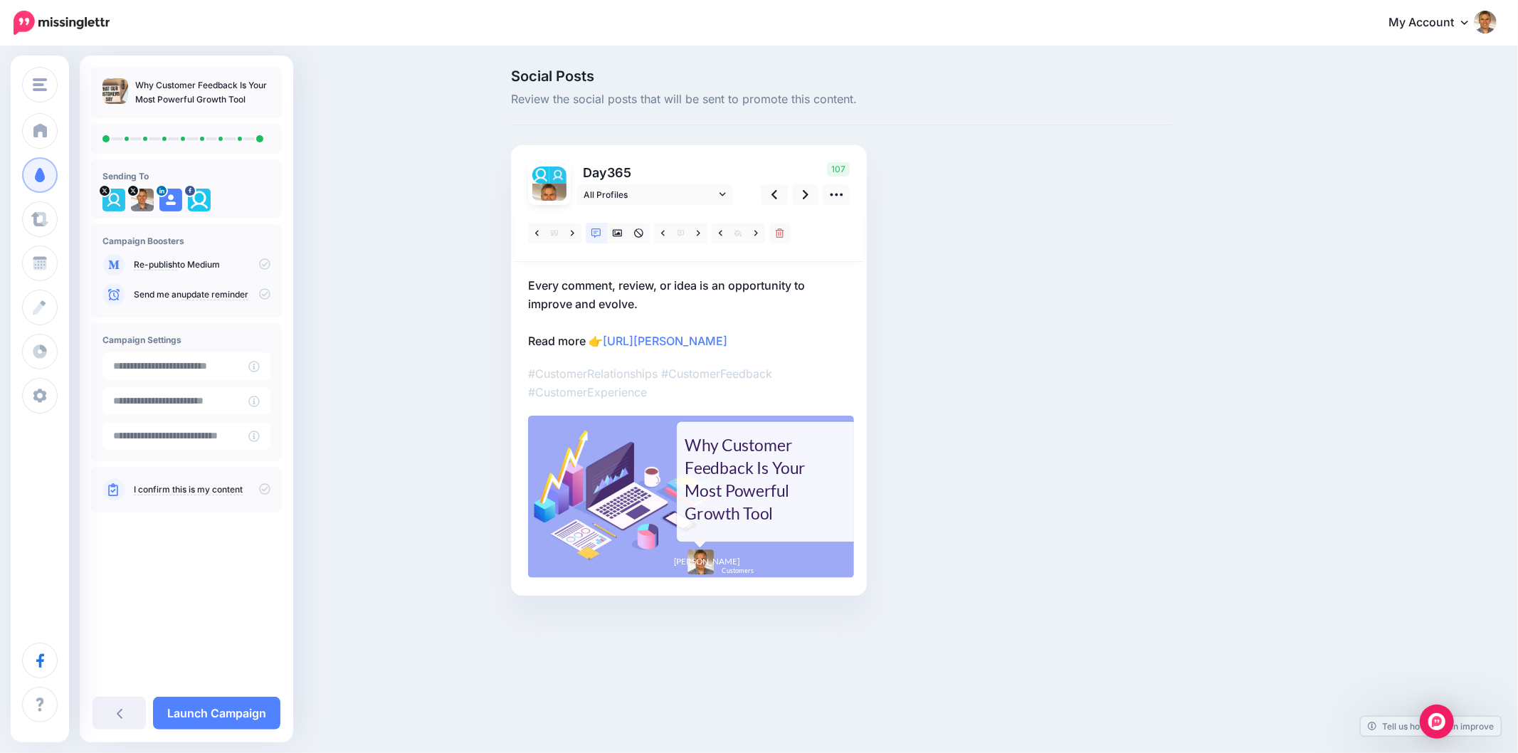
click at [751, 460] on div "Why Customer Feedback Is Your Most Powerful Growth Tool" at bounding box center [751, 478] width 134 height 91
click at [0, 0] on textarea "**********" at bounding box center [0, 0] width 0 height 0
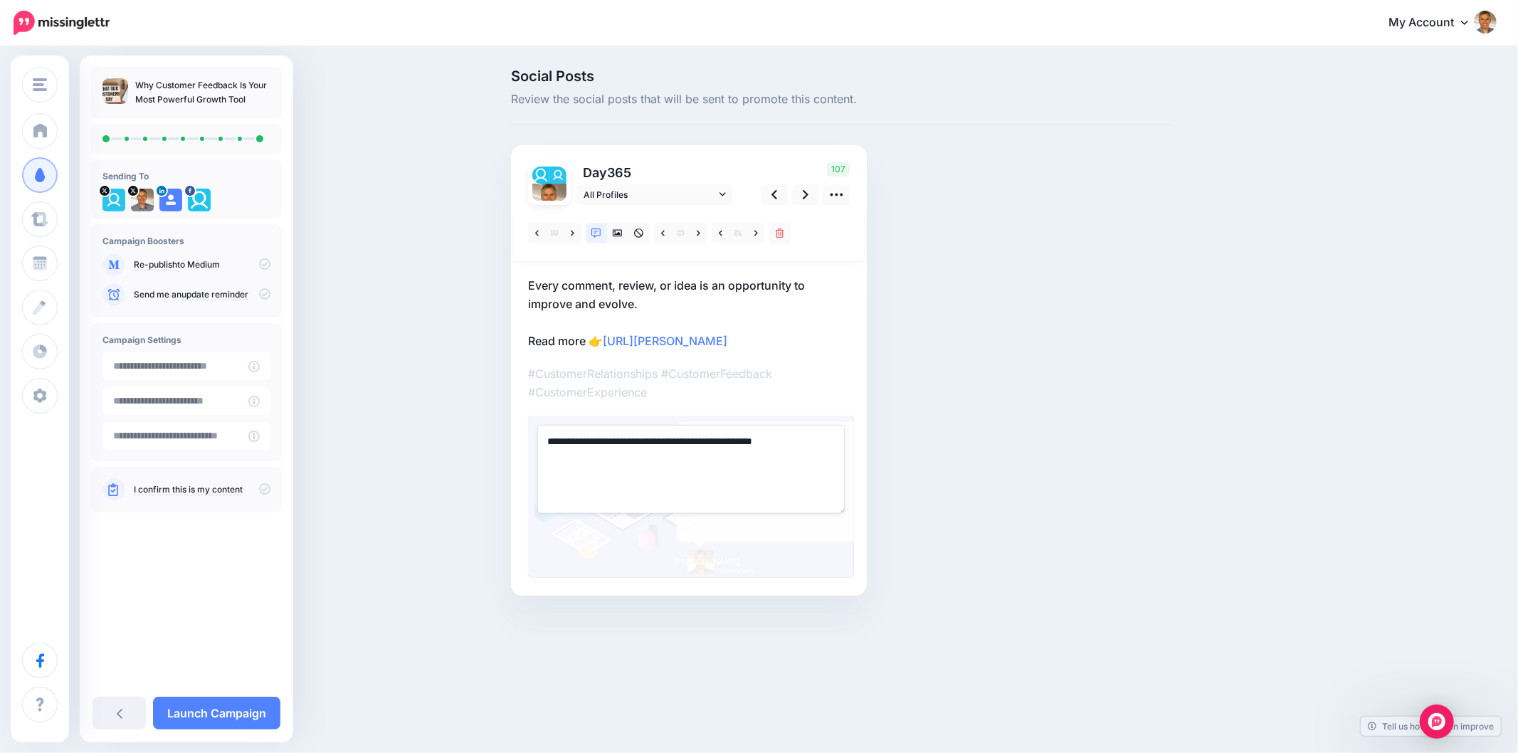
click at [751, 460] on textarea "**********" at bounding box center [690, 469] width 307 height 88
paste textarea "**********"
type textarea "**********"
click at [1002, 455] on div "Social Posts Review the social posts that will be sent to promote this content.…" at bounding box center [841, 353] width 682 height 569
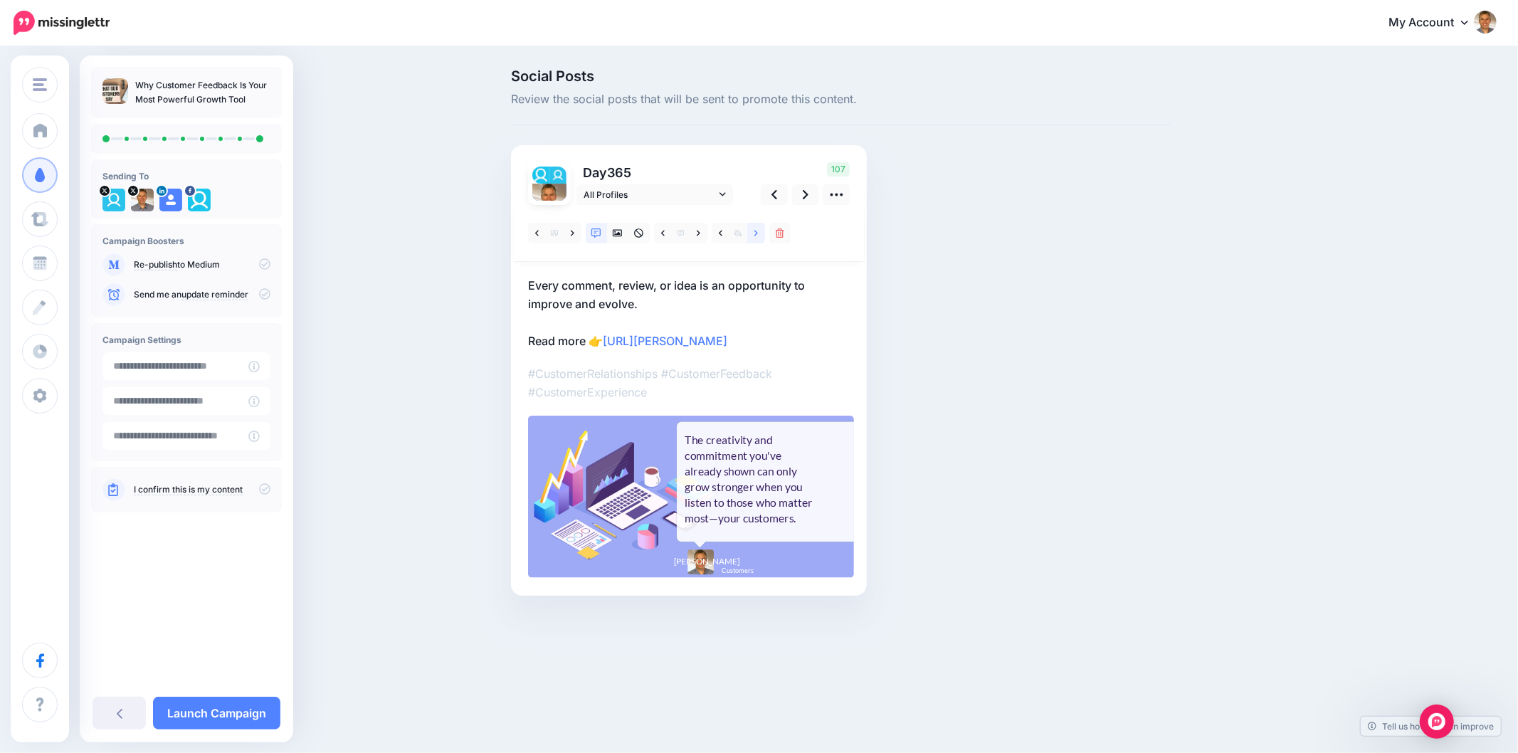
click at [757, 233] on icon at bounding box center [756, 233] width 4 height 6
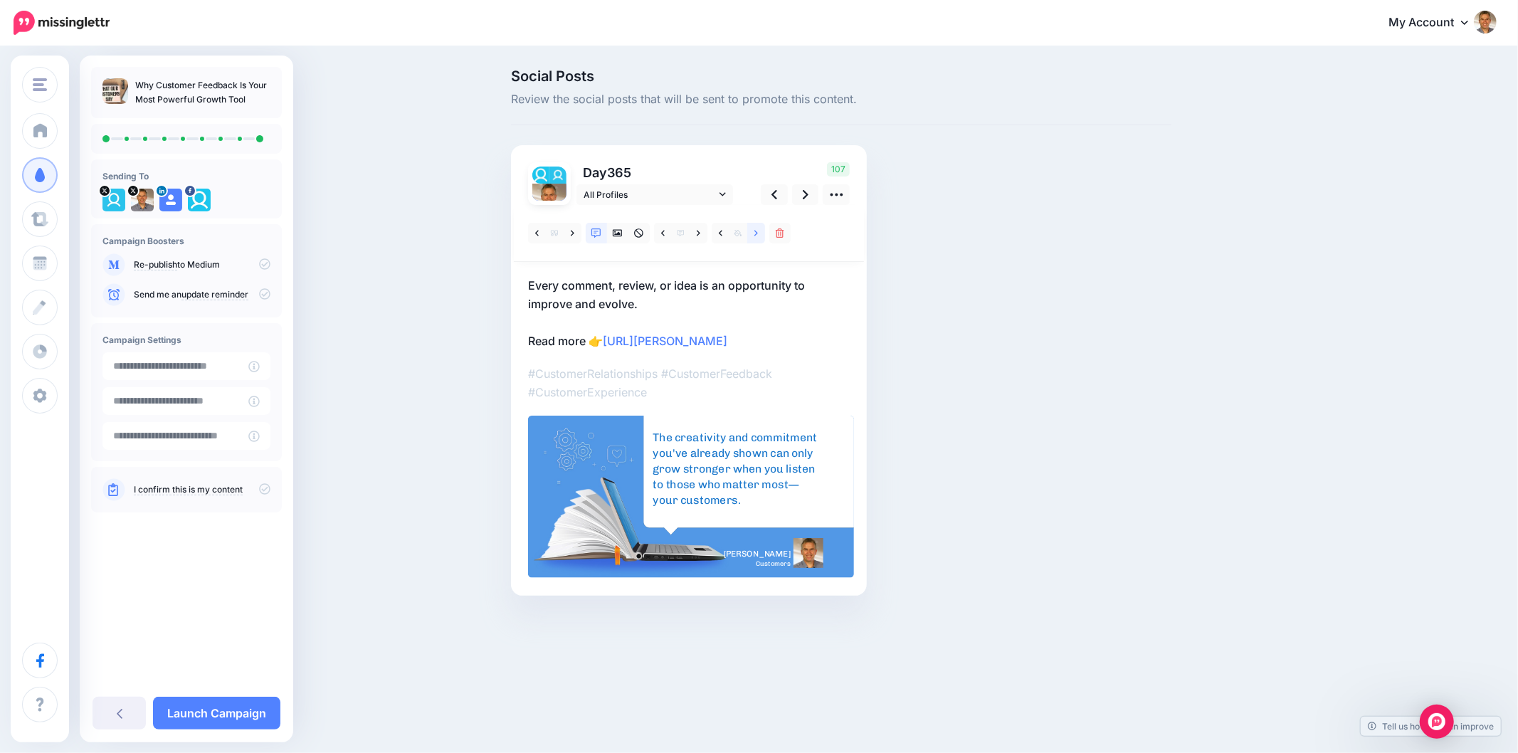
click at [757, 233] on icon at bounding box center [756, 233] width 4 height 6
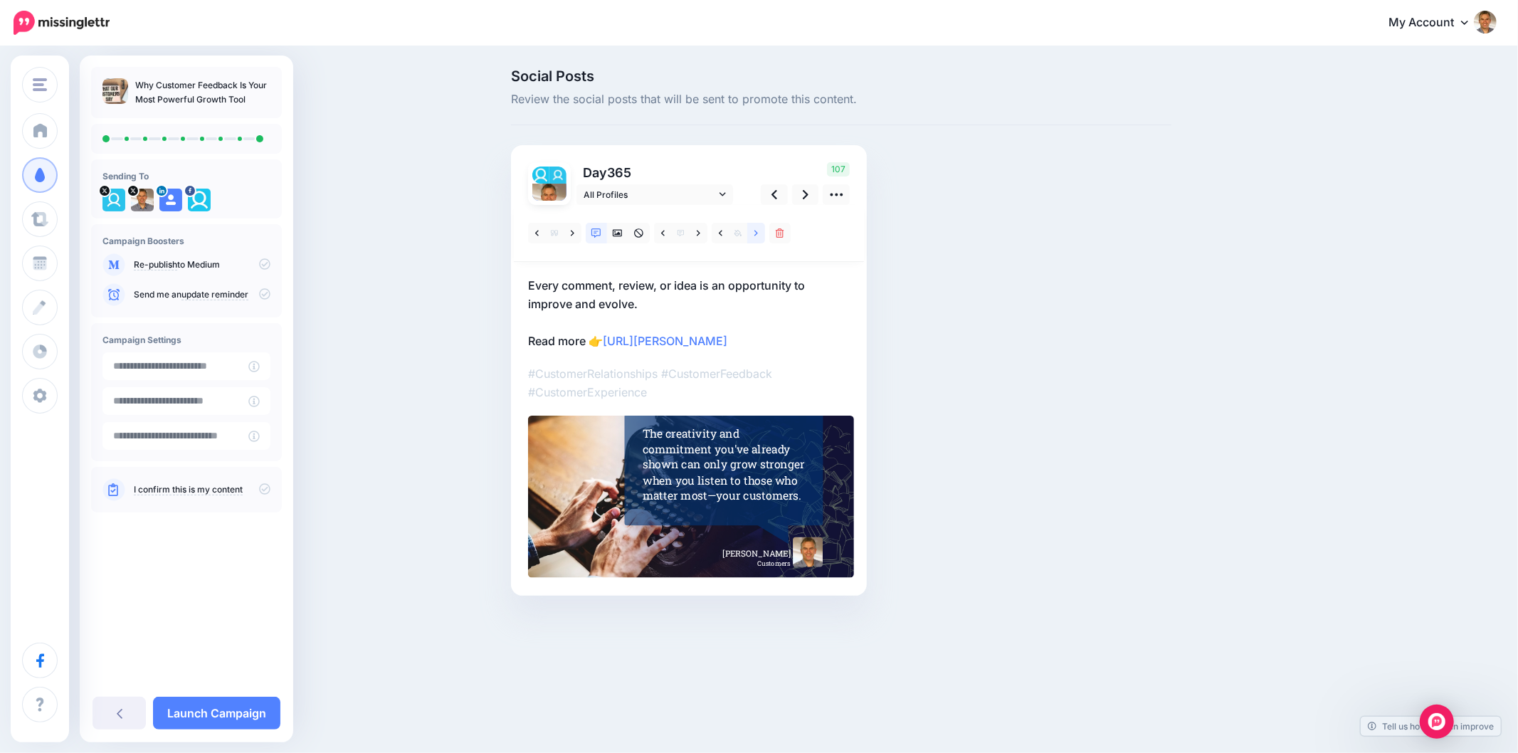
click at [757, 233] on icon at bounding box center [756, 233] width 4 height 6
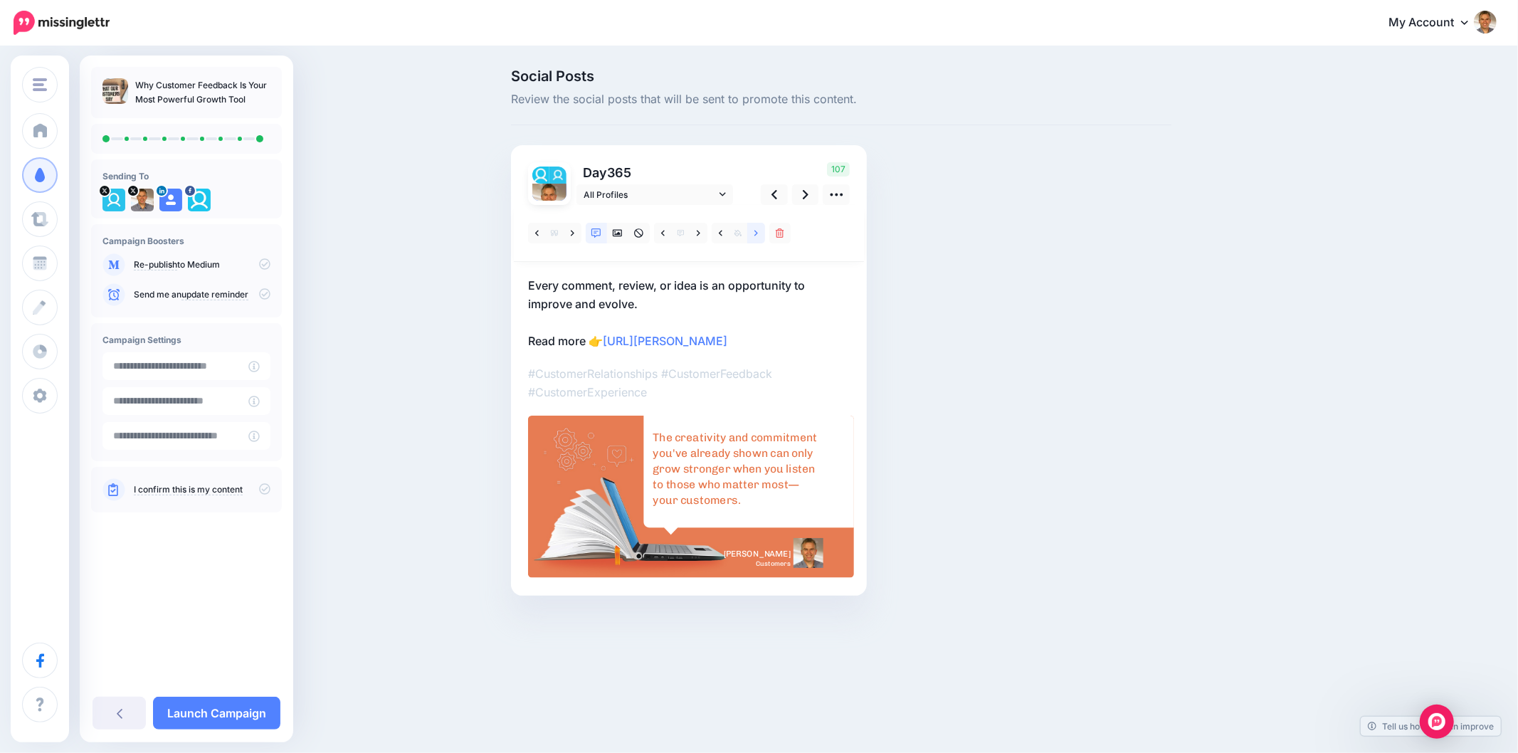
click at [757, 233] on icon at bounding box center [756, 233] width 4 height 6
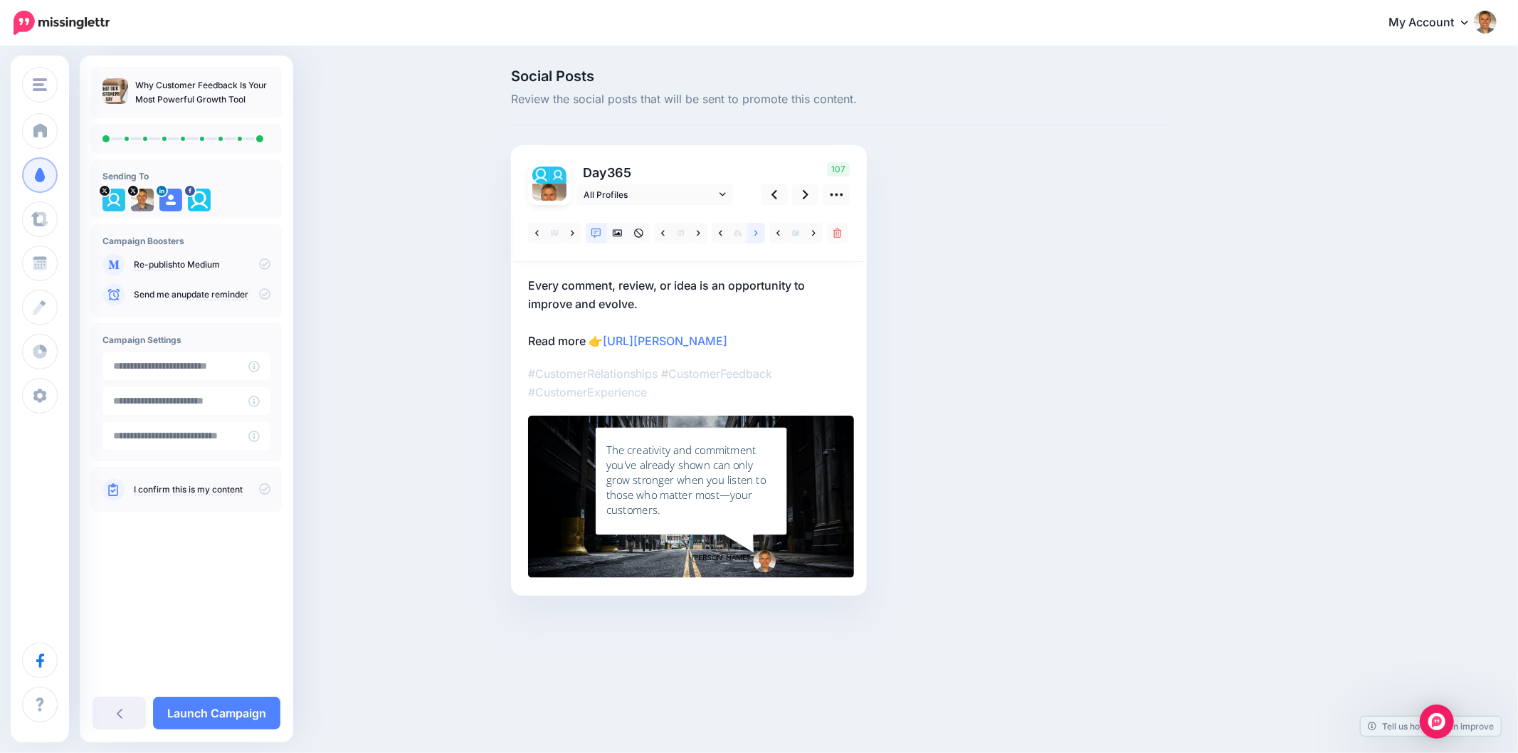
click at [757, 233] on icon at bounding box center [756, 233] width 4 height 6
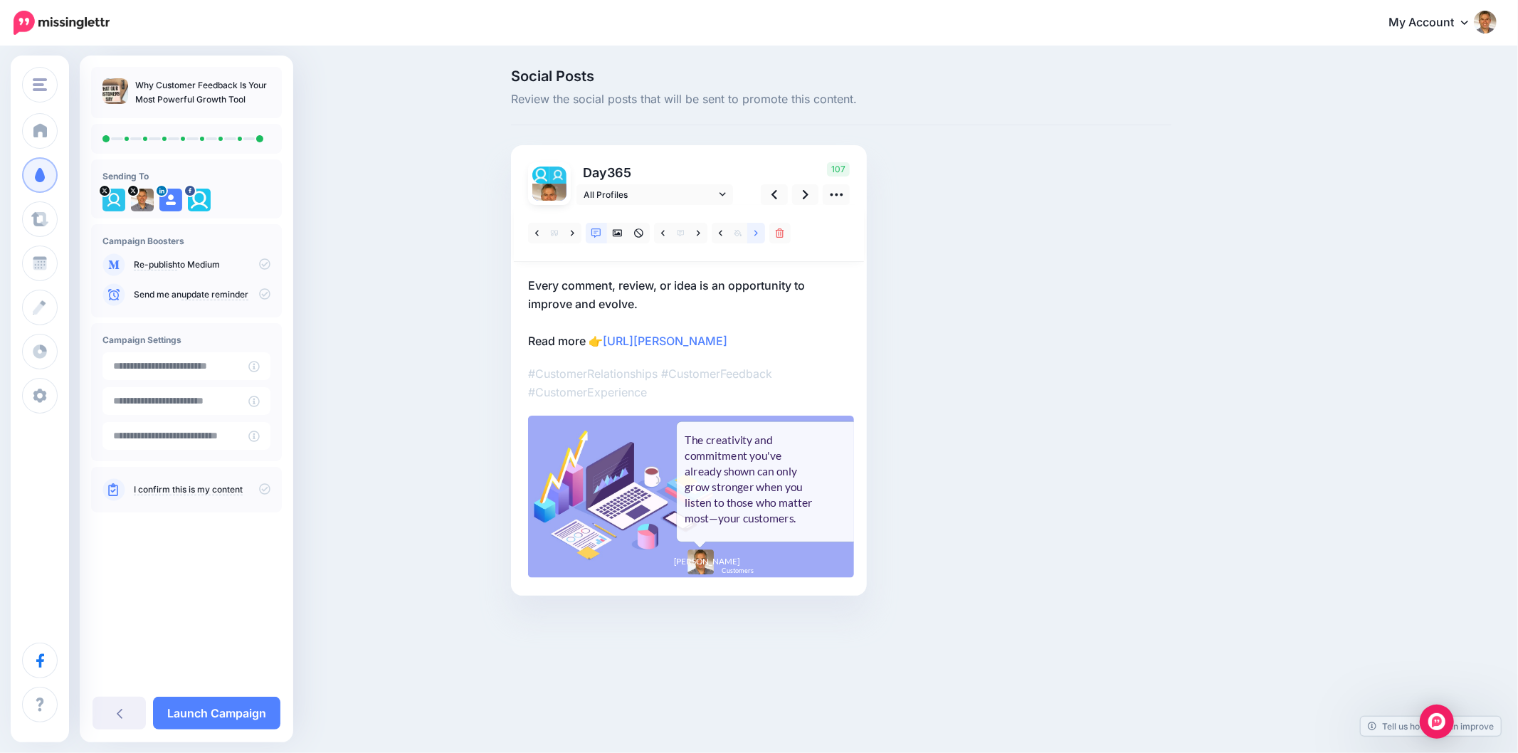
click at [757, 233] on icon at bounding box center [756, 233] width 4 height 6
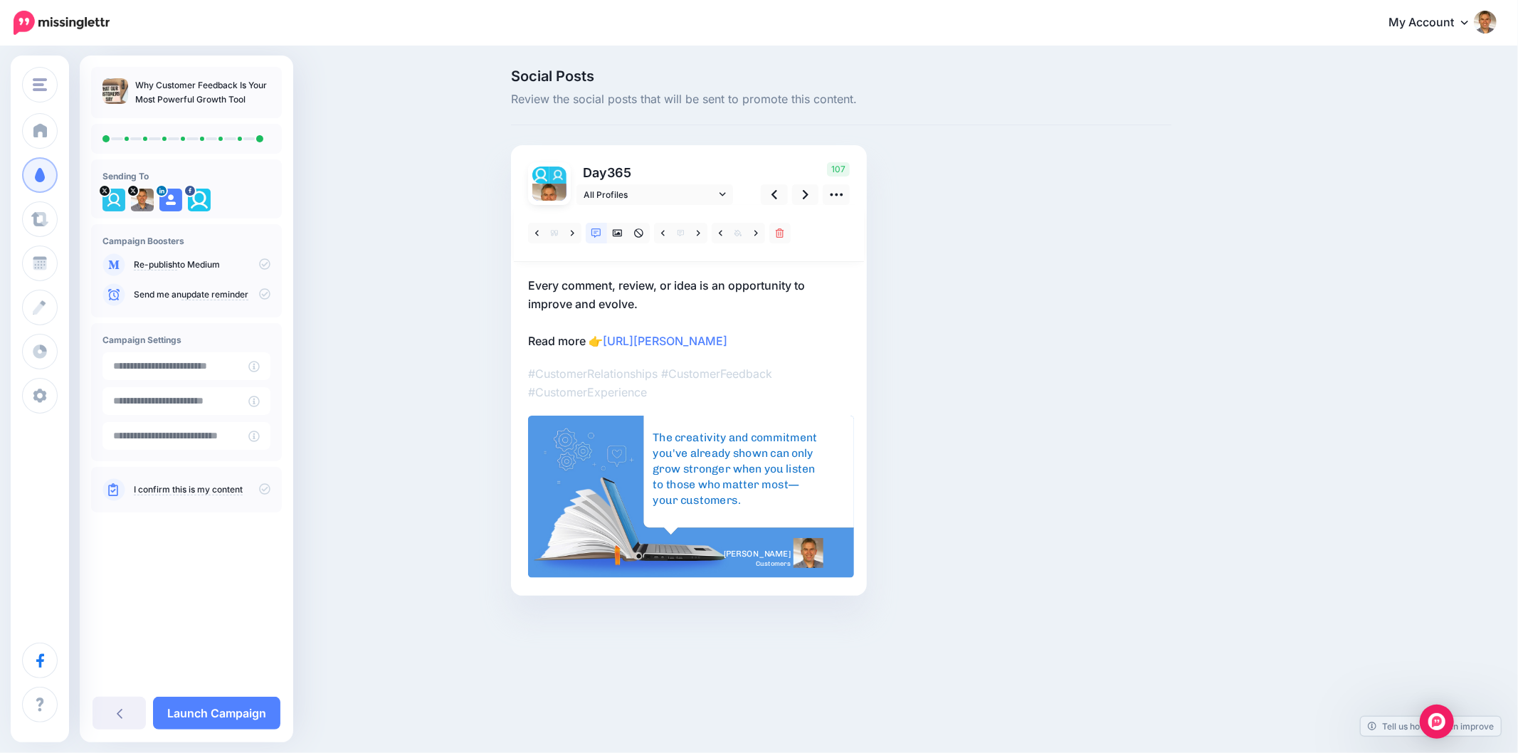
click at [1071, 480] on div "Social Posts Review the social posts that will be sent to promote this content.…" at bounding box center [841, 353] width 682 height 569
click at [806, 193] on icon at bounding box center [806, 194] width 6 height 9
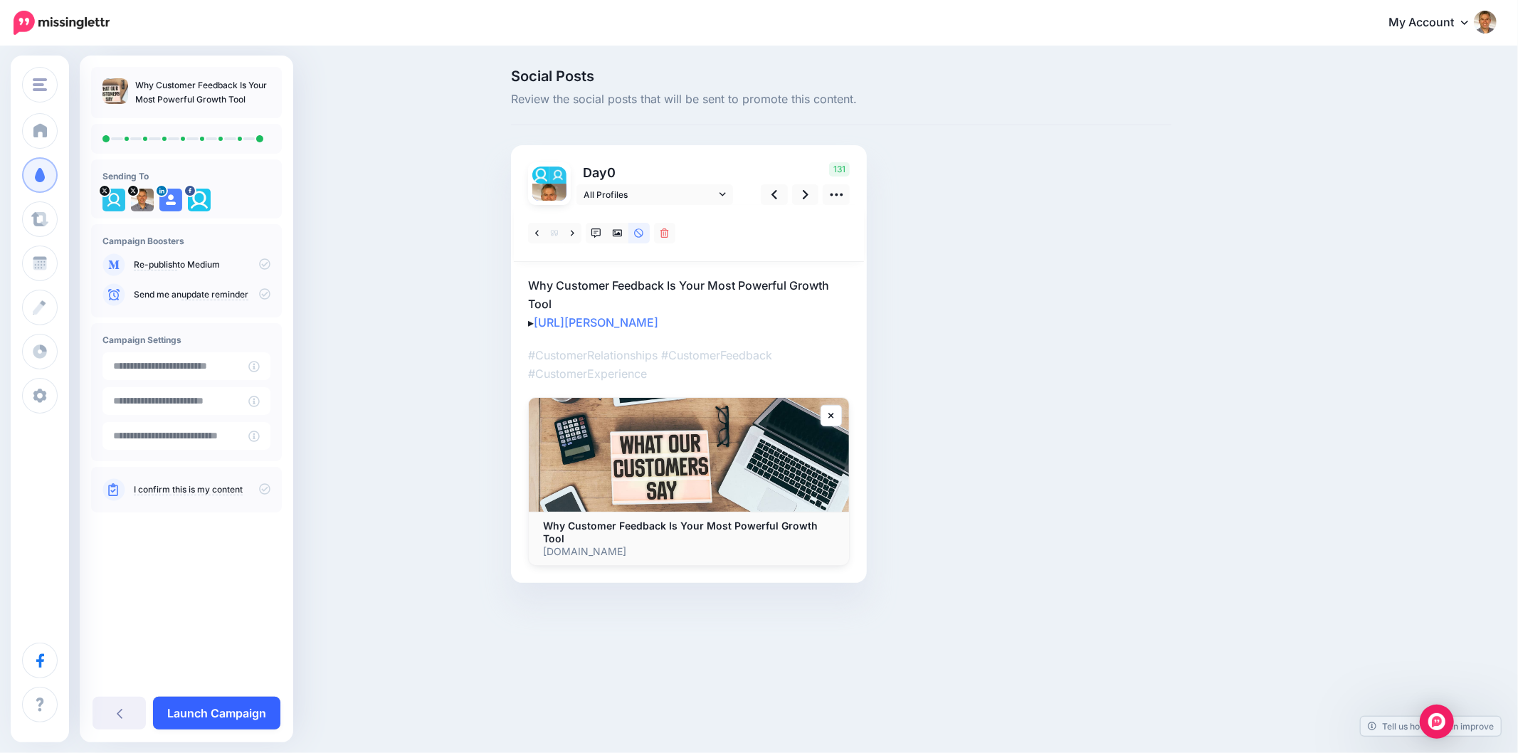
click at [238, 714] on link "Launch Campaign" at bounding box center [216, 713] width 127 height 33
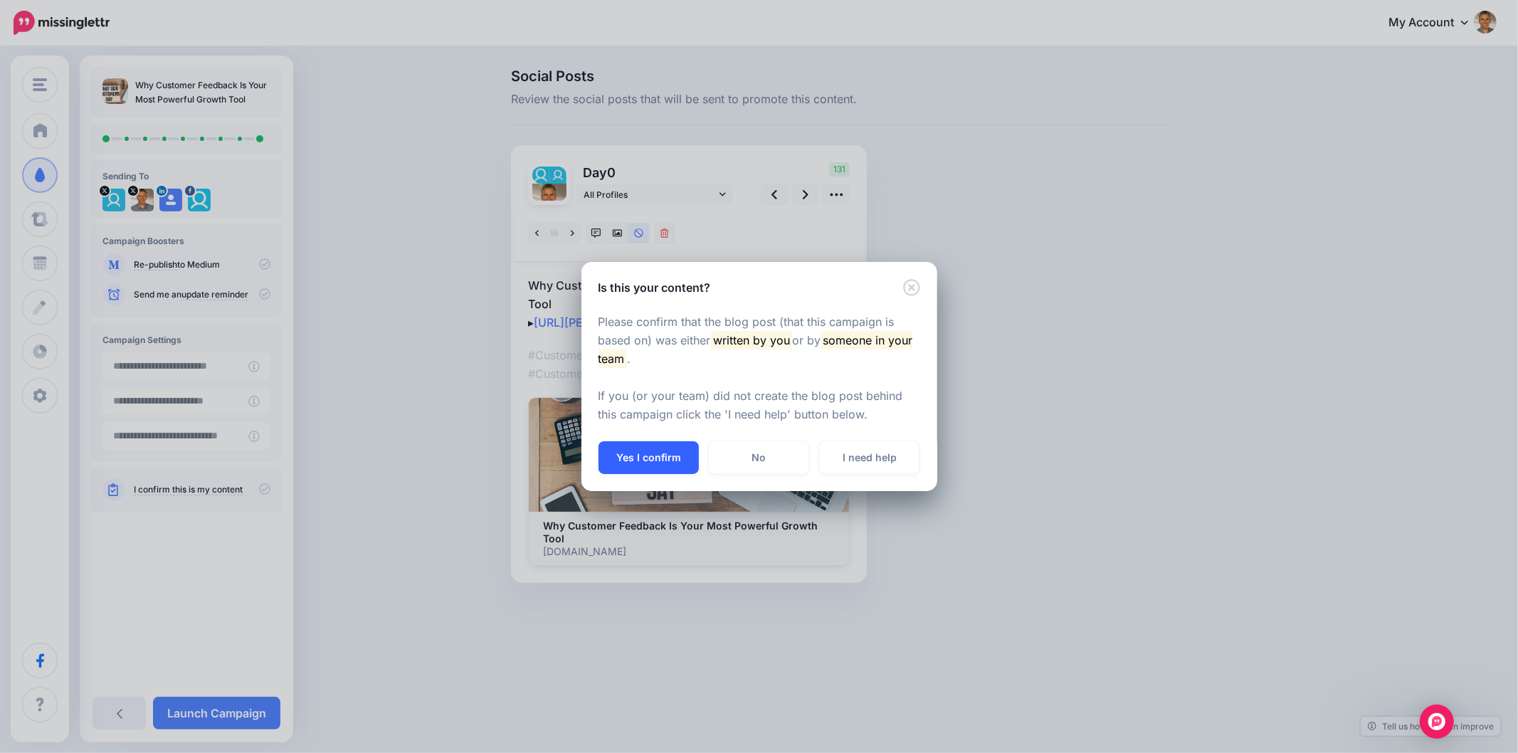
click at [674, 460] on button "Yes I confirm" at bounding box center [648, 457] width 100 height 33
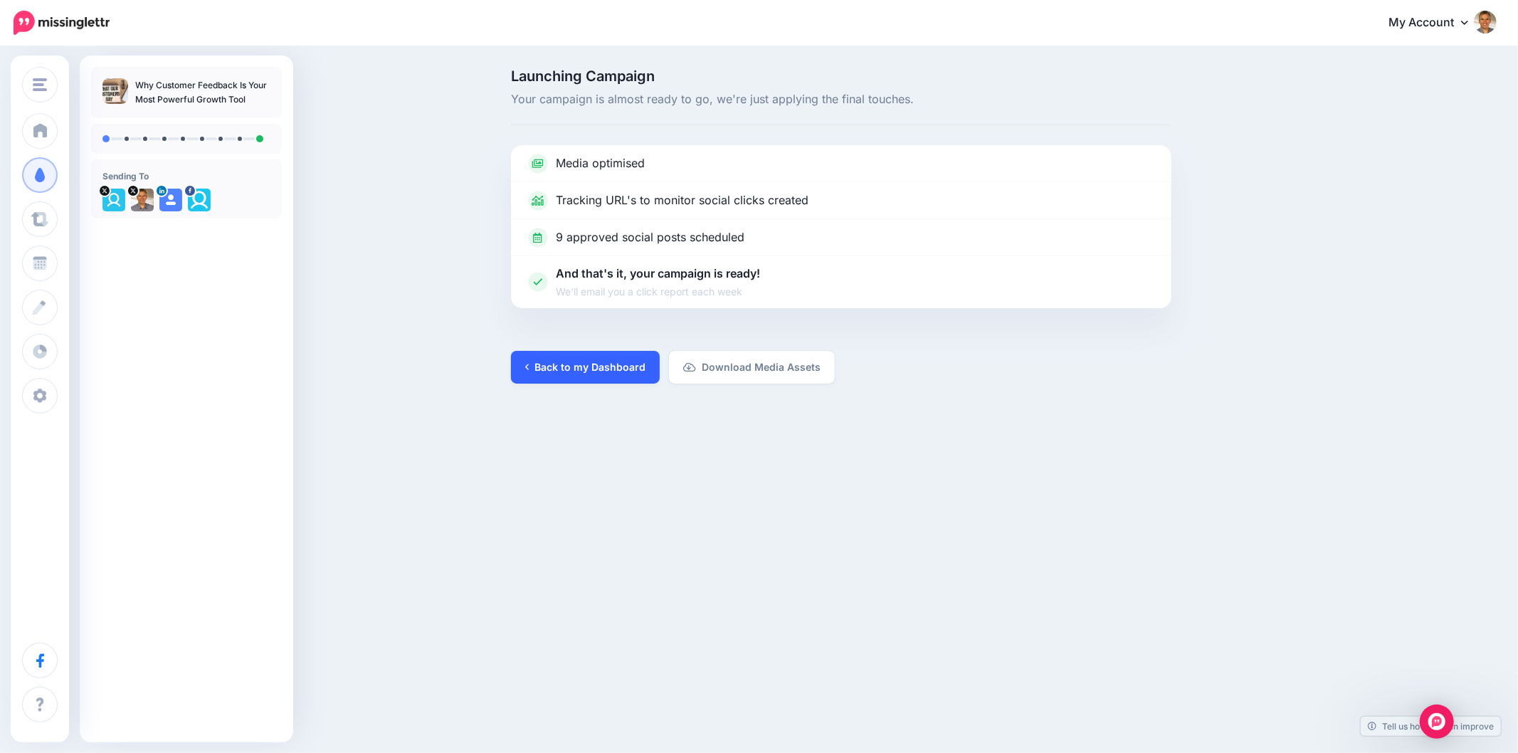
click at [609, 367] on link "Back to my Dashboard" at bounding box center [585, 367] width 149 height 33
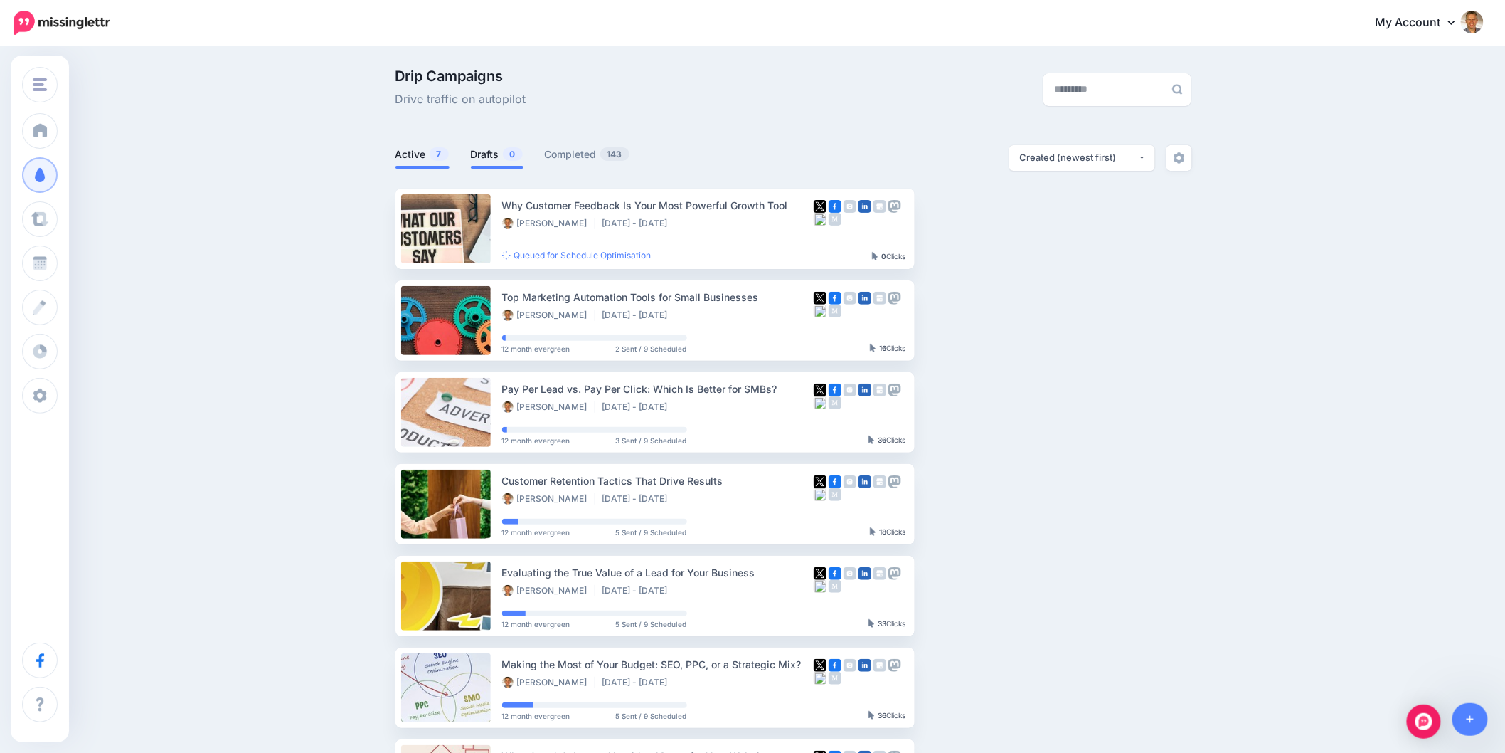
click at [500, 154] on link "Drafts 0" at bounding box center [497, 154] width 53 height 17
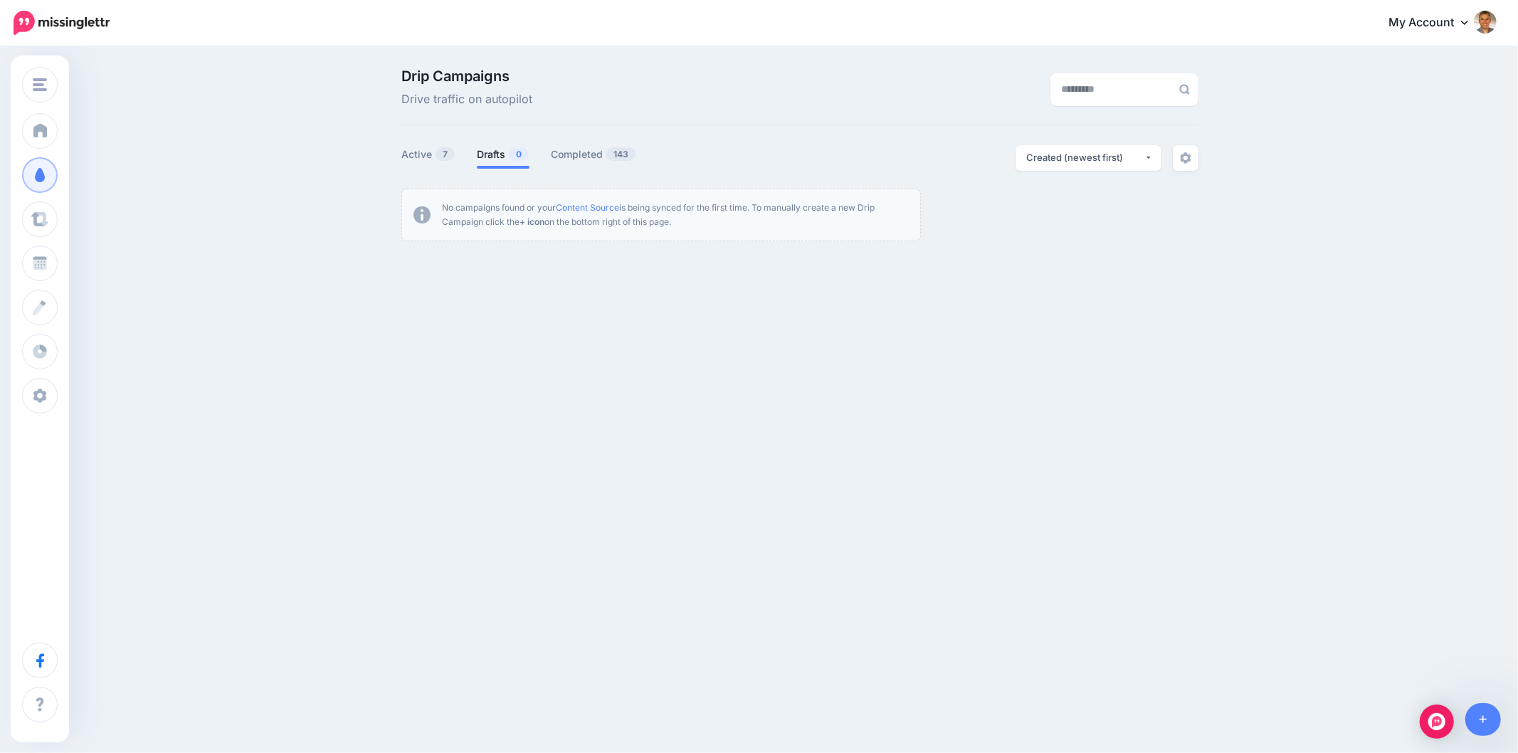
click at [1439, 402] on div "Customers Online Crowd Customers Add Workspace Dashboard Campaigns Curate Sched…" at bounding box center [759, 376] width 1518 height 753
drag, startPoint x: 993, startPoint y: 380, endPoint x: 952, endPoint y: 364, distance: 44.1
click at [993, 380] on div "Customers Online Crowd Customers Add Workspace Dashboard Campaigns Curate Sched…" at bounding box center [759, 216] width 1518 height 337
